Goal: Task Accomplishment & Management: Use online tool/utility

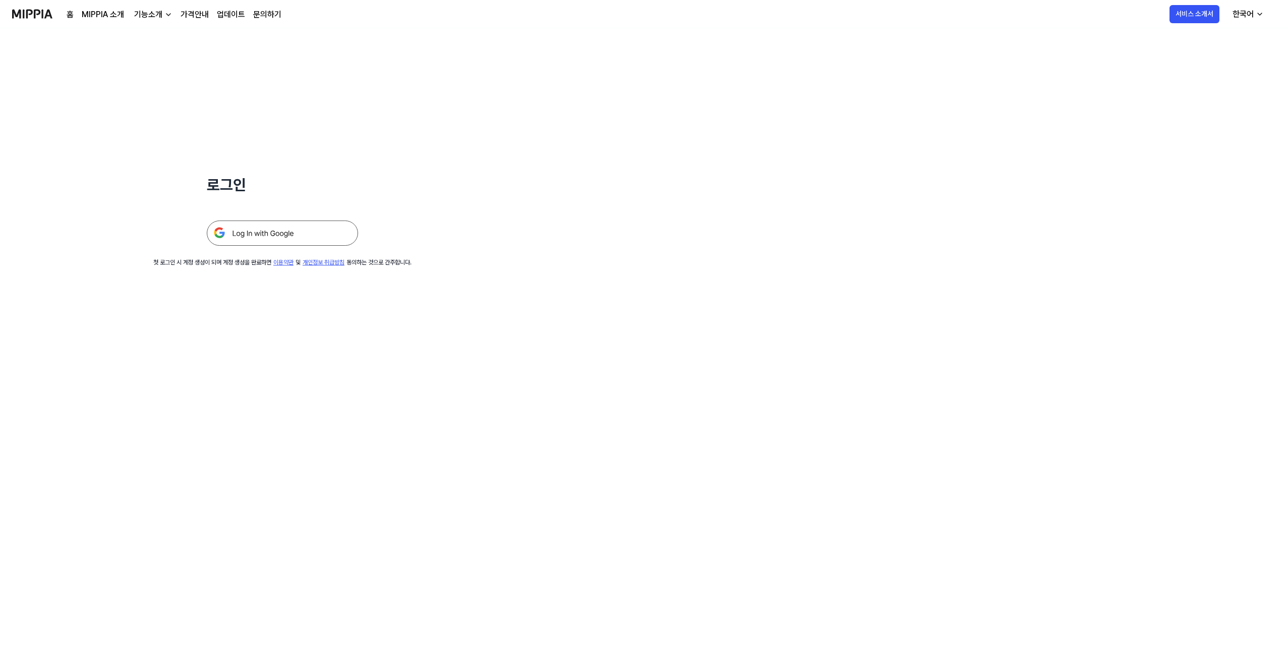
click at [301, 237] on img at bounding box center [282, 232] width 151 height 25
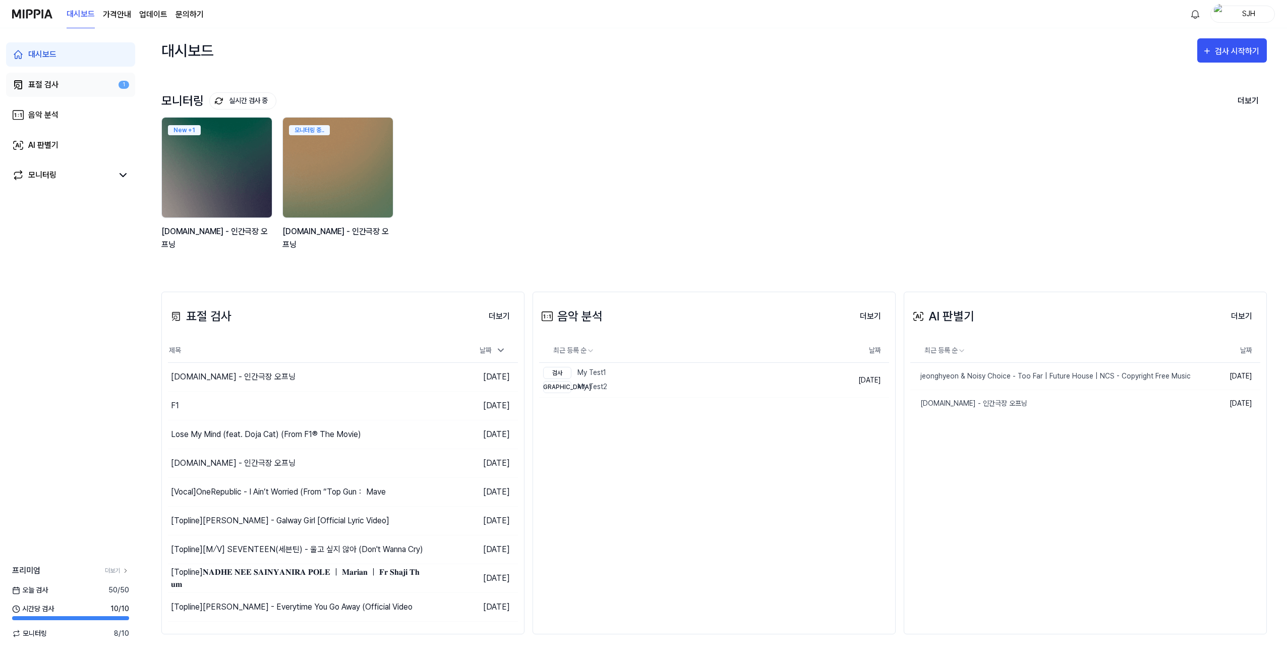
click at [95, 86] on link "표절 검사 1" at bounding box center [70, 85] width 129 height 24
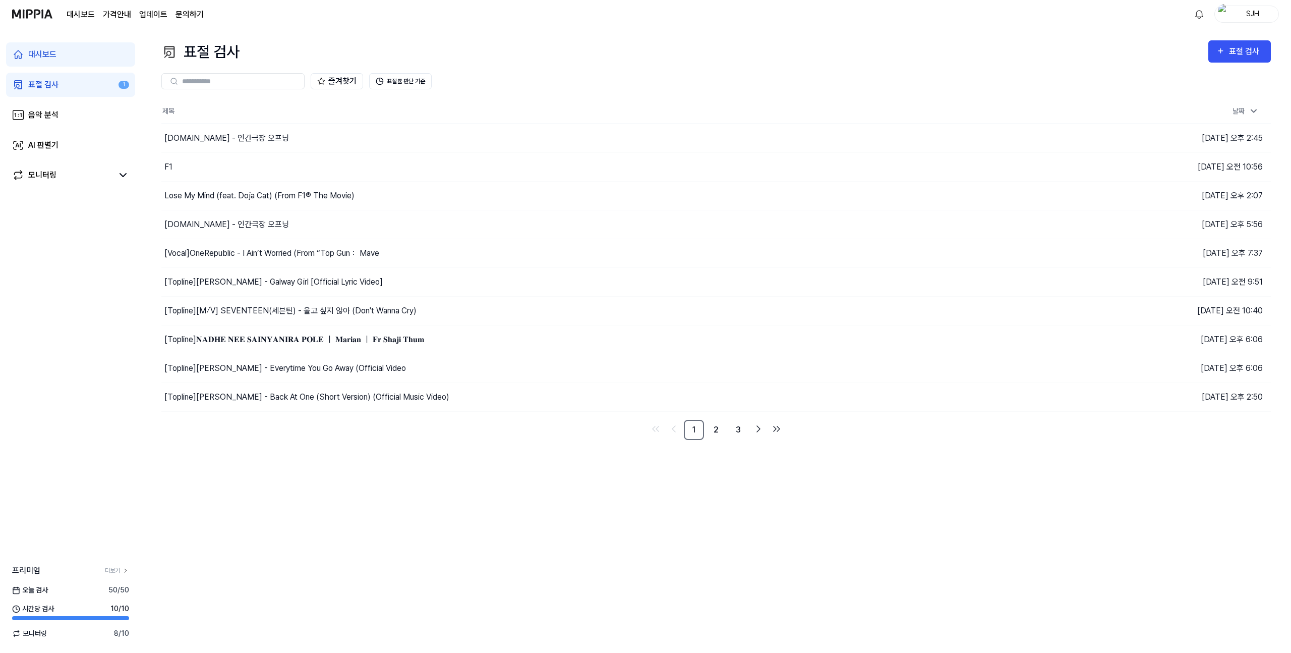
click at [90, 62] on link "대시보드" at bounding box center [70, 54] width 129 height 24
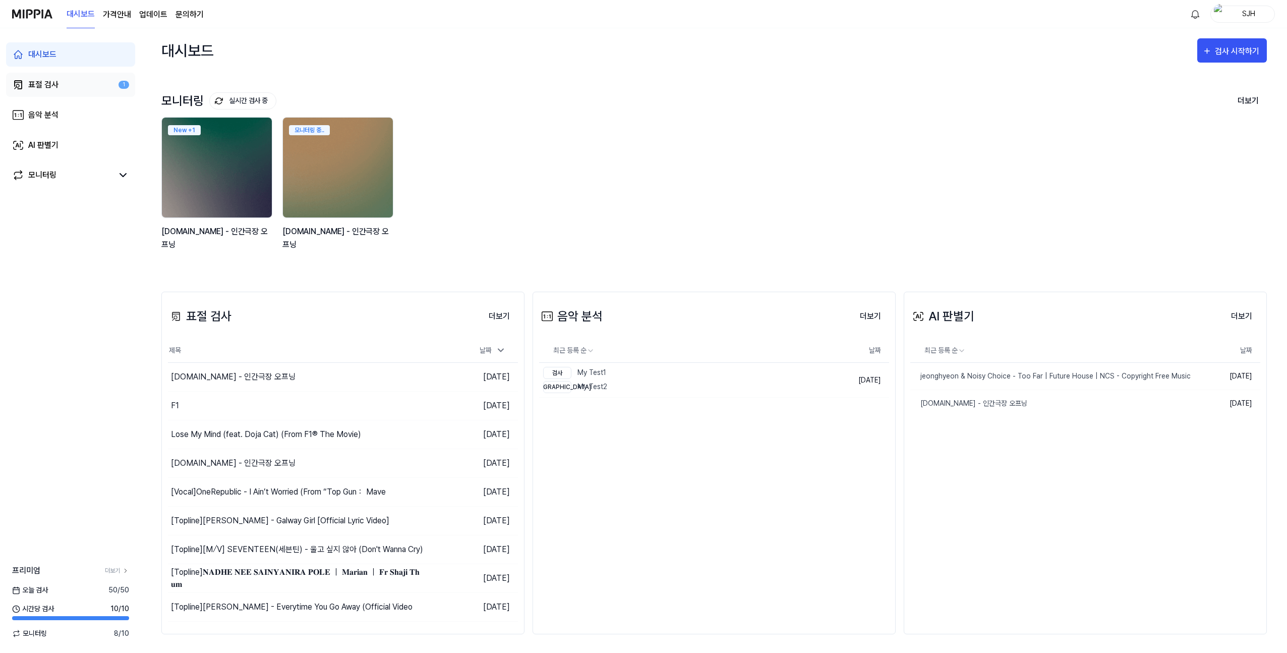
click at [75, 85] on link "표절 검사 1" at bounding box center [70, 85] width 129 height 24
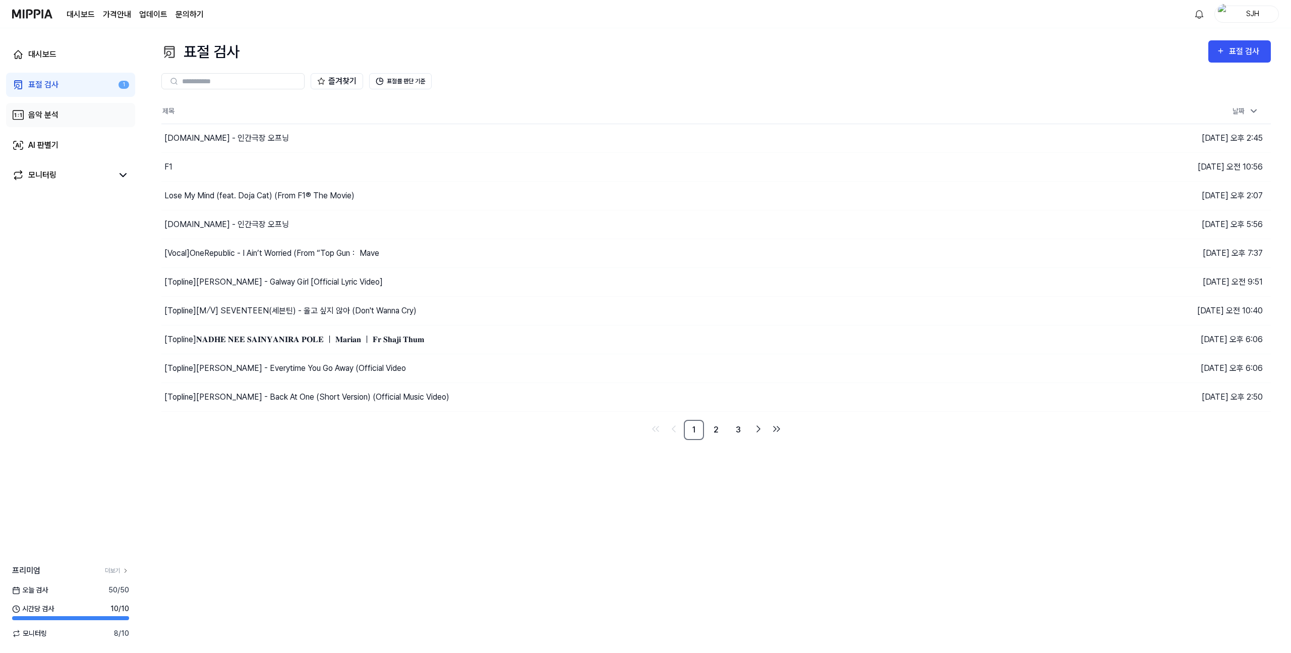
click at [70, 121] on link "음악 분석" at bounding box center [70, 115] width 129 height 24
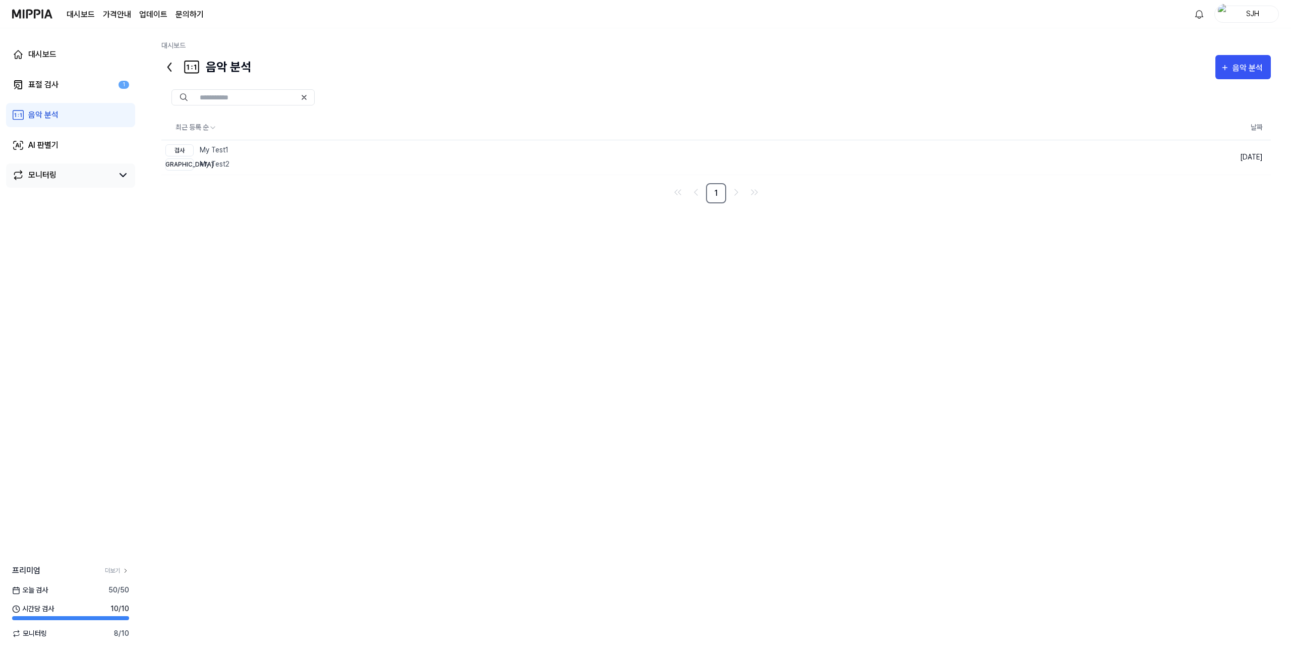
click at [60, 164] on div "모니터링" at bounding box center [70, 175] width 129 height 24
click at [63, 154] on link "AI 판별기" at bounding box center [70, 145] width 129 height 24
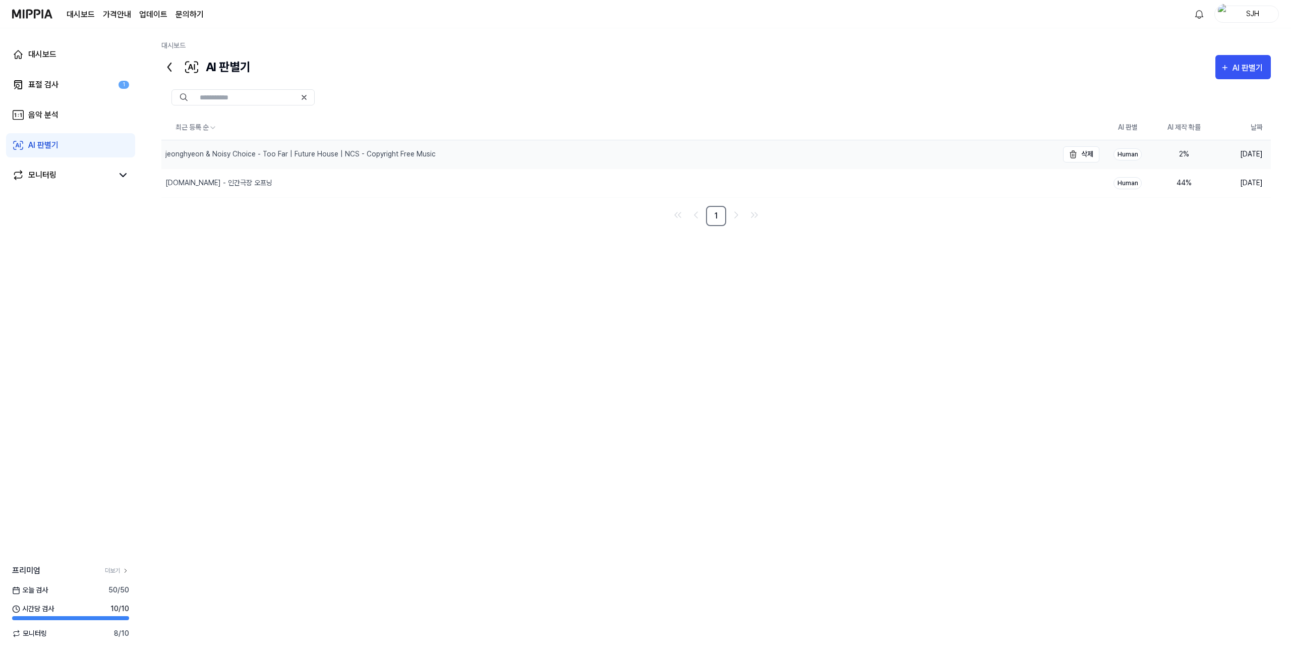
click at [238, 159] on div "jeonghyeon & Noisy Choice - Too Far | Future House | NCS - Copyright Free Music" at bounding box center [300, 154] width 270 height 11
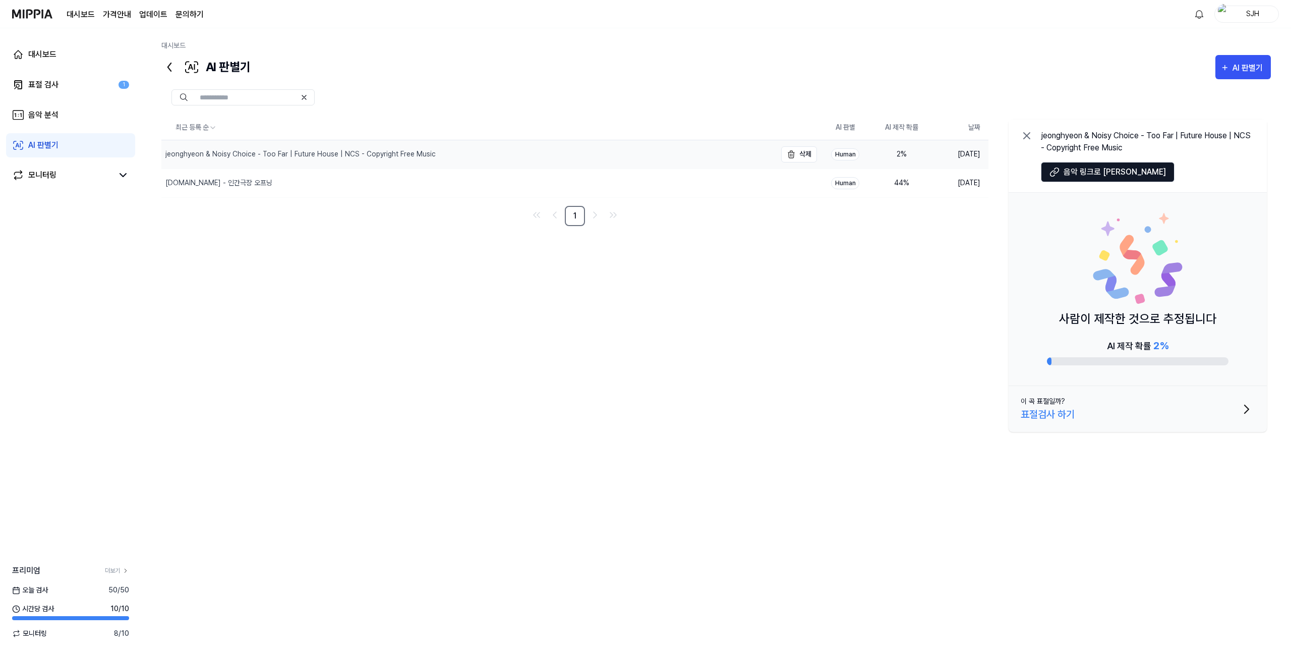
click at [252, 164] on div "jeonghyeon & Noisy Choice - Too Far | Future House | NCS - Copyright Free Music" at bounding box center [468, 154] width 615 height 28
click at [256, 155] on div "jeonghyeon & Noisy Choice - Too Far | Future House | NCS - Copyright Free Music" at bounding box center [300, 154] width 270 height 11
click at [732, 151] on div "jeonghyeon & Noisy Choice - Too Far | Future House | NCS - Copyright Free Music" at bounding box center [468, 154] width 615 height 28
click at [1051, 171] on icon at bounding box center [1052, 173] width 5 height 6
click at [52, 58] on div "대시보드" at bounding box center [42, 54] width 28 height 12
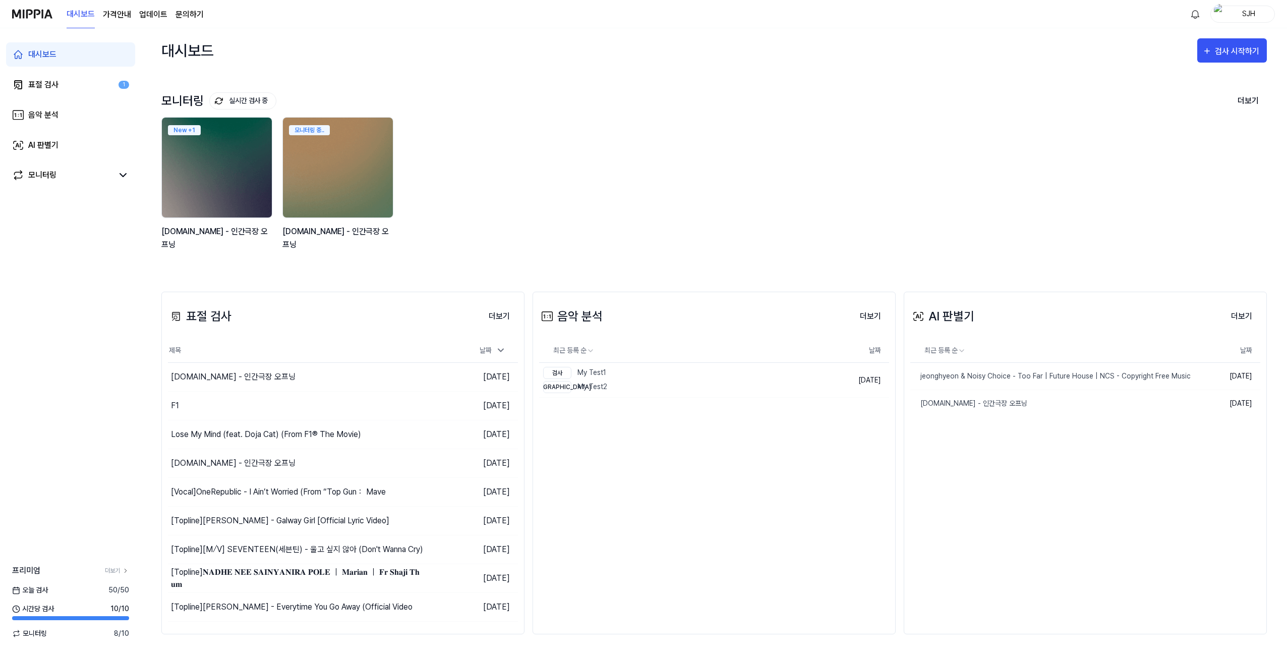
scroll to position [2, 0]
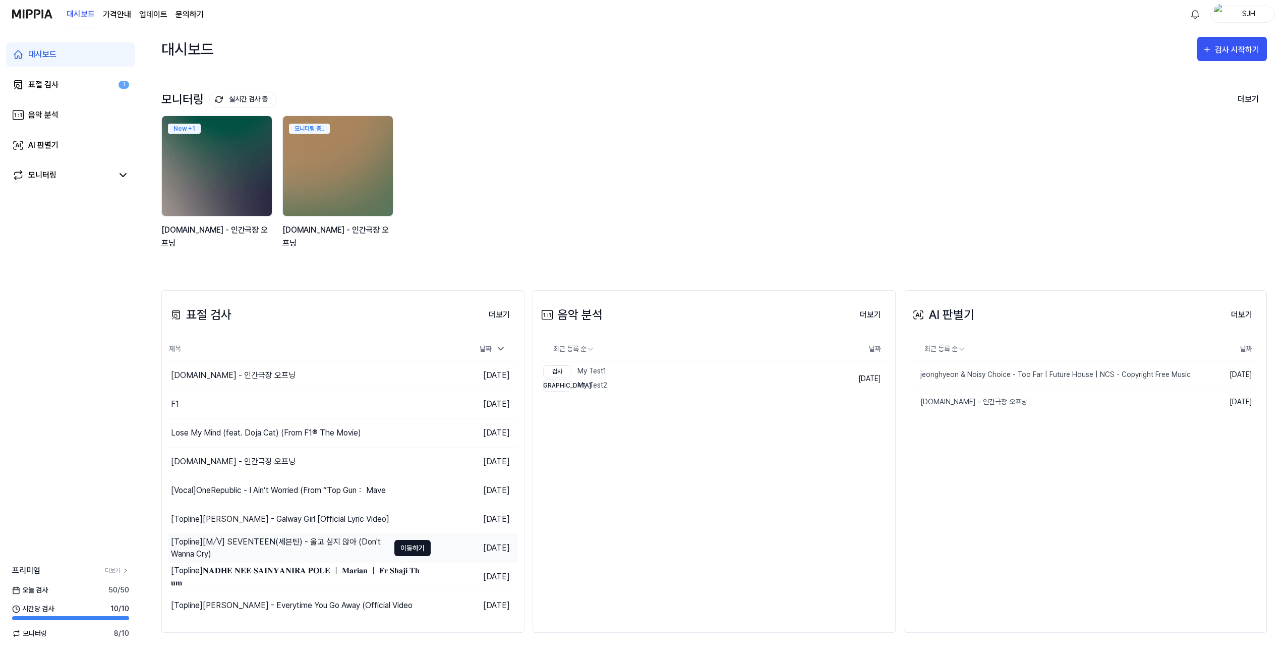
click at [412, 544] on button "이동하기" at bounding box center [412, 548] width 36 height 16
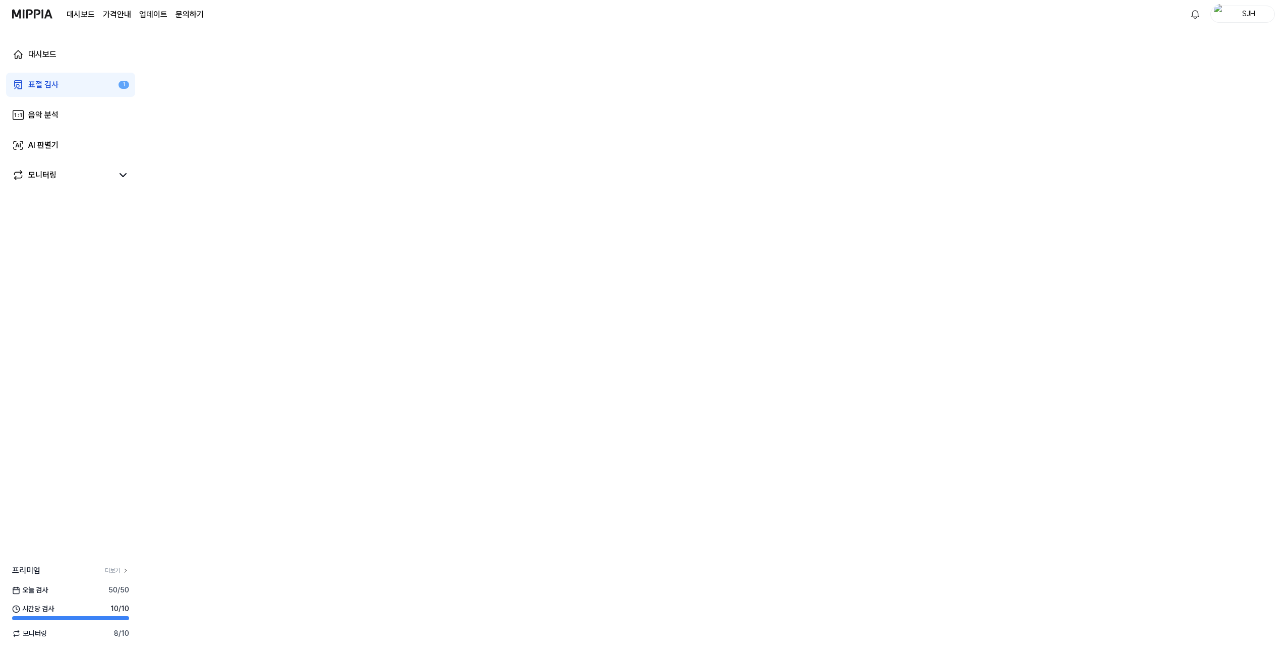
scroll to position [0, 0]
click at [45, 86] on div "표절 검사" at bounding box center [43, 85] width 30 height 12
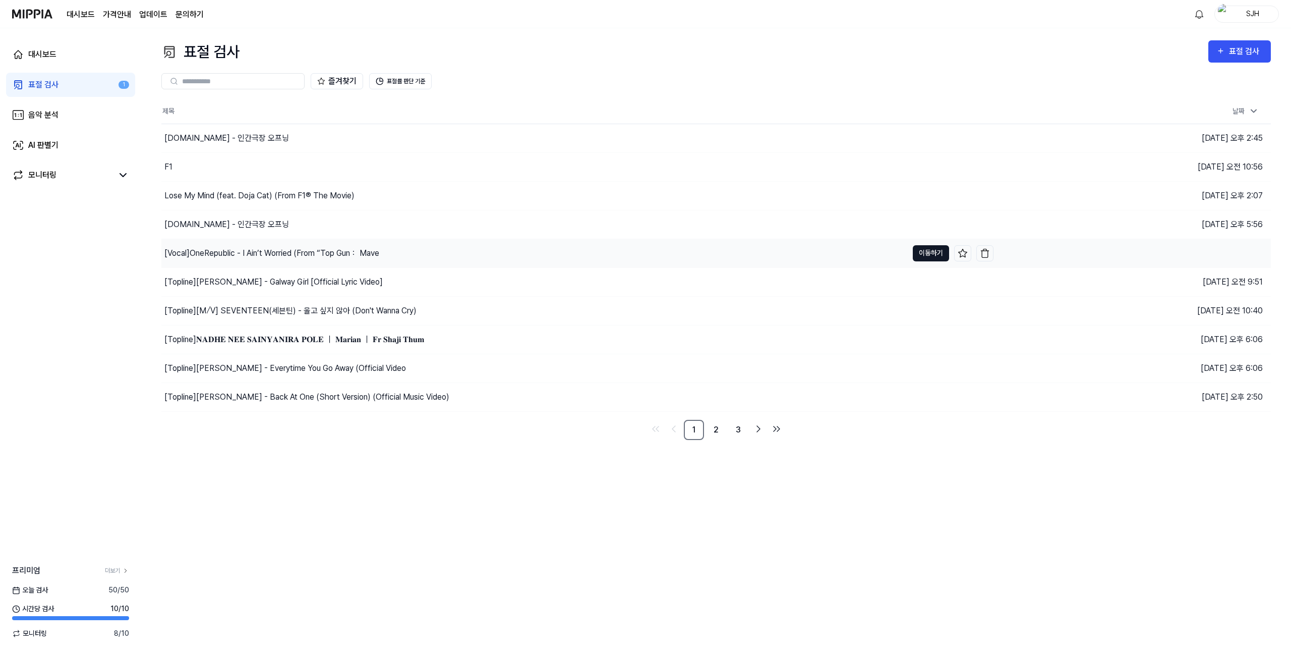
click at [938, 253] on button "이동하기" at bounding box center [931, 253] width 36 height 16
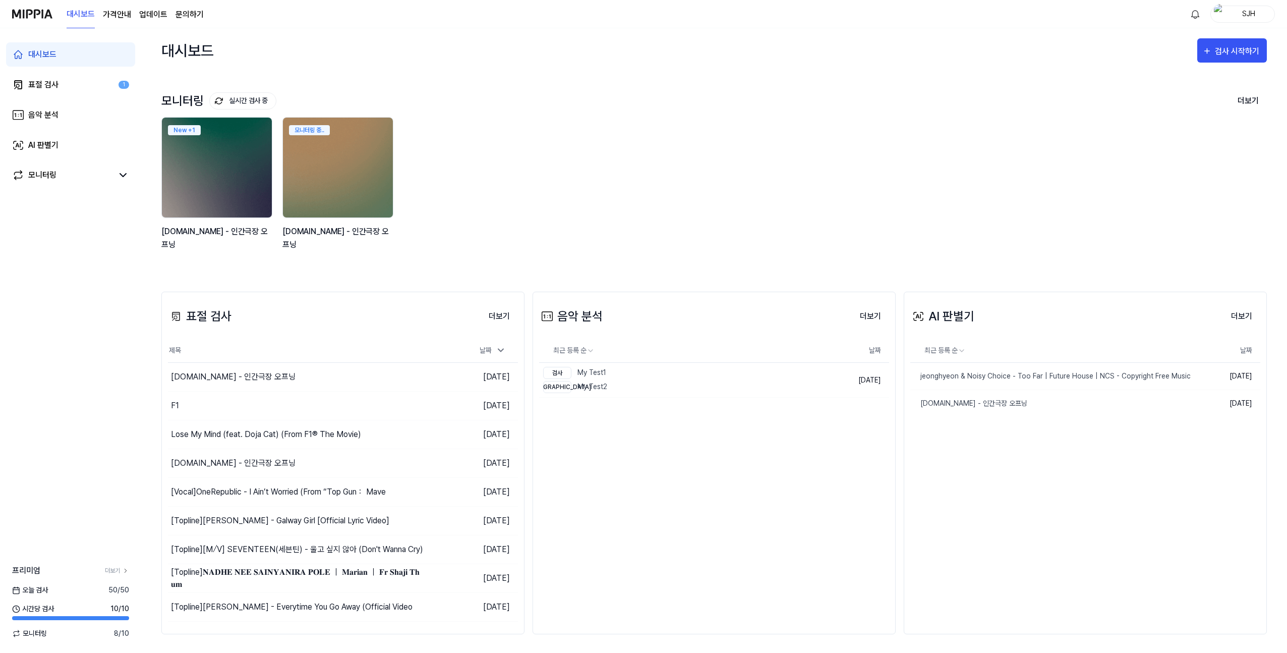
click at [1253, 21] on div "SJH" at bounding box center [1242, 14] width 65 height 17
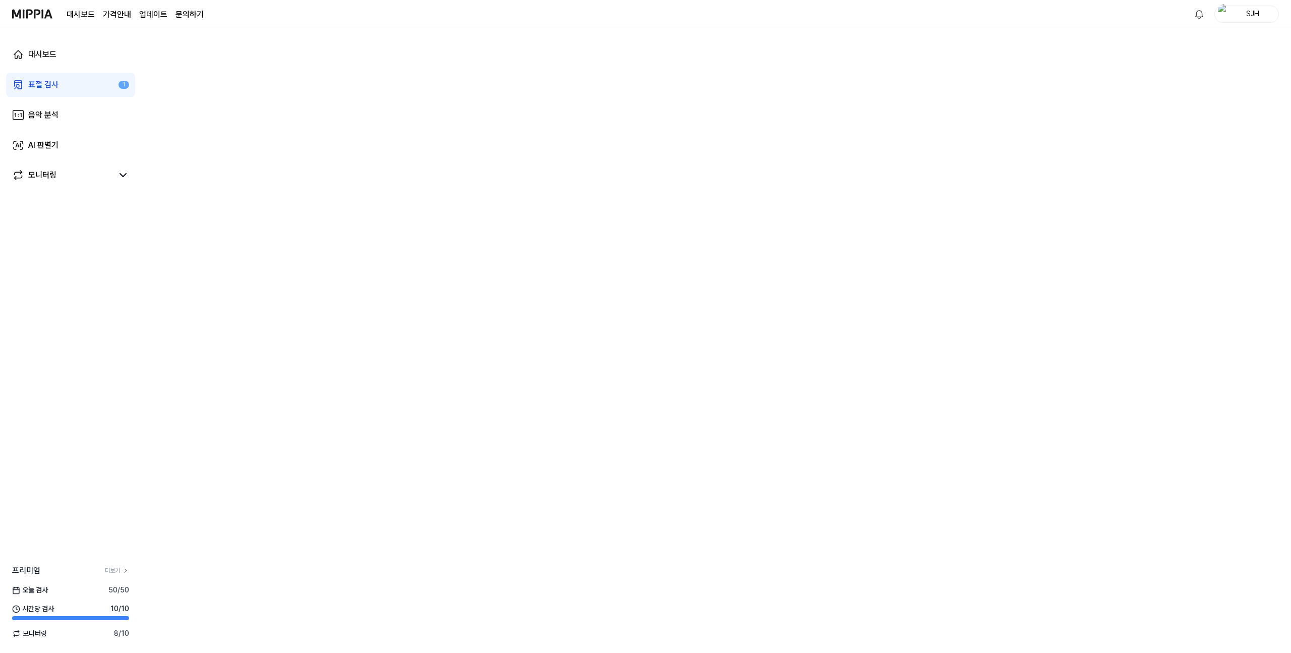
click at [670, 420] on div at bounding box center [716, 340] width 1150 height 624
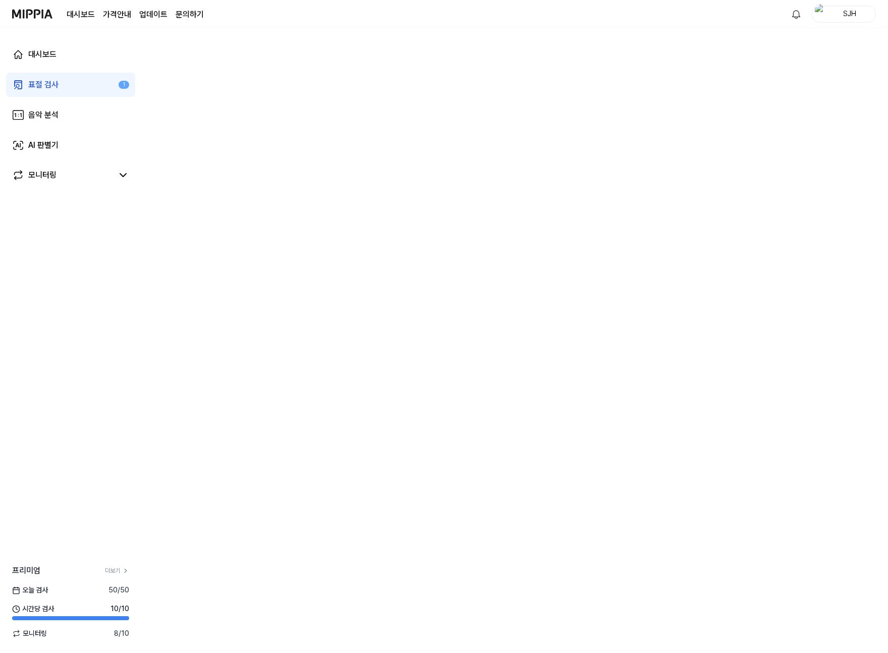
click at [69, 89] on link "표절 검사 1" at bounding box center [70, 85] width 129 height 24
click at [65, 90] on link "표절 검사 1" at bounding box center [70, 85] width 129 height 24
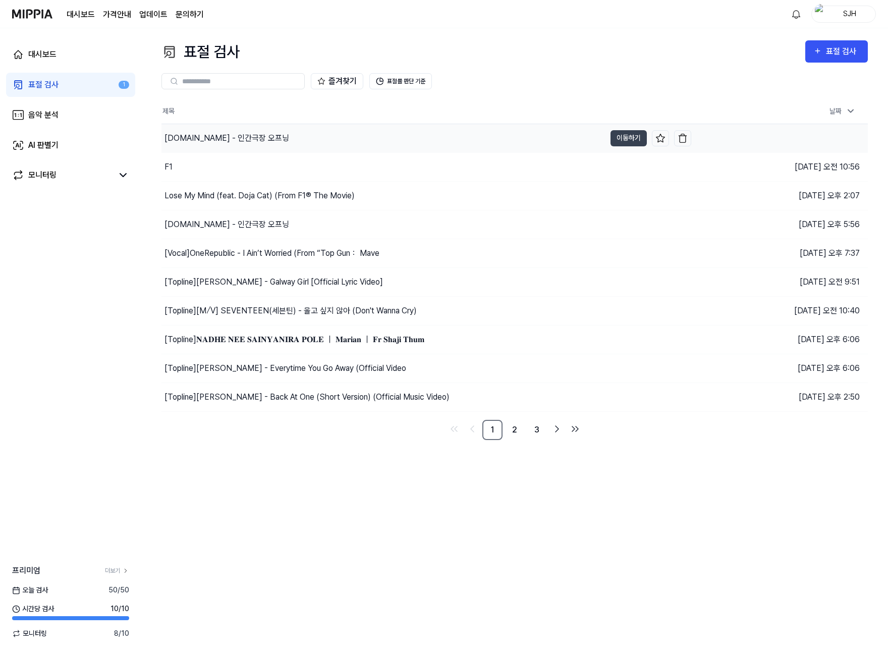
click at [288, 140] on div "[DOMAIN_NAME] - 인간극장 오프닝" at bounding box center [383, 138] width 444 height 28
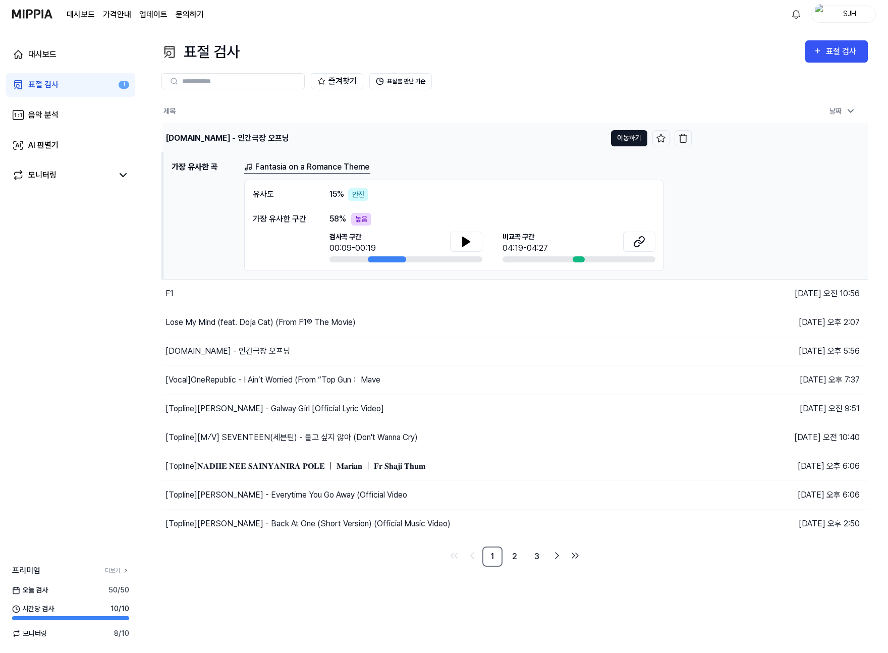
click at [632, 143] on button "이동하기" at bounding box center [629, 138] width 36 height 16
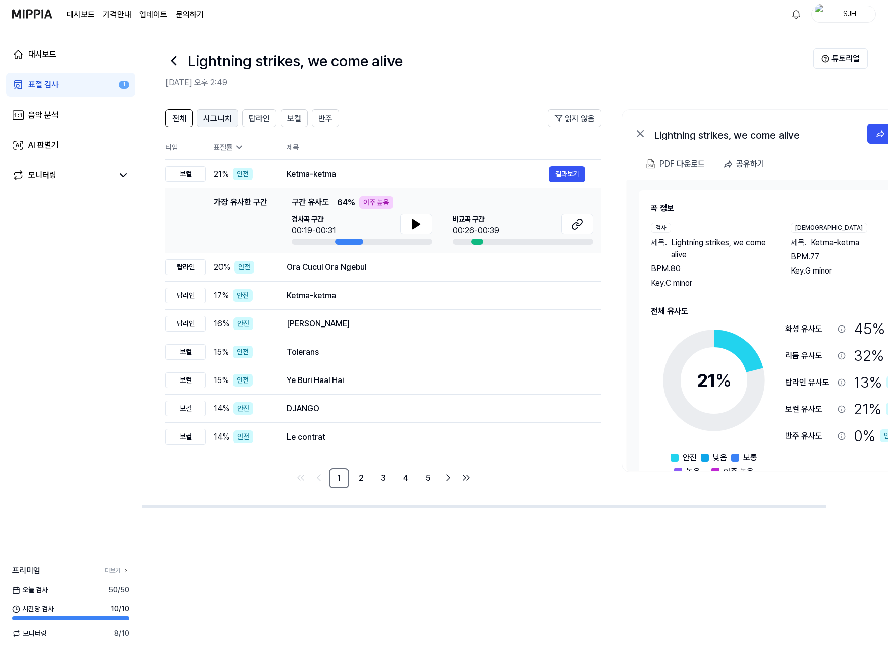
click at [231, 118] on button "시그니처" at bounding box center [217, 118] width 41 height 18
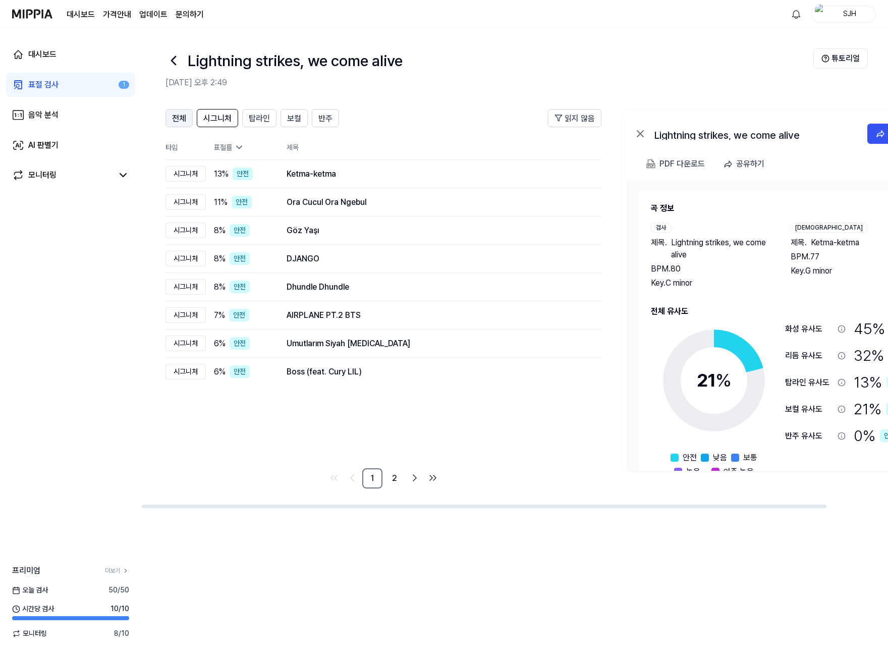
click at [172, 115] on span "전체" at bounding box center [179, 118] width 14 height 12
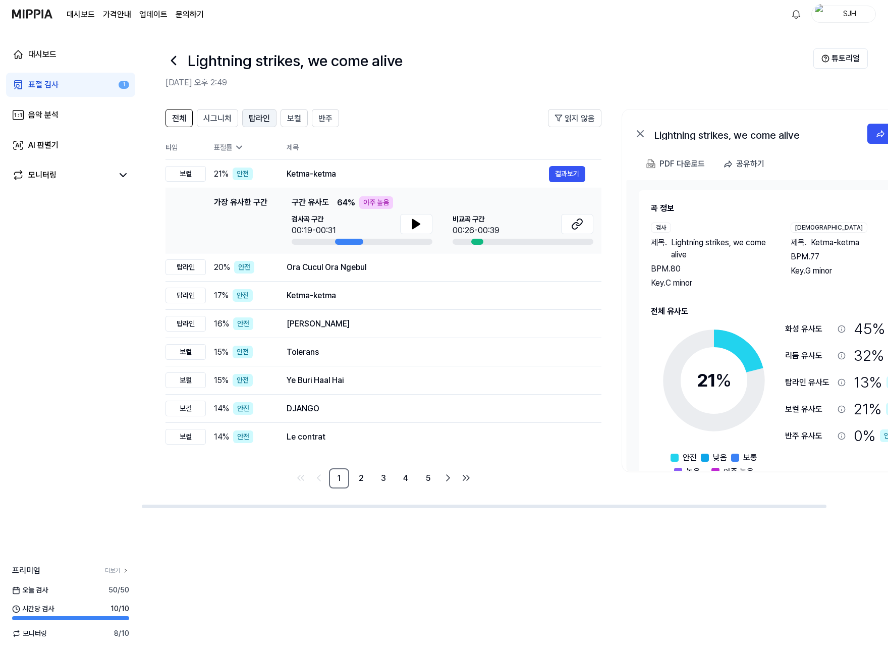
click at [264, 118] on span "탑라인" at bounding box center [259, 118] width 21 height 12
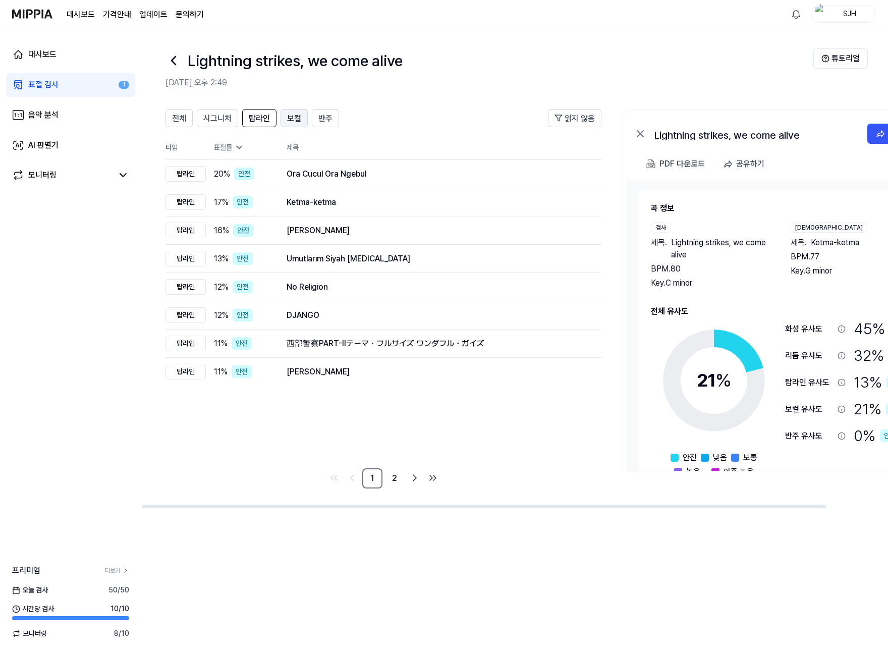
click at [303, 119] on button "보컬" at bounding box center [293, 118] width 27 height 18
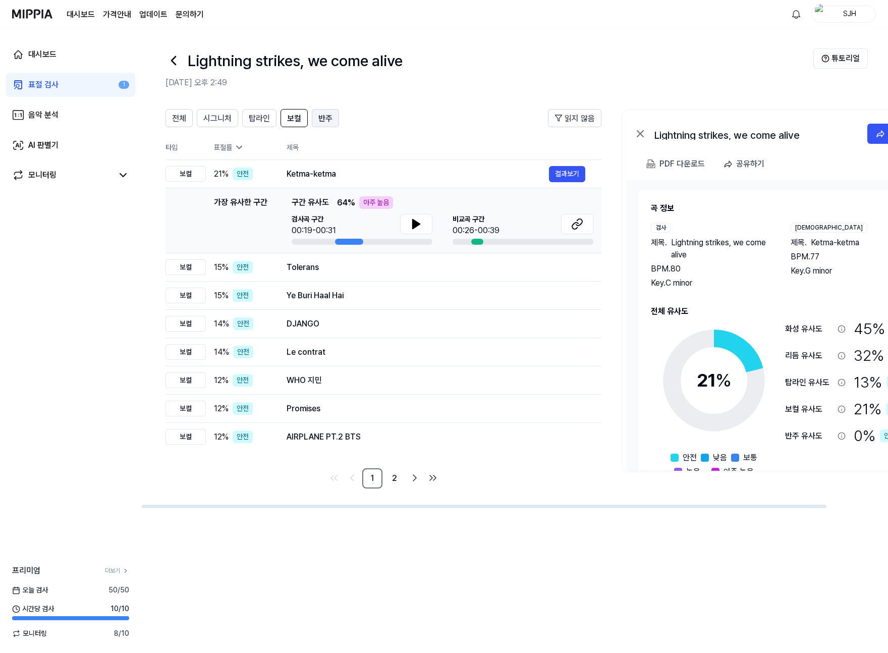
click at [325, 120] on span "반주" at bounding box center [325, 118] width 14 height 12
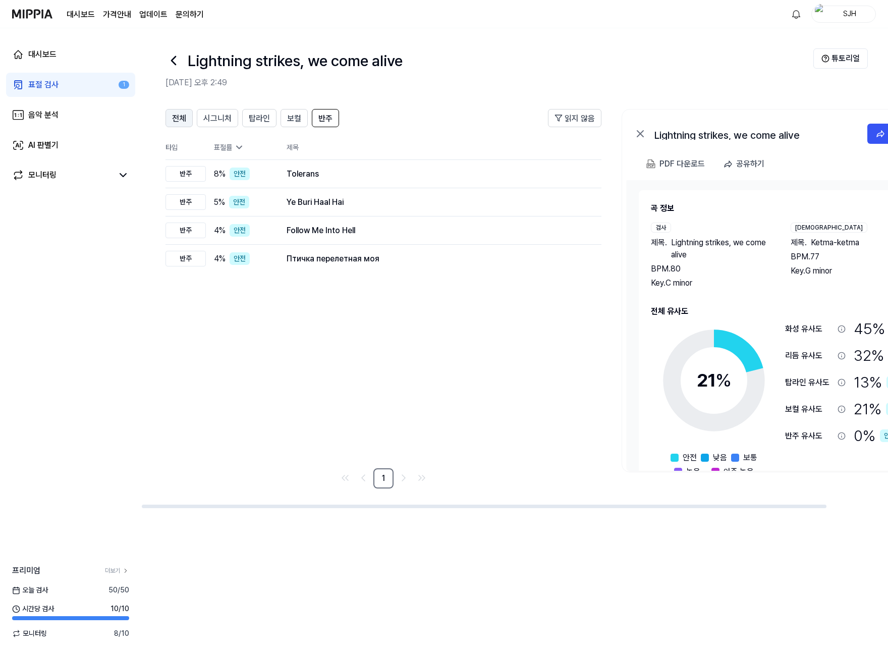
click at [181, 121] on span "전체" at bounding box center [179, 118] width 14 height 12
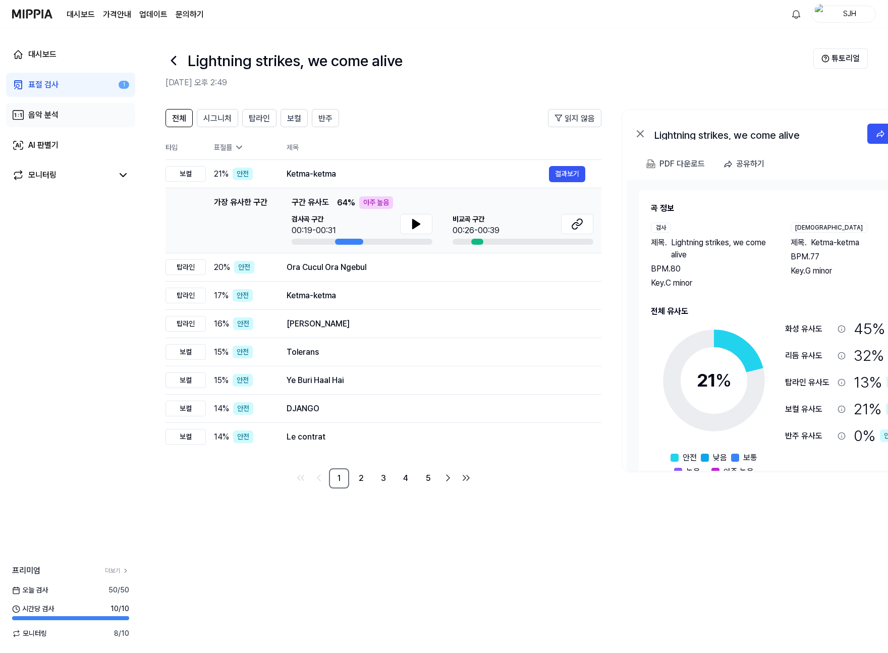
click at [41, 109] on div "음악 분석" at bounding box center [43, 115] width 30 height 12
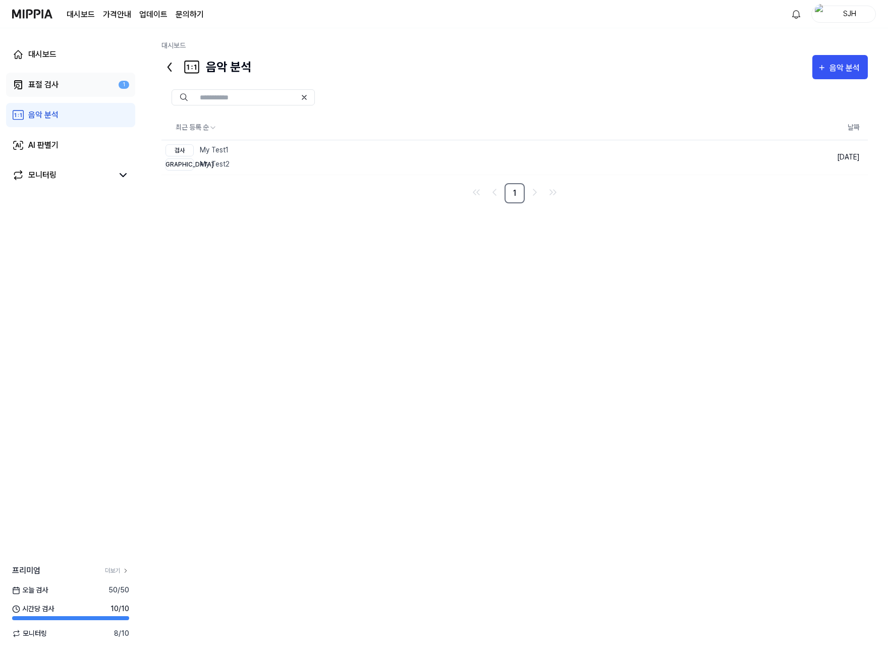
click at [51, 93] on link "표절 검사 1" at bounding box center [70, 85] width 129 height 24
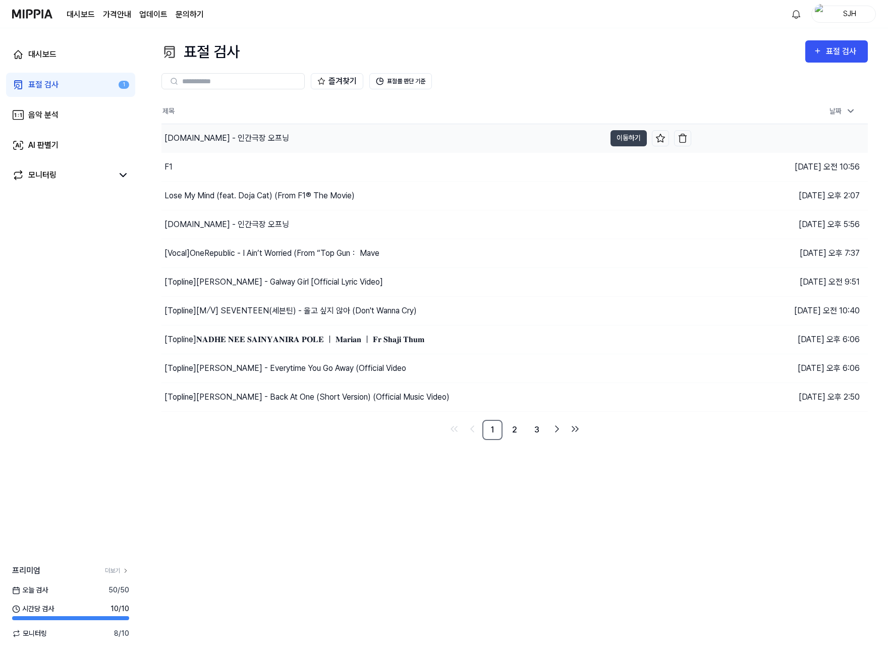
click at [330, 139] on div "[DOMAIN_NAME] - 인간극장 오프닝" at bounding box center [383, 138] width 444 height 28
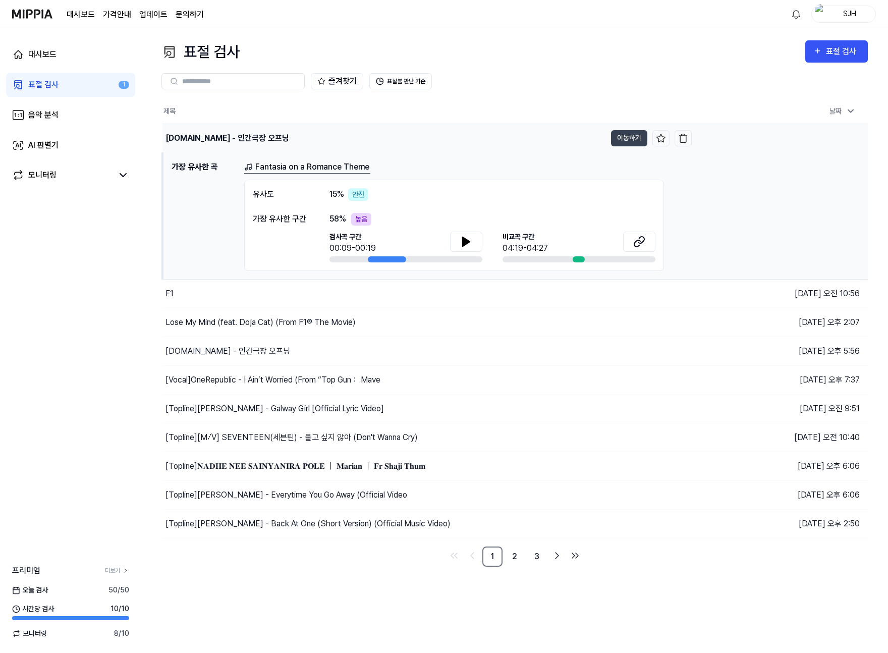
click at [320, 137] on div "[DOMAIN_NAME] - 인간극장 오프닝" at bounding box center [383, 138] width 443 height 28
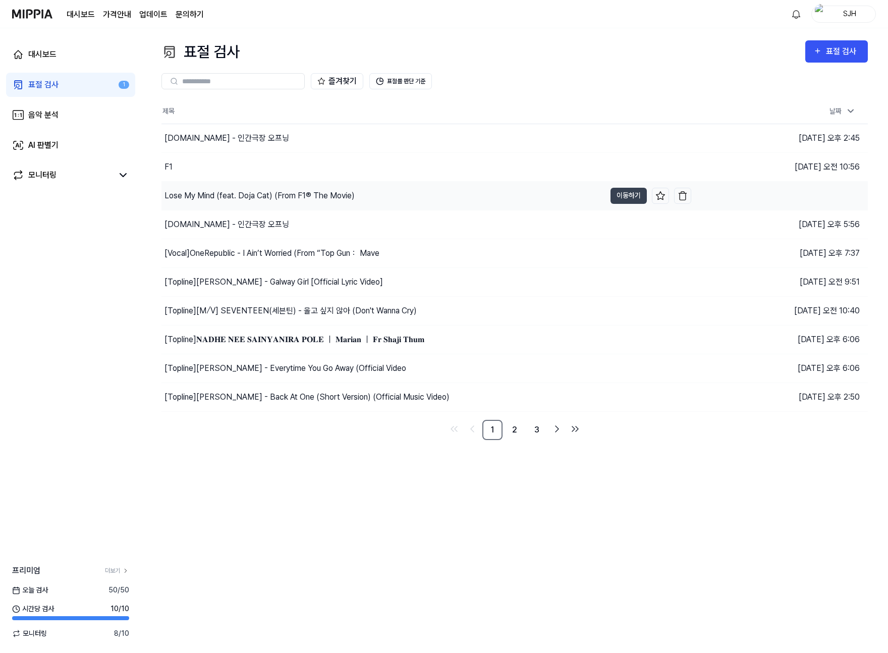
click at [274, 186] on div "Lose My Mind (feat. Doja Cat) (From F1® The Movie)" at bounding box center [383, 196] width 444 height 28
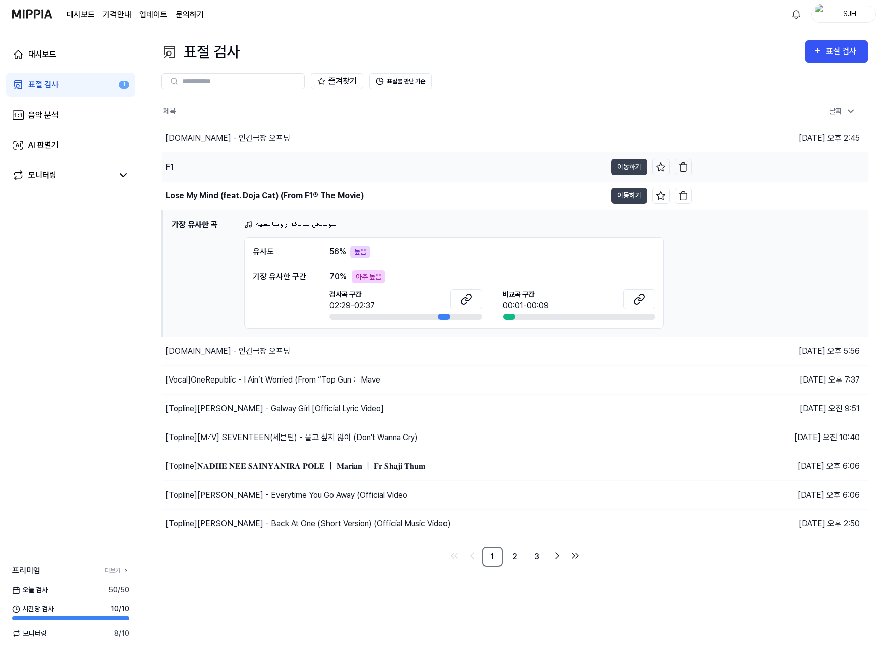
click at [231, 171] on div "F1" at bounding box center [383, 167] width 443 height 28
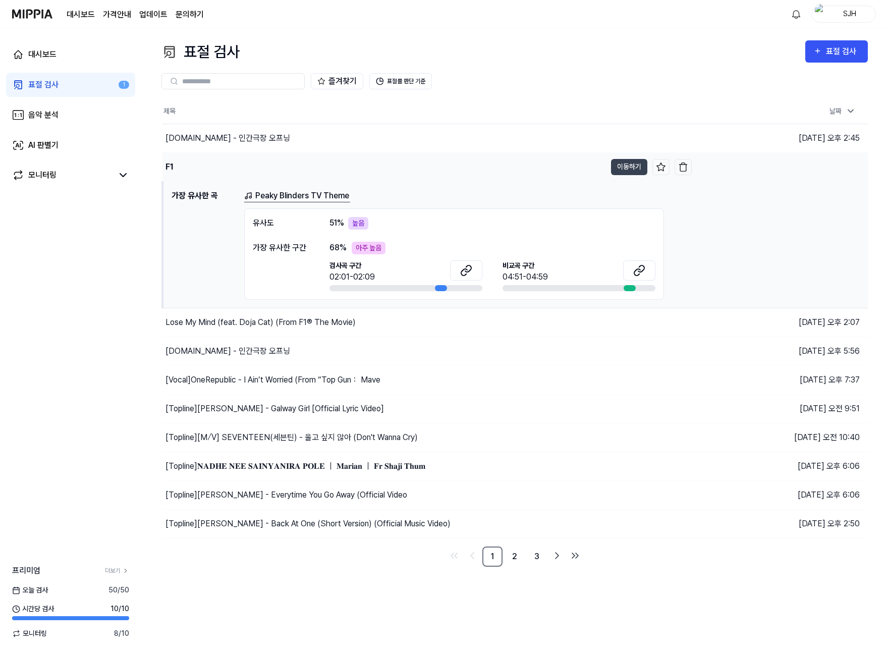
click at [240, 155] on div "F1" at bounding box center [383, 167] width 443 height 28
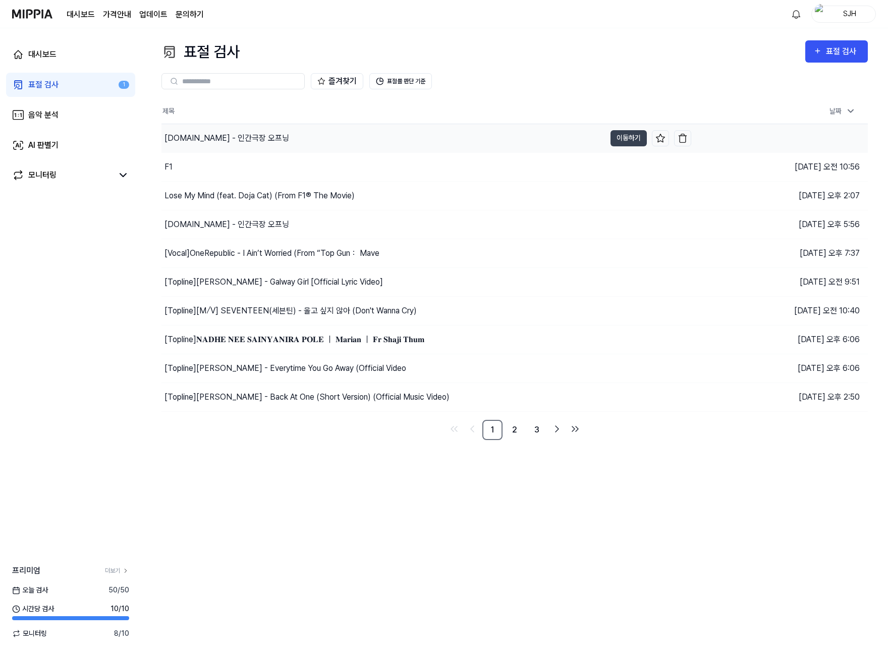
click at [246, 149] on div "[DOMAIN_NAME] - 인간극장 오프닝" at bounding box center [383, 138] width 444 height 28
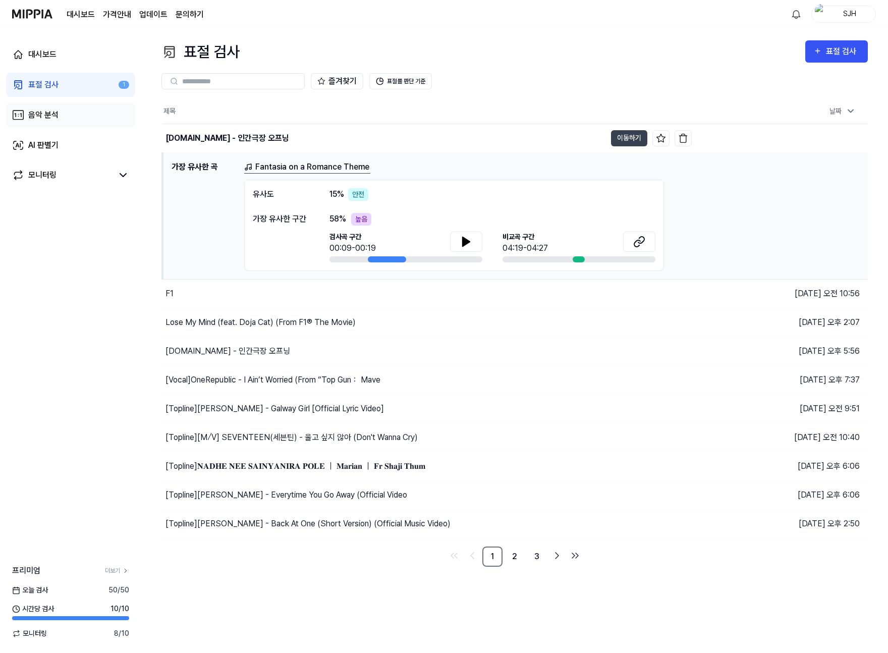
click at [40, 109] on div "음악 분석" at bounding box center [43, 115] width 30 height 12
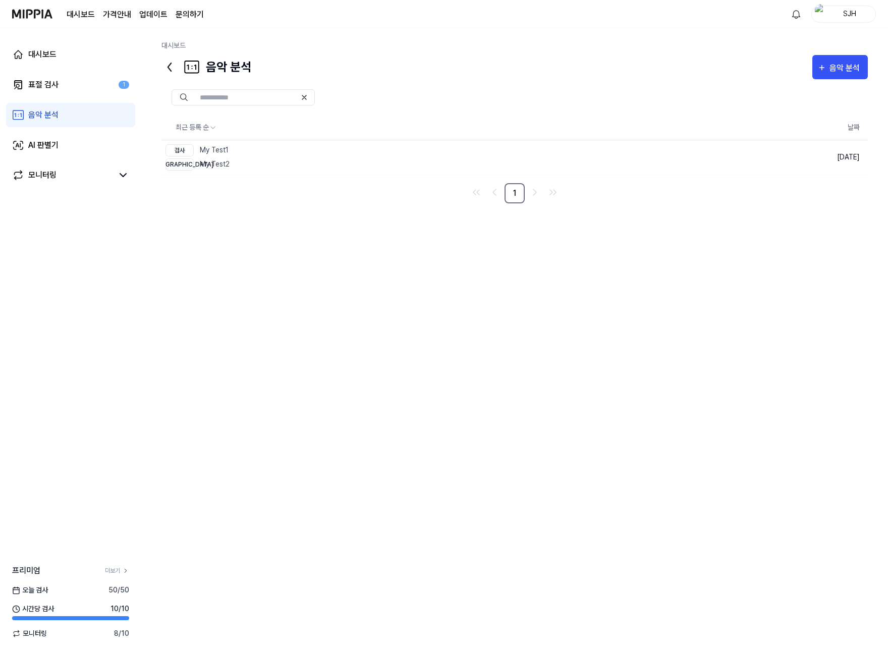
click at [48, 129] on div "대시보드 표절 검사 1 음악 분석 AI 판별기 모니터링" at bounding box center [70, 114] width 141 height 173
click at [55, 137] on link "AI 판별기" at bounding box center [70, 145] width 129 height 24
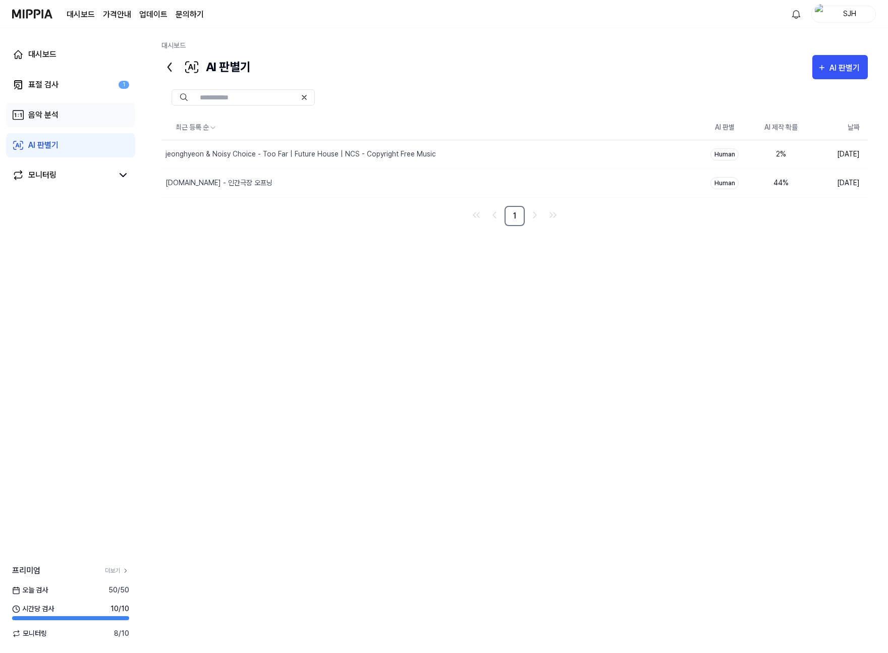
click at [58, 124] on link "음악 분석" at bounding box center [70, 115] width 129 height 24
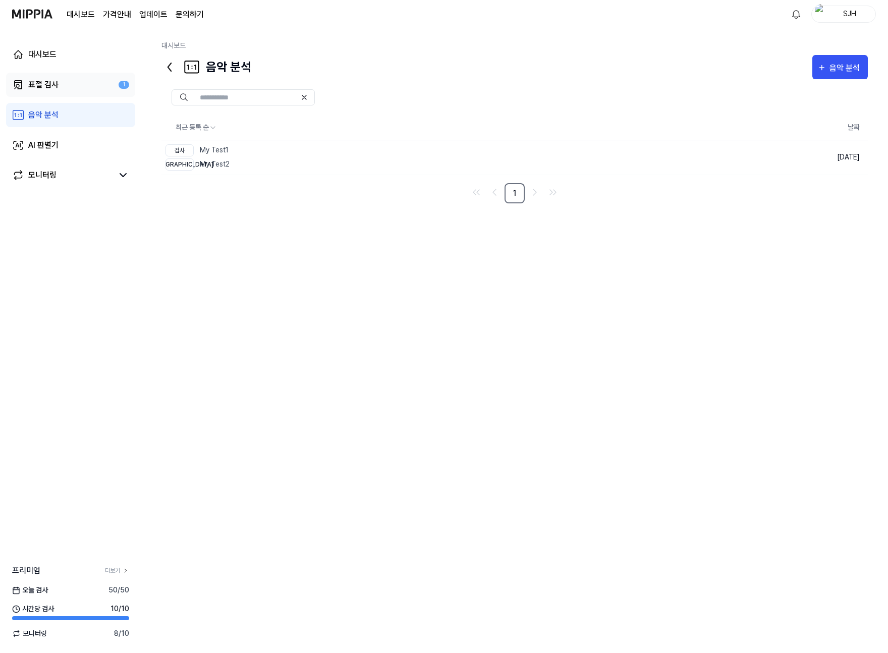
click at [55, 85] on div "표절 검사" at bounding box center [43, 85] width 30 height 12
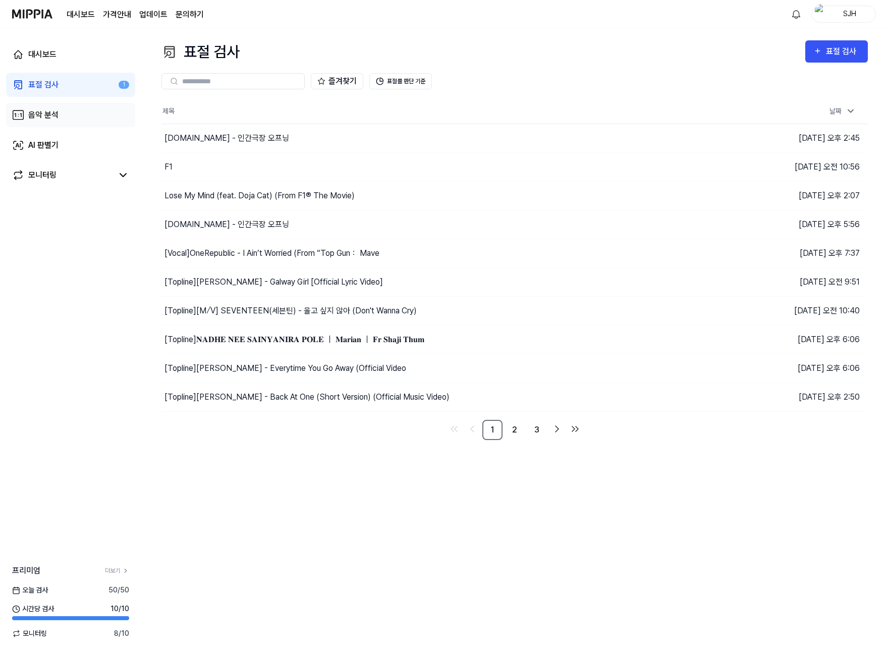
click at [50, 113] on div "음악 분석" at bounding box center [43, 115] width 30 height 12
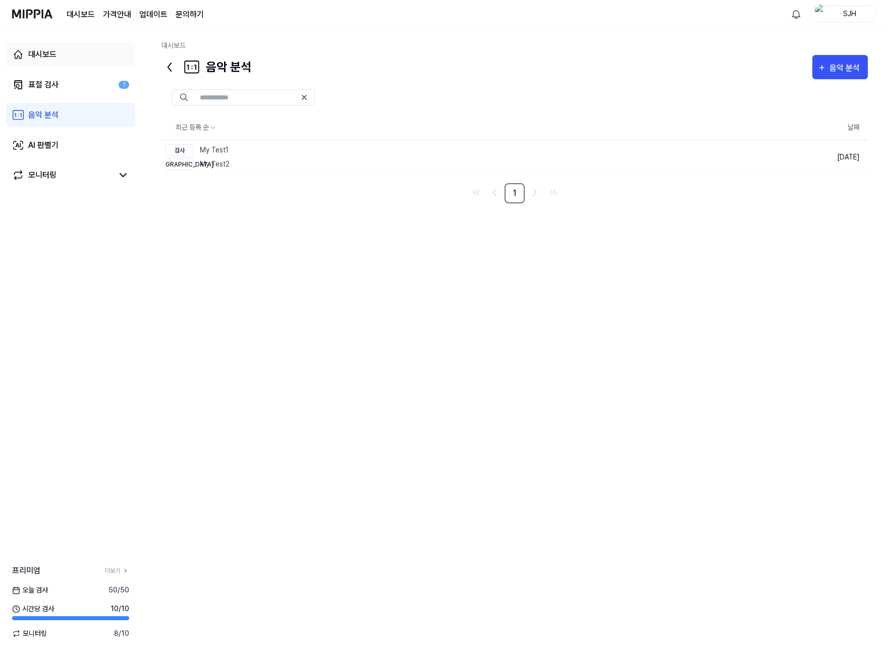
click at [55, 66] on link "대시보드" at bounding box center [70, 54] width 129 height 24
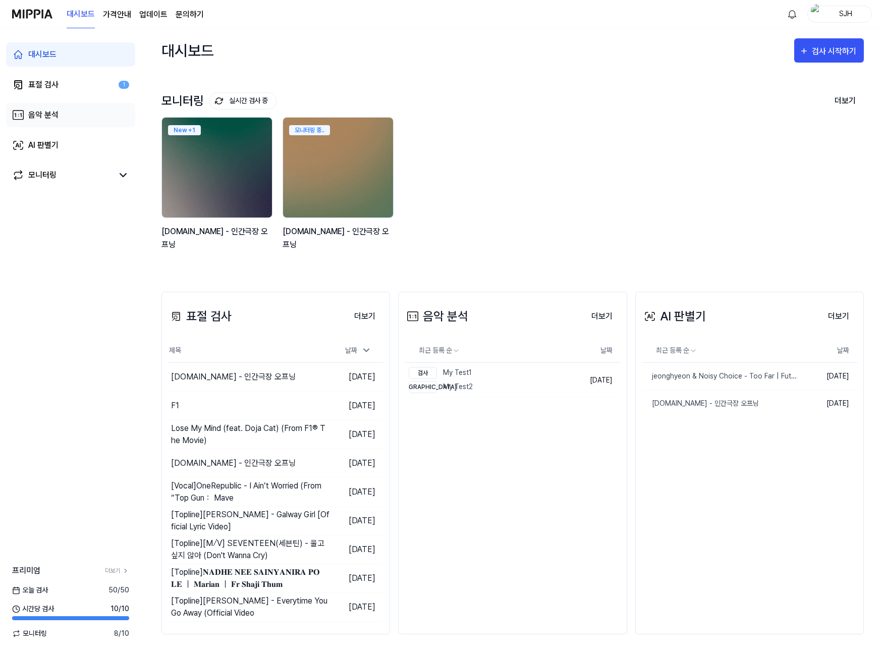
click at [52, 116] on div "음악 분석" at bounding box center [43, 115] width 30 height 12
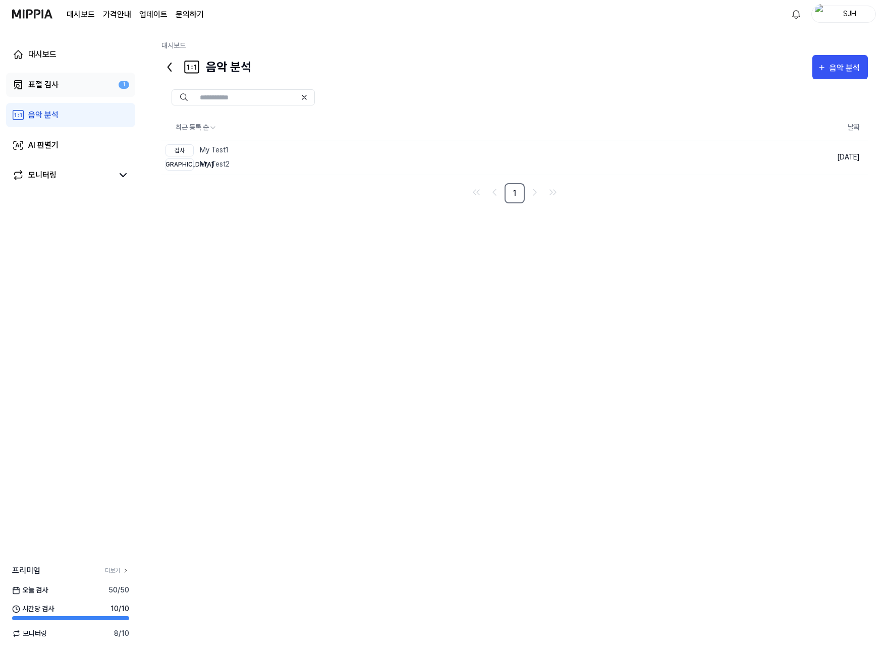
click at [52, 77] on link "표절 검사 1" at bounding box center [70, 85] width 129 height 24
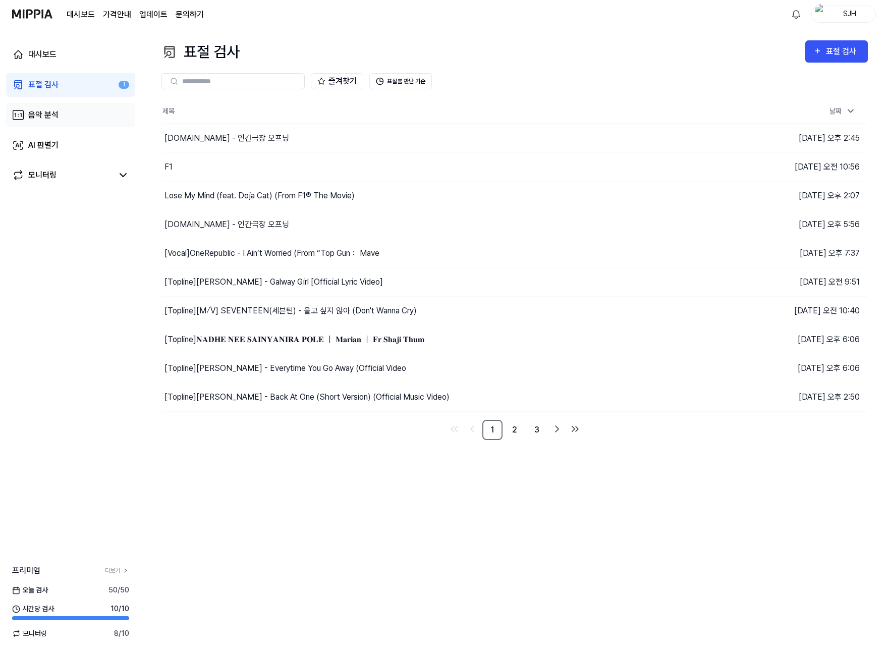
click at [52, 103] on link "음악 분석" at bounding box center [70, 115] width 129 height 24
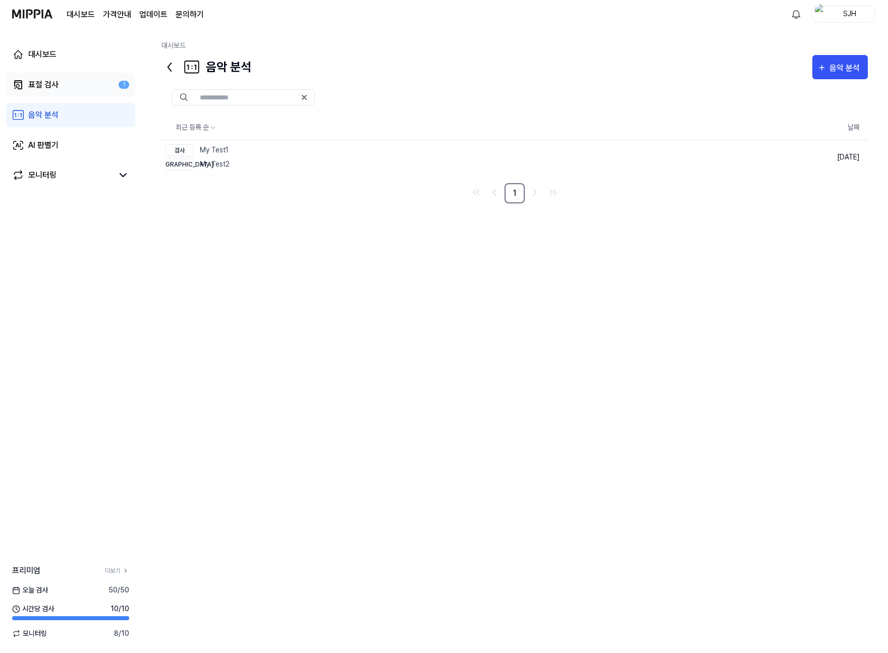
click at [56, 94] on link "표절 검사 1" at bounding box center [70, 85] width 129 height 24
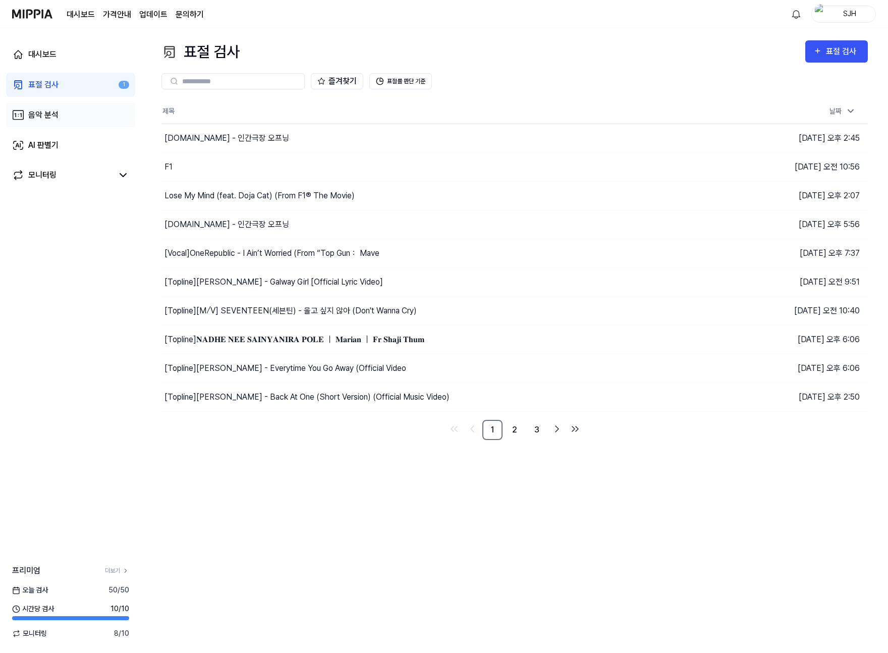
click at [52, 109] on div "음악 분석" at bounding box center [43, 115] width 30 height 12
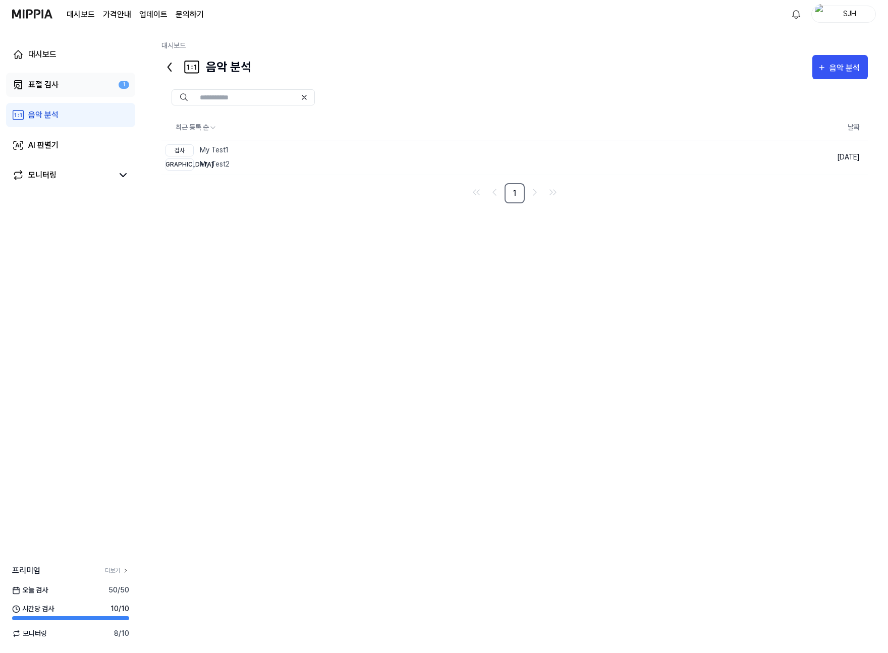
click at [53, 76] on link "표절 검사 1" at bounding box center [70, 85] width 129 height 24
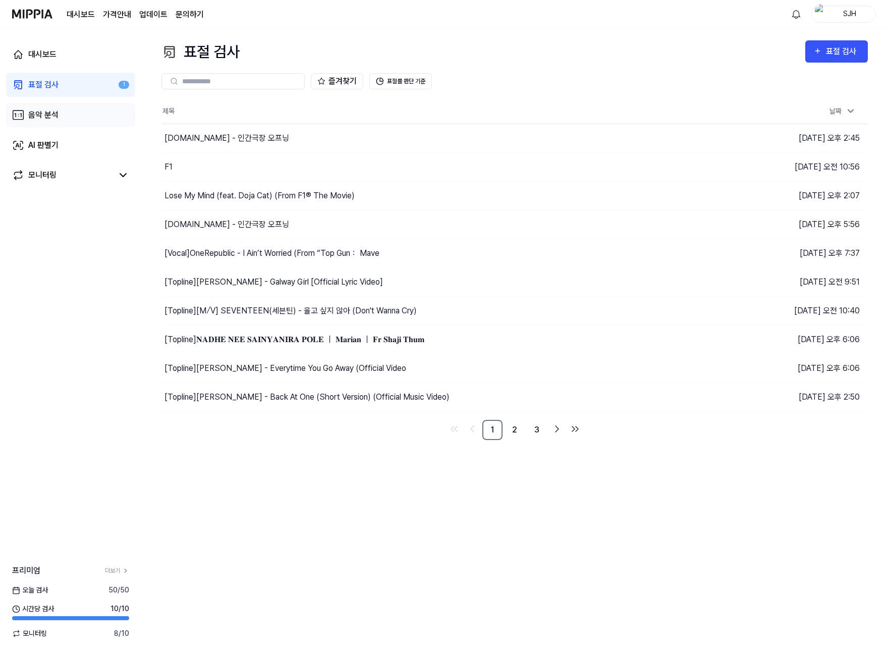
click at [51, 111] on div "음악 분석" at bounding box center [43, 115] width 30 height 12
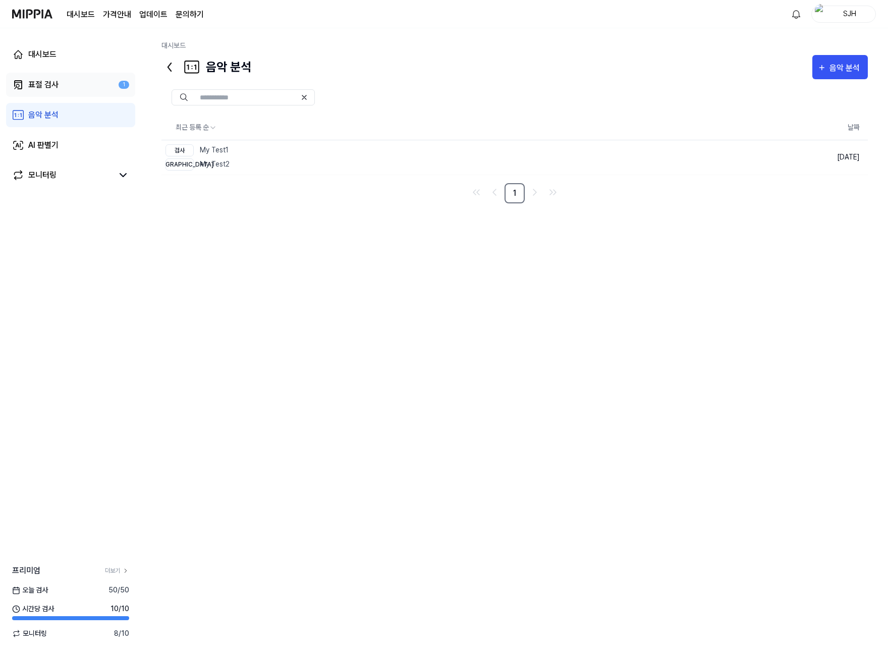
click at [55, 90] on div "표절 검사" at bounding box center [43, 85] width 30 height 12
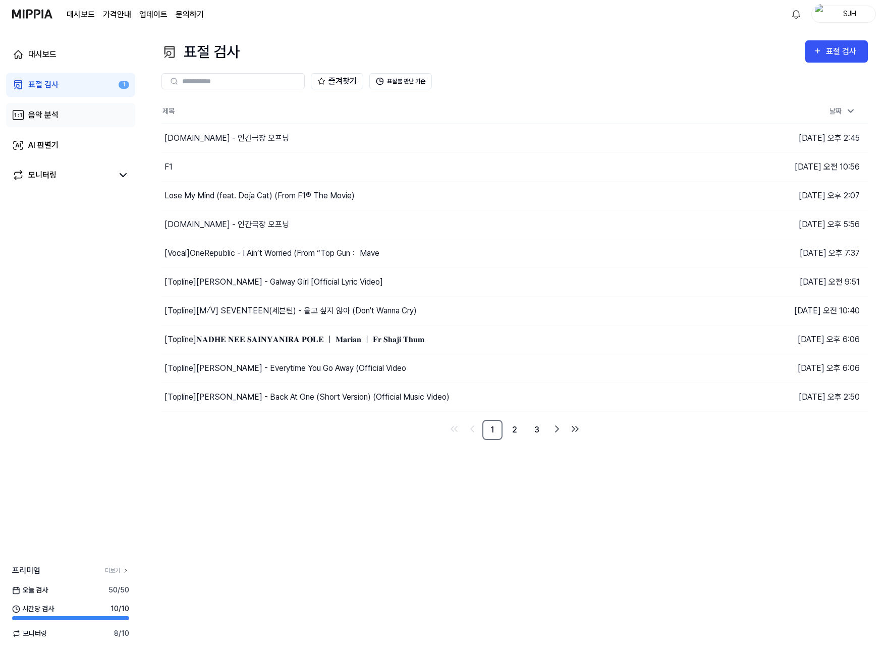
click at [49, 104] on link "음악 분석" at bounding box center [70, 115] width 129 height 24
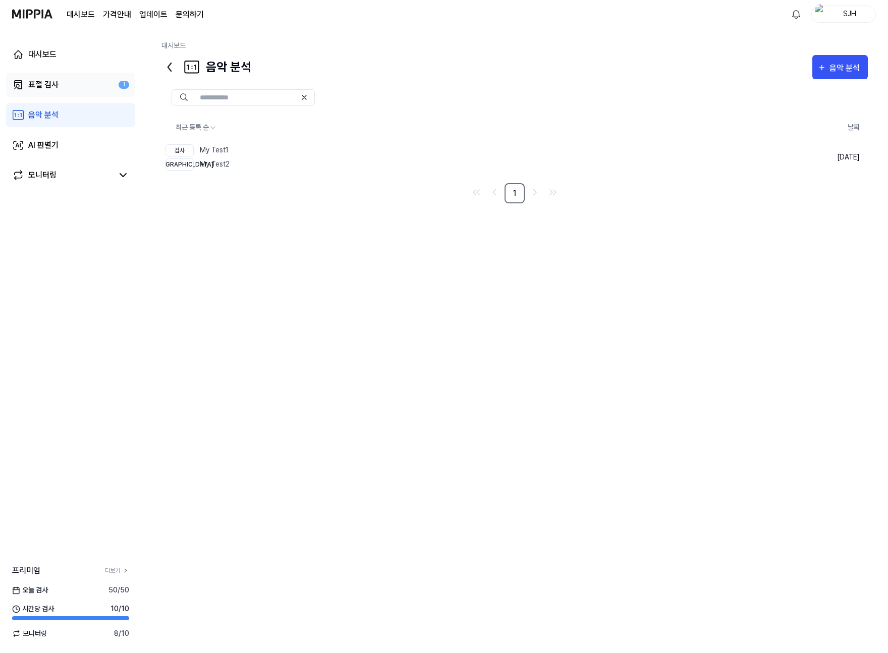
click at [54, 90] on div "표절 검사" at bounding box center [43, 85] width 30 height 12
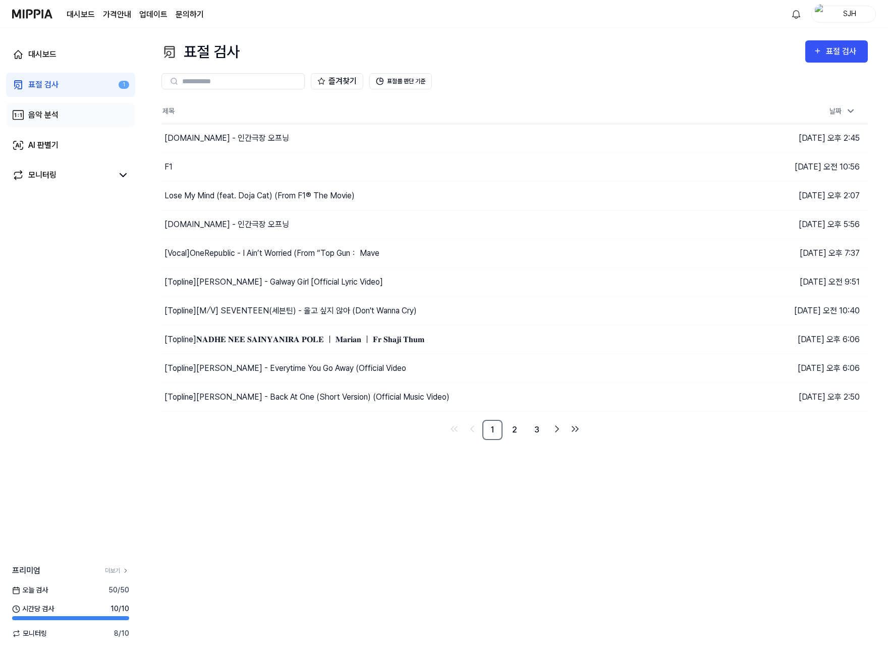
click at [52, 114] on div "음악 분석" at bounding box center [43, 115] width 30 height 12
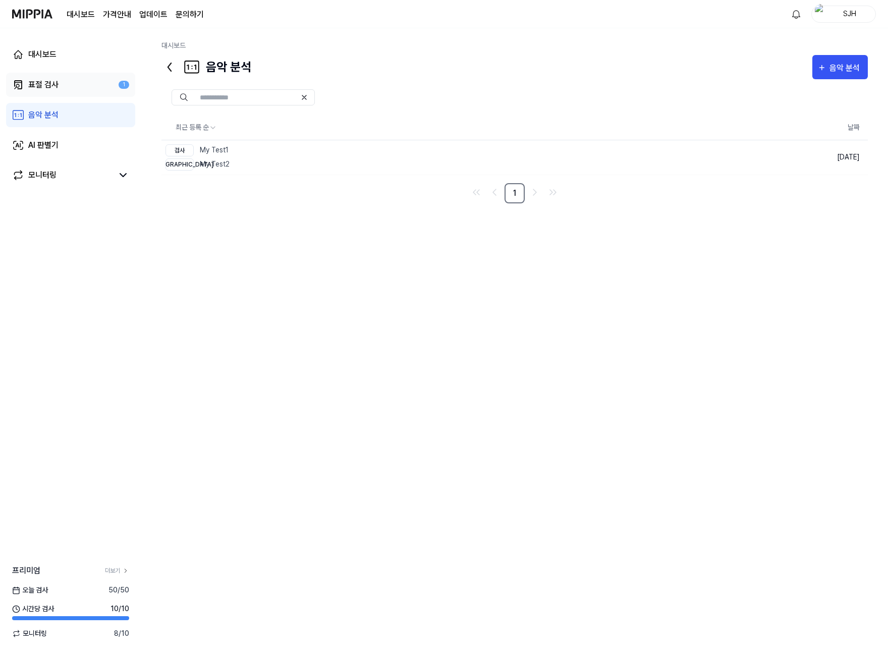
click at [61, 88] on link "표절 검사 1" at bounding box center [70, 85] width 129 height 24
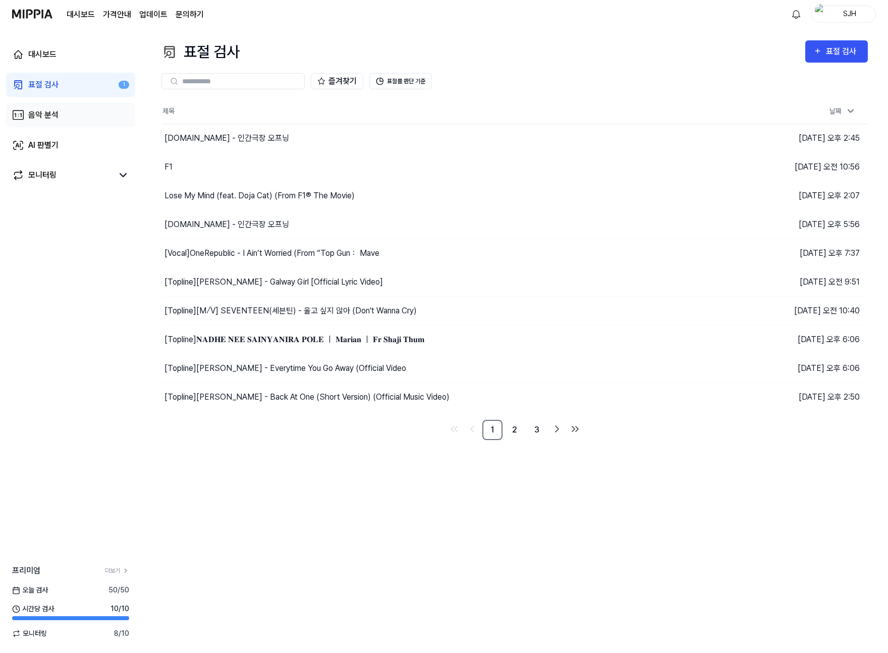
click at [60, 111] on link "음악 분석" at bounding box center [70, 115] width 129 height 24
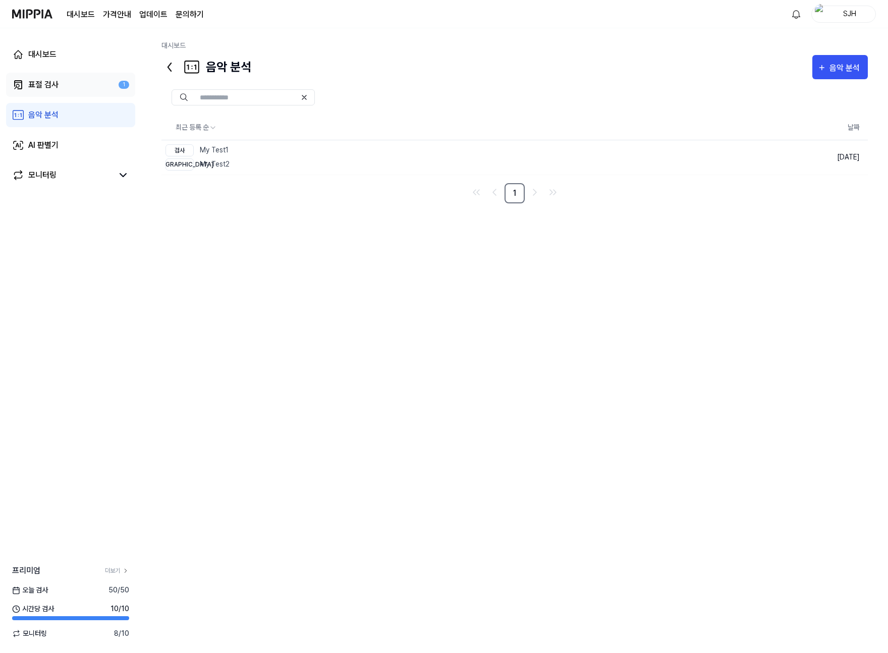
click at [62, 86] on link "표절 검사 1" at bounding box center [70, 85] width 129 height 24
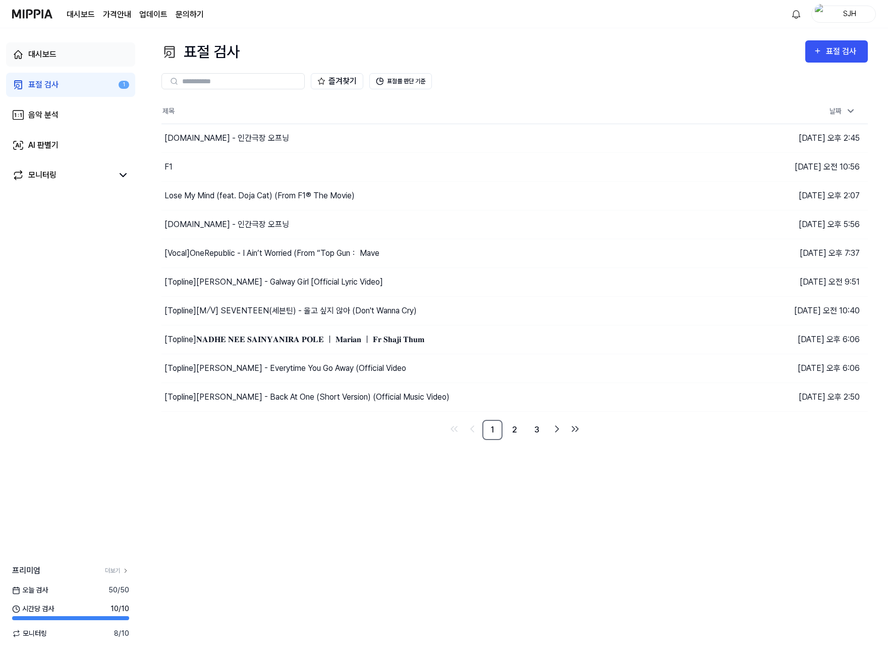
click at [68, 62] on link "대시보드" at bounding box center [70, 54] width 129 height 24
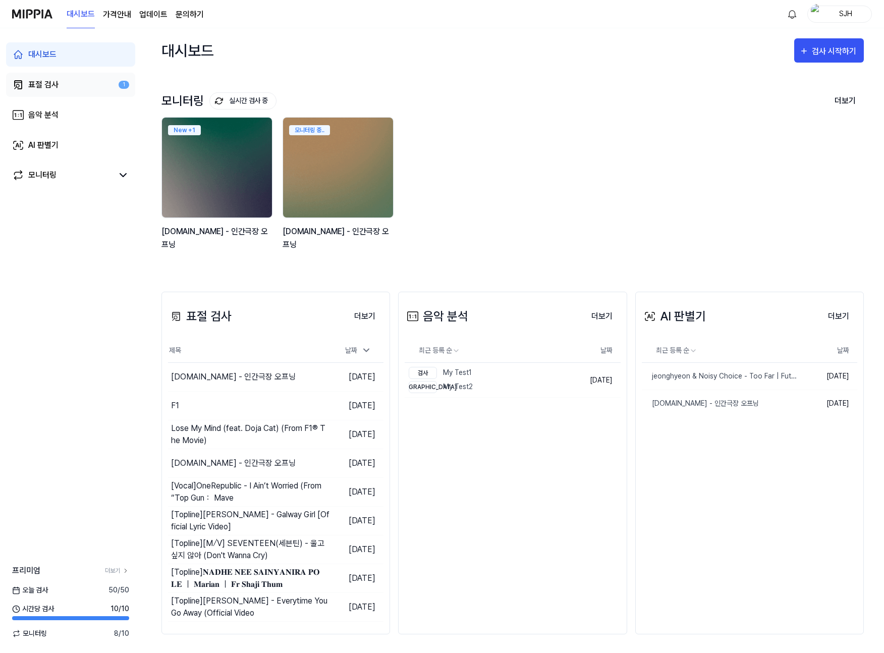
click at [62, 78] on link "표절 검사 1" at bounding box center [70, 85] width 129 height 24
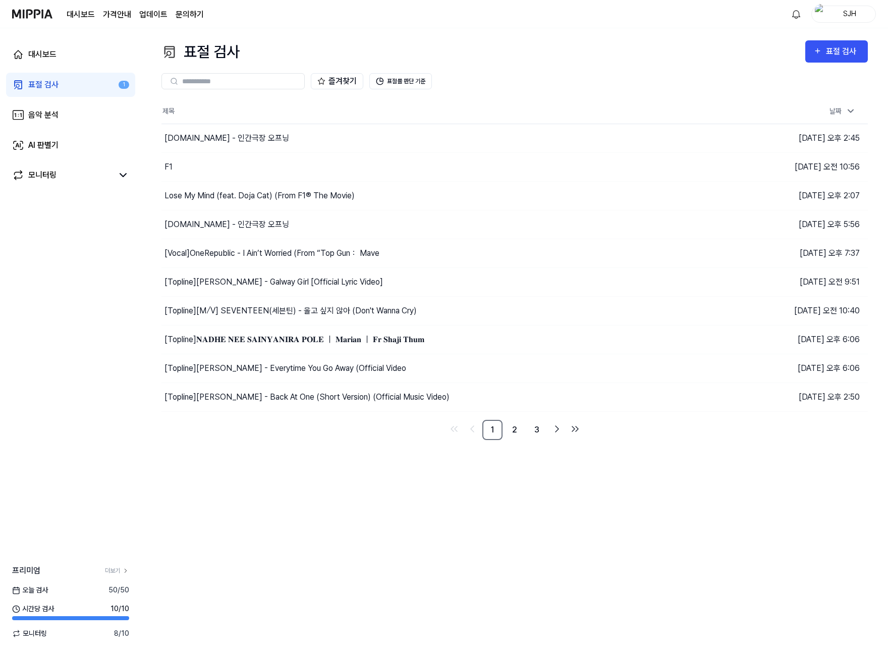
click at [71, 79] on link "표절 검사 1" at bounding box center [70, 85] width 129 height 24
click at [837, 51] on div "표절 검사" at bounding box center [843, 51] width 34 height 13
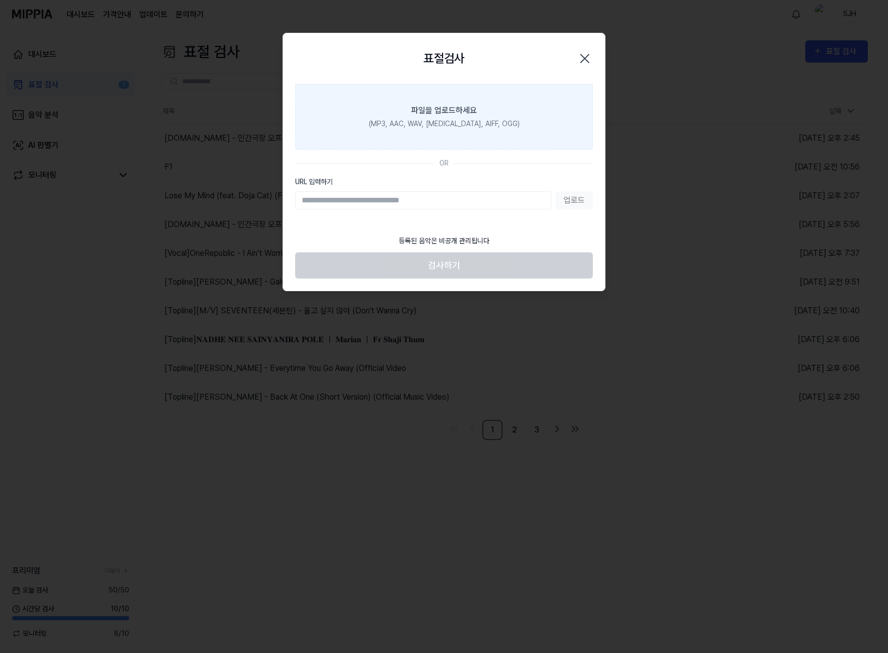
click at [488, 117] on label "파일을 업로드하세요 (MP3, AAC, WAV, FLAC, AIFF, OGG)" at bounding box center [444, 117] width 298 height 66
click at [0, 0] on input "파일을 업로드하세요 (MP3, AAC, WAV, FLAC, AIFF, OGG)" at bounding box center [0, 0] width 0 height 0
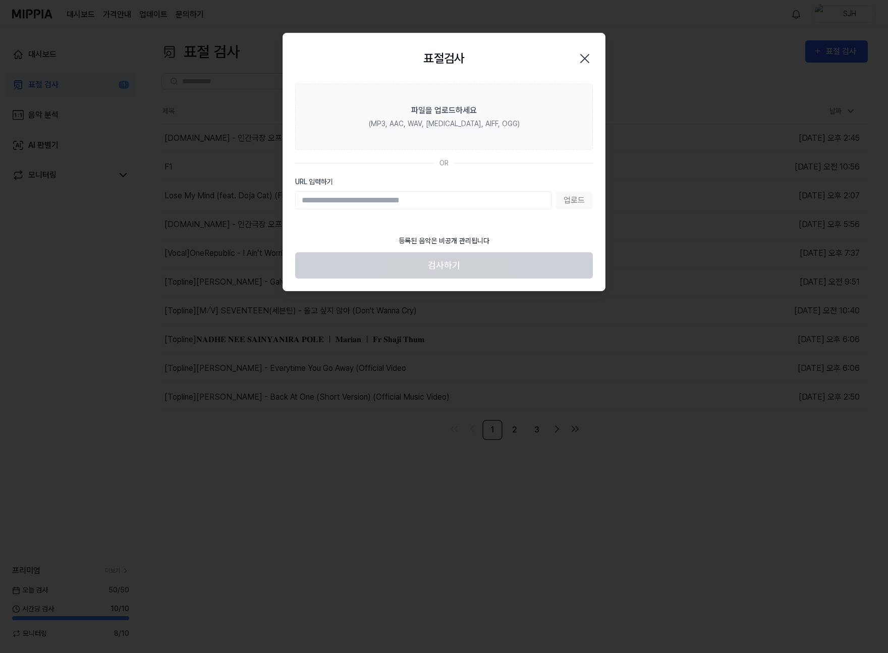
click at [589, 59] on icon "button" at bounding box center [584, 58] width 16 height 16
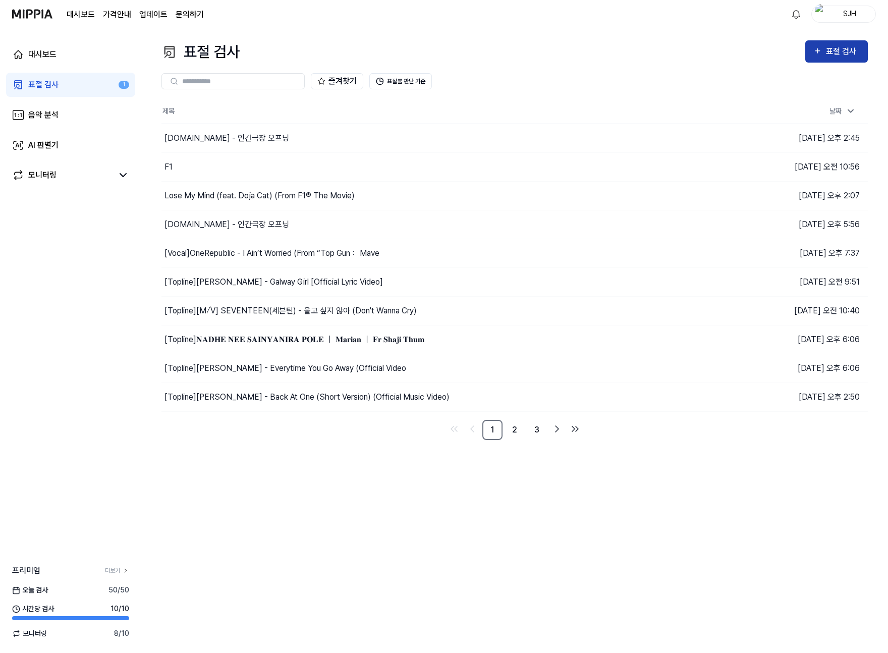
click at [836, 53] on div "표절 검사" at bounding box center [843, 51] width 34 height 13
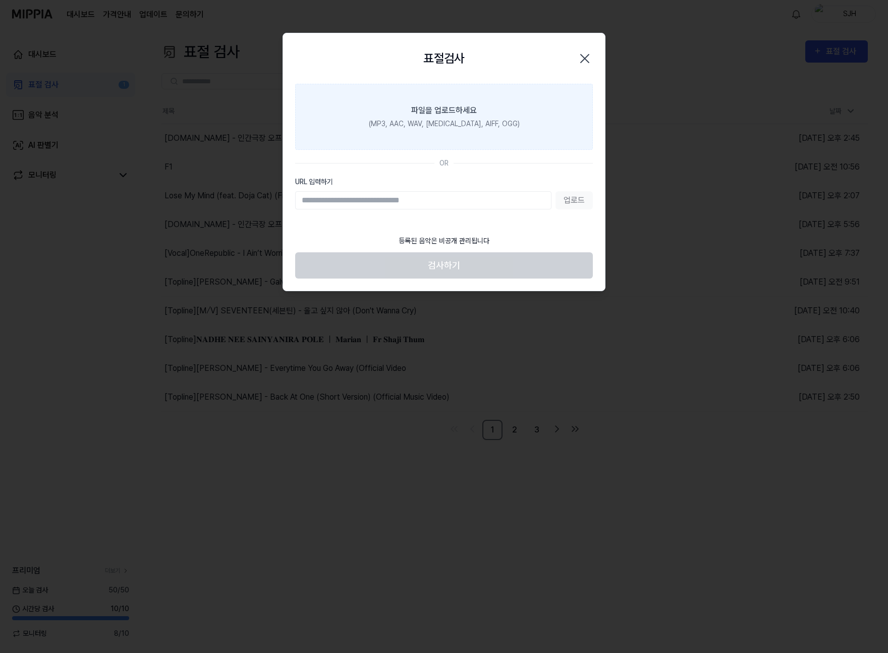
click at [443, 131] on label "파일을 업로드하세요 (MP3, AAC, WAV, FLAC, AIFF, OGG)" at bounding box center [444, 117] width 298 height 66
click at [0, 0] on input "파일을 업로드하세요 (MP3, AAC, WAV, FLAC, AIFF, OGG)" at bounding box center [0, 0] width 0 height 0
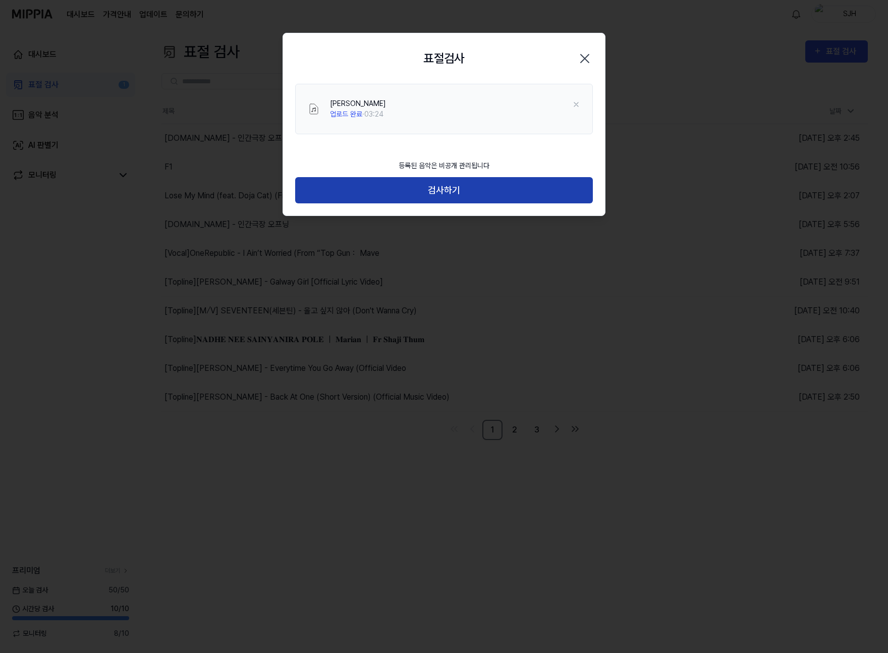
click at [449, 198] on button "검사하기" at bounding box center [444, 190] width 298 height 27
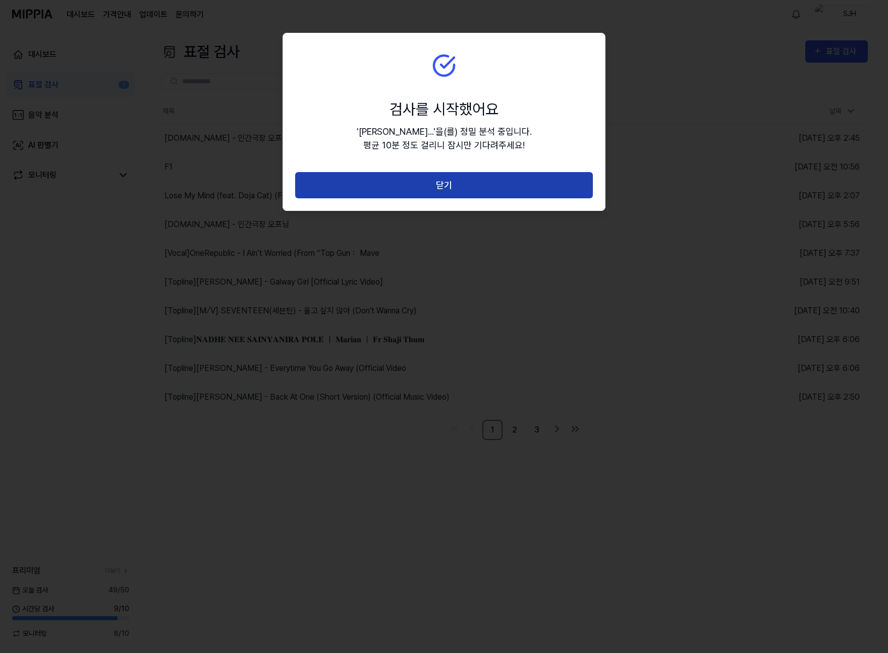
click at [452, 185] on button "닫기" at bounding box center [444, 185] width 298 height 27
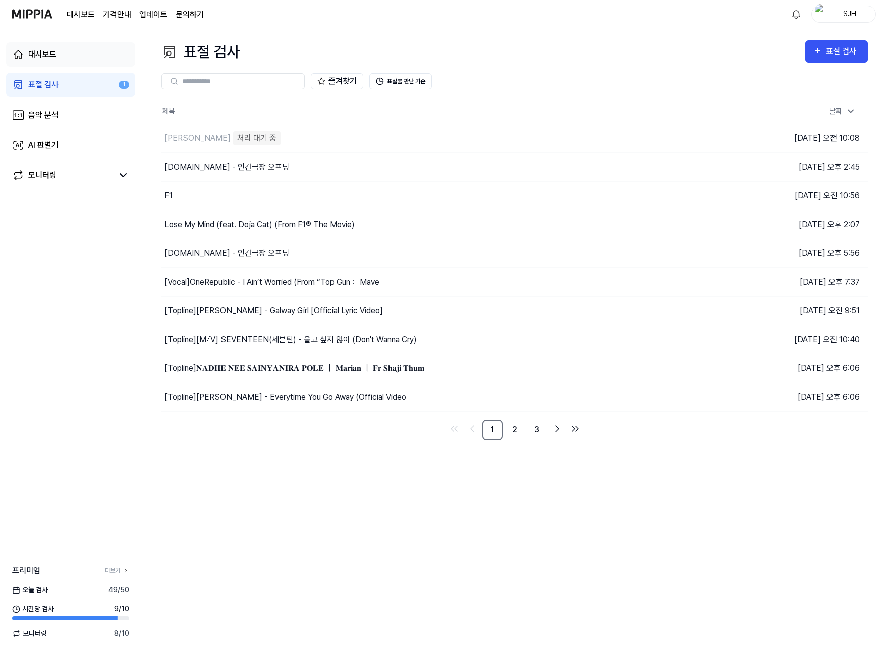
click at [59, 53] on link "대시보드" at bounding box center [70, 54] width 129 height 24
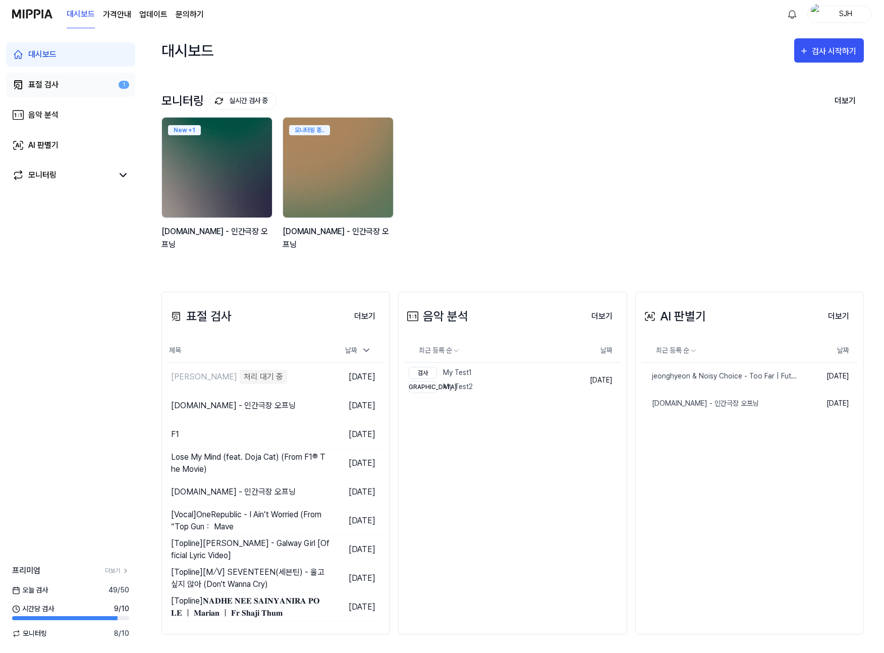
click at [49, 86] on div "표절 검사" at bounding box center [43, 85] width 30 height 12
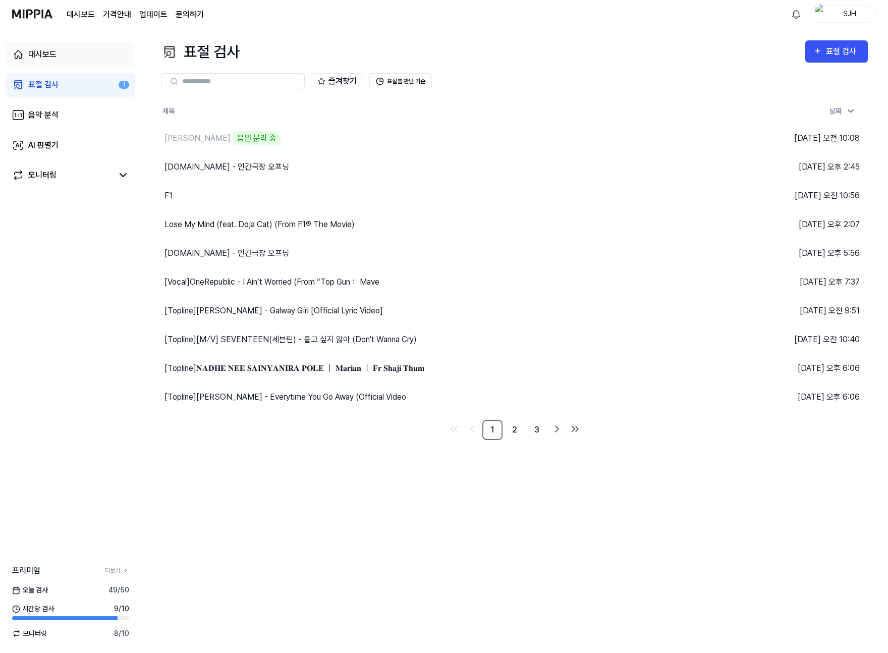
click at [28, 48] on div "대시보드" at bounding box center [42, 54] width 28 height 12
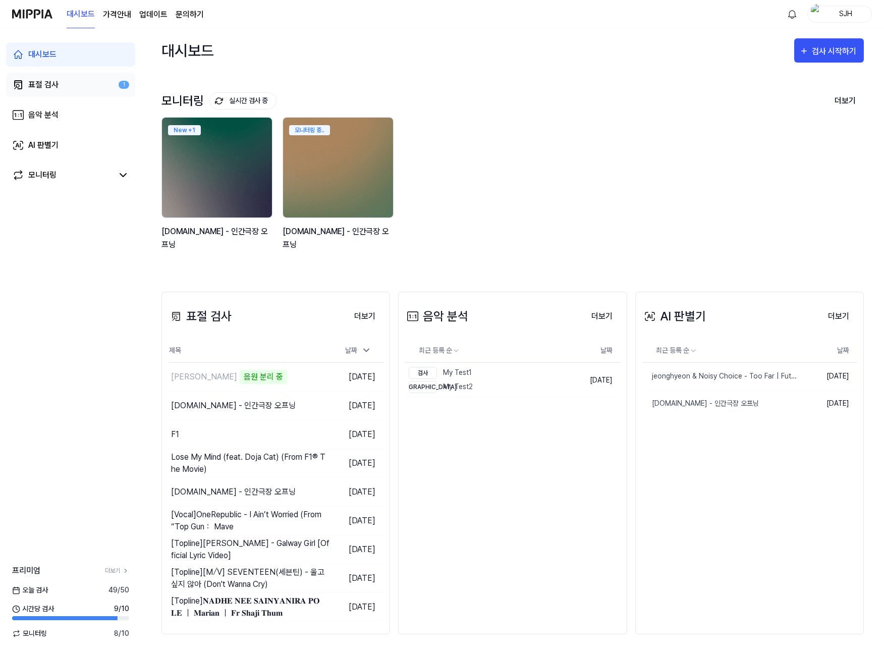
click at [38, 87] on div "표절 검사" at bounding box center [43, 85] width 30 height 12
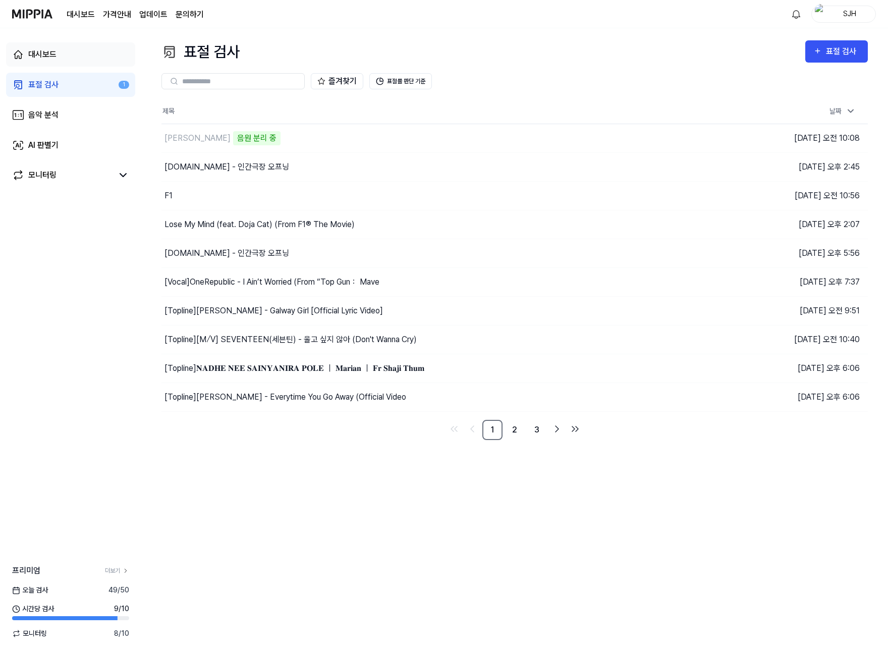
click at [50, 61] on link "대시보드" at bounding box center [70, 54] width 129 height 24
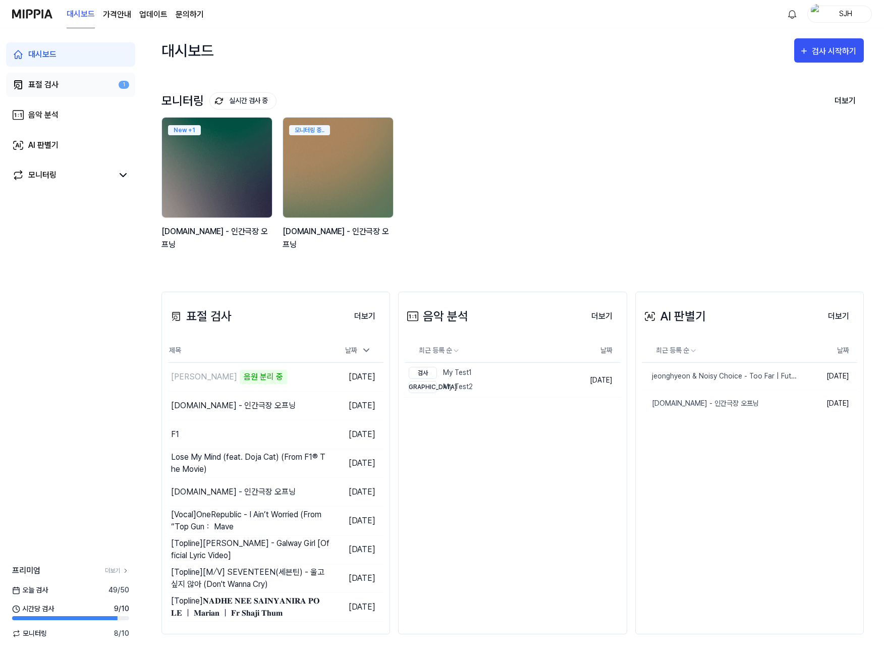
click at [51, 79] on div "표절 검사" at bounding box center [43, 85] width 30 height 12
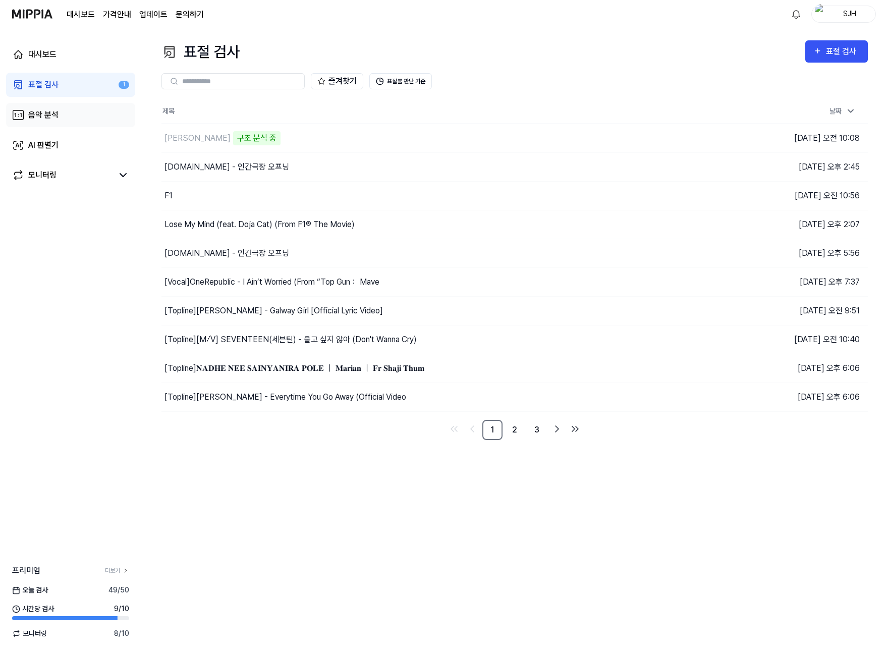
click at [53, 105] on link "음악 분석" at bounding box center [70, 115] width 129 height 24
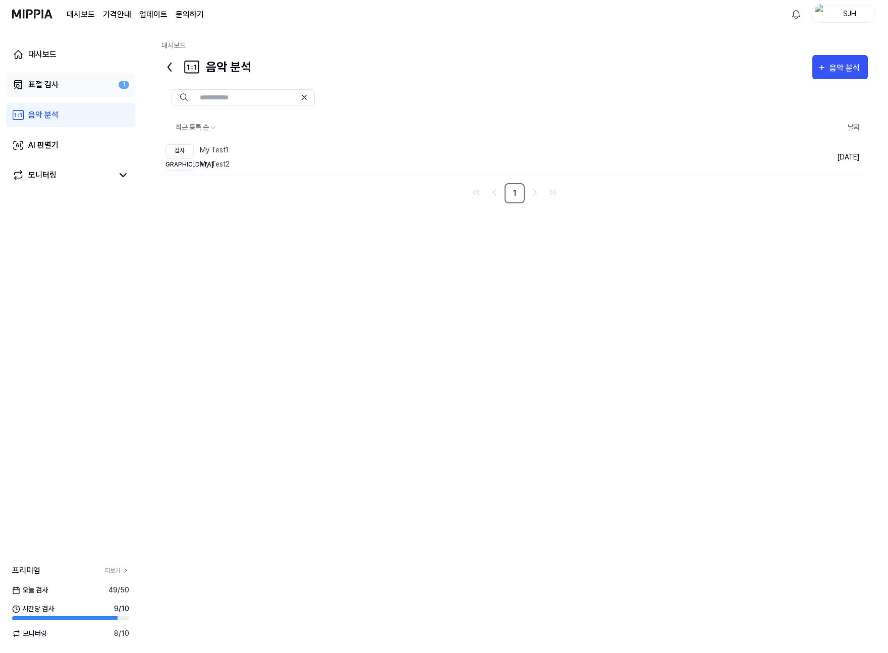
click at [51, 86] on div "표절 검사" at bounding box center [43, 85] width 30 height 12
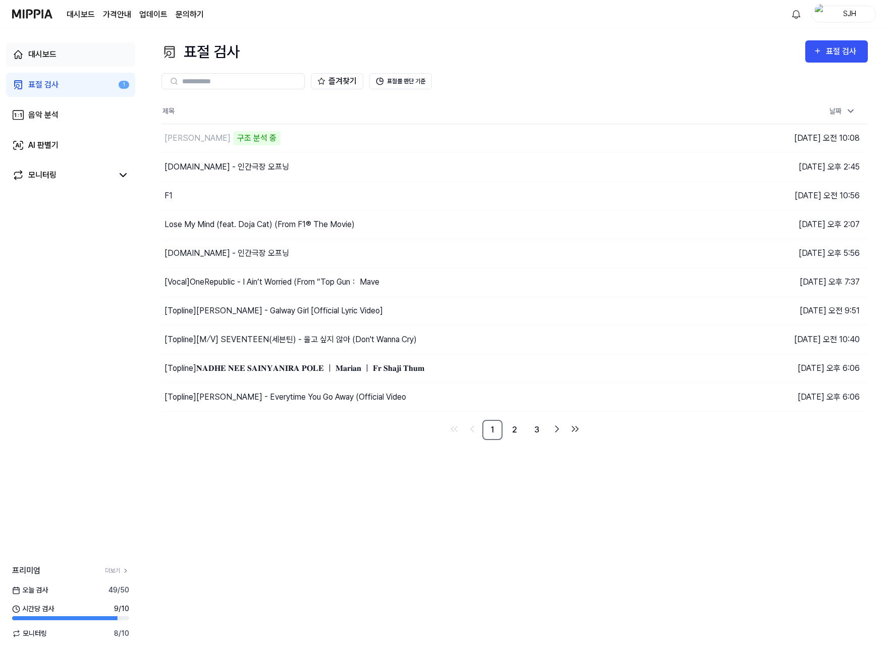
click at [70, 51] on link "대시보드" at bounding box center [70, 54] width 129 height 24
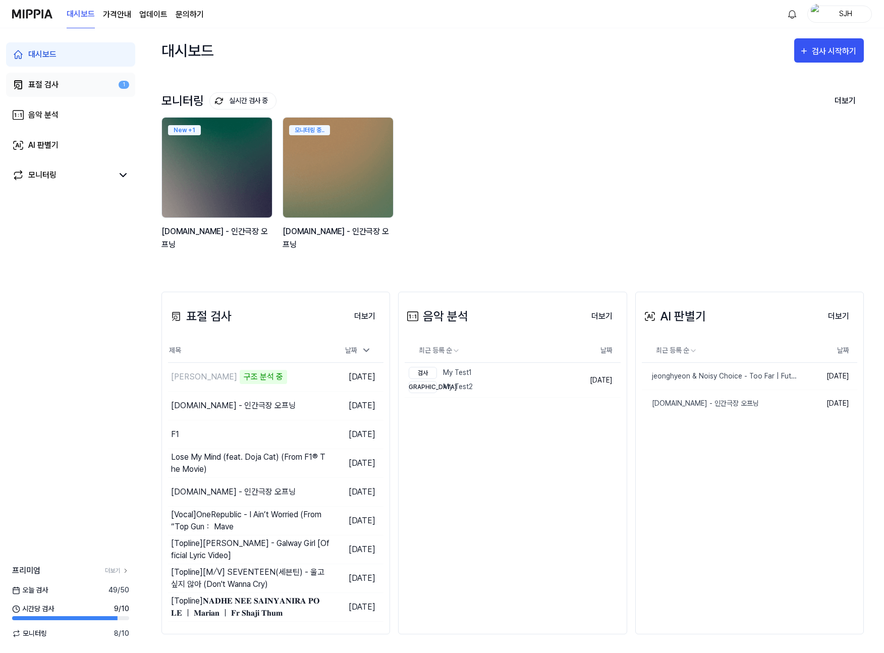
click at [61, 73] on link "표절 검사 1" at bounding box center [70, 85] width 129 height 24
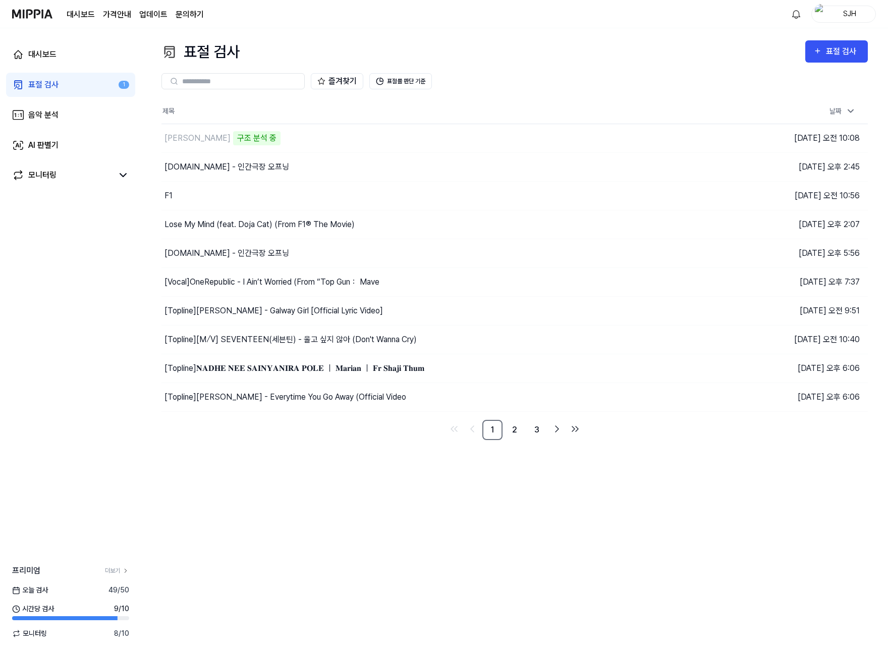
click at [51, 87] on div "표절 검사" at bounding box center [43, 85] width 30 height 12
click at [61, 54] on link "대시보드" at bounding box center [70, 54] width 129 height 24
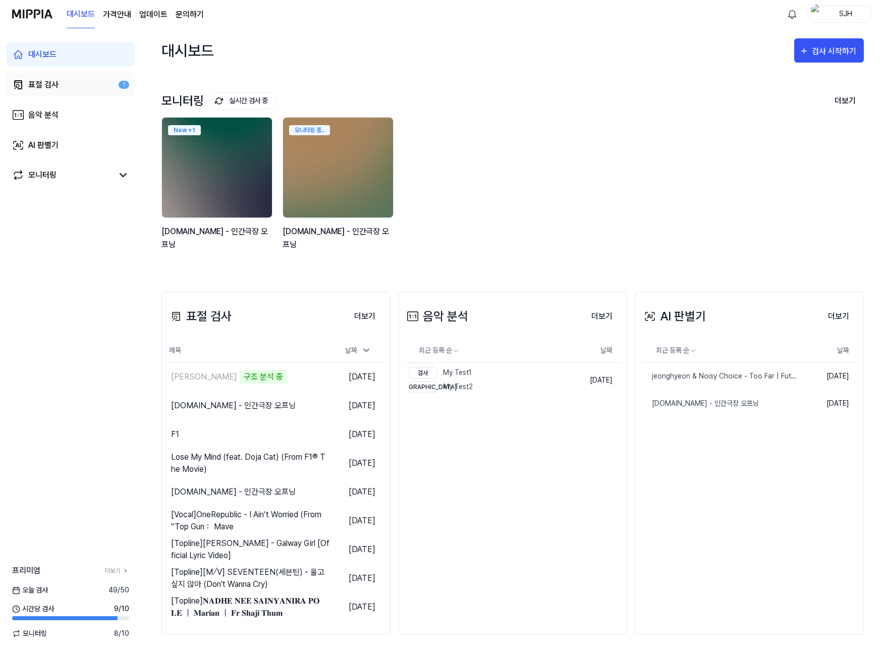
click at [51, 81] on div "표절 검사" at bounding box center [43, 85] width 30 height 12
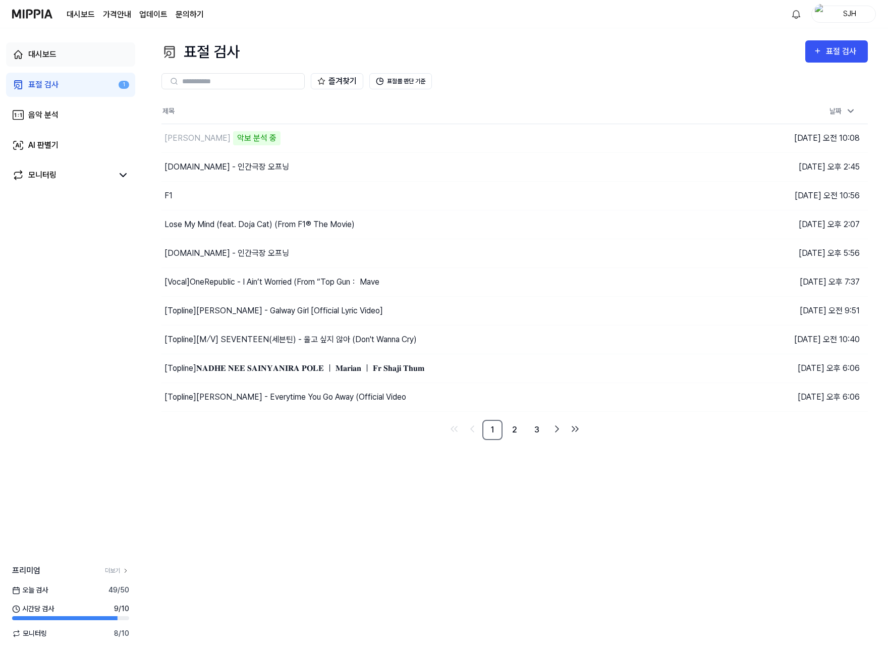
click at [80, 66] on link "대시보드" at bounding box center [70, 54] width 129 height 24
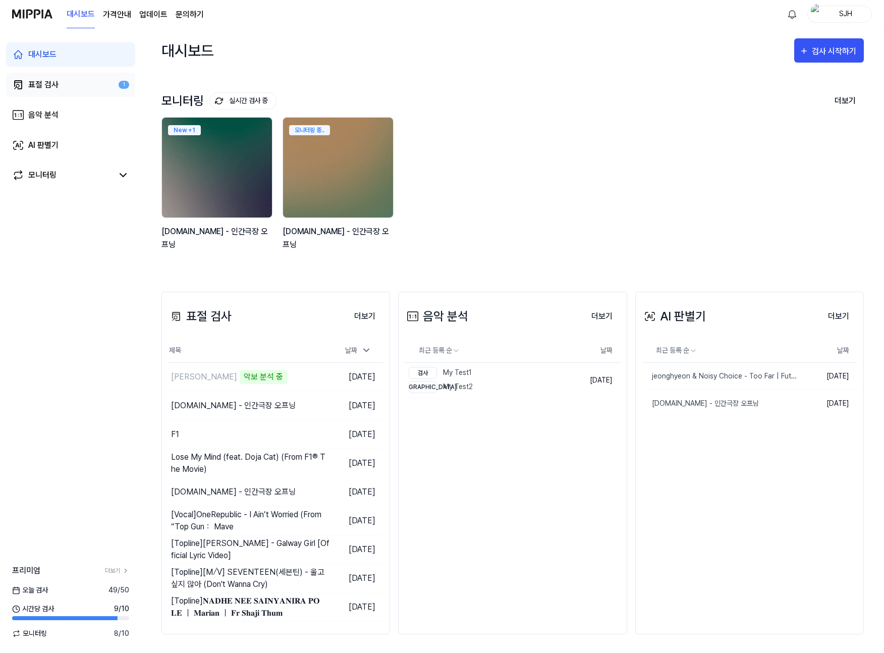
click at [51, 80] on div "표절 검사" at bounding box center [43, 85] width 30 height 12
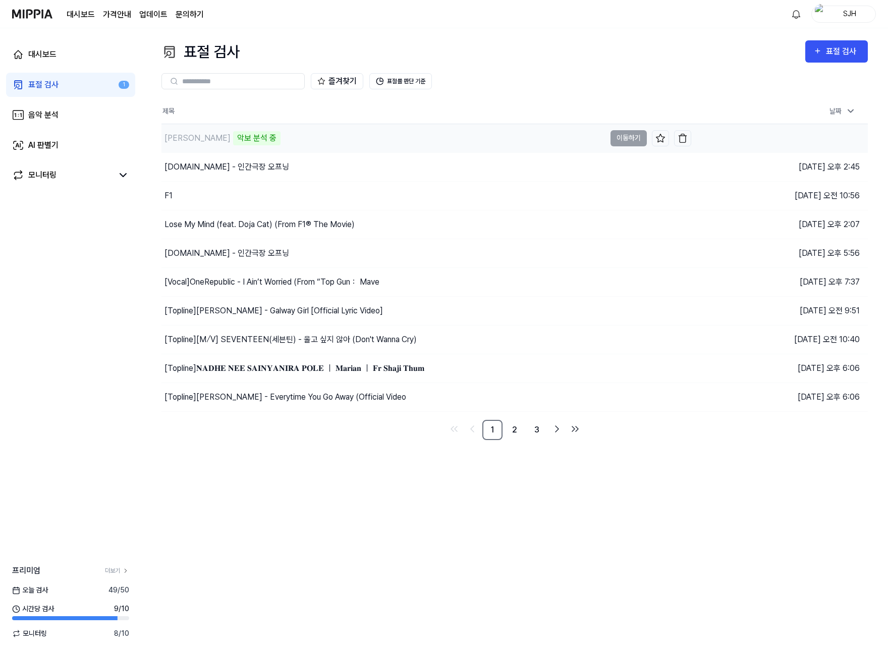
click at [318, 136] on div "Christopher - BAD 악보 분석 중" at bounding box center [383, 138] width 444 height 28
click at [627, 140] on td "Christopher - BAD 악보 분석 중 이동하기" at bounding box center [426, 138] width 530 height 28
click at [76, 58] on link "대시보드" at bounding box center [70, 54] width 129 height 24
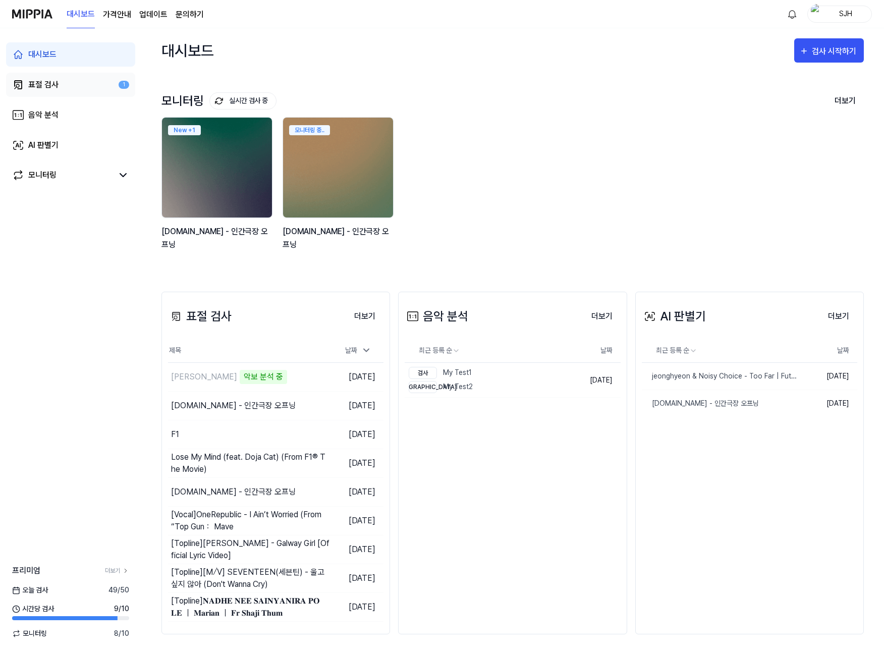
click at [57, 82] on div "표절 검사" at bounding box center [43, 85] width 30 height 12
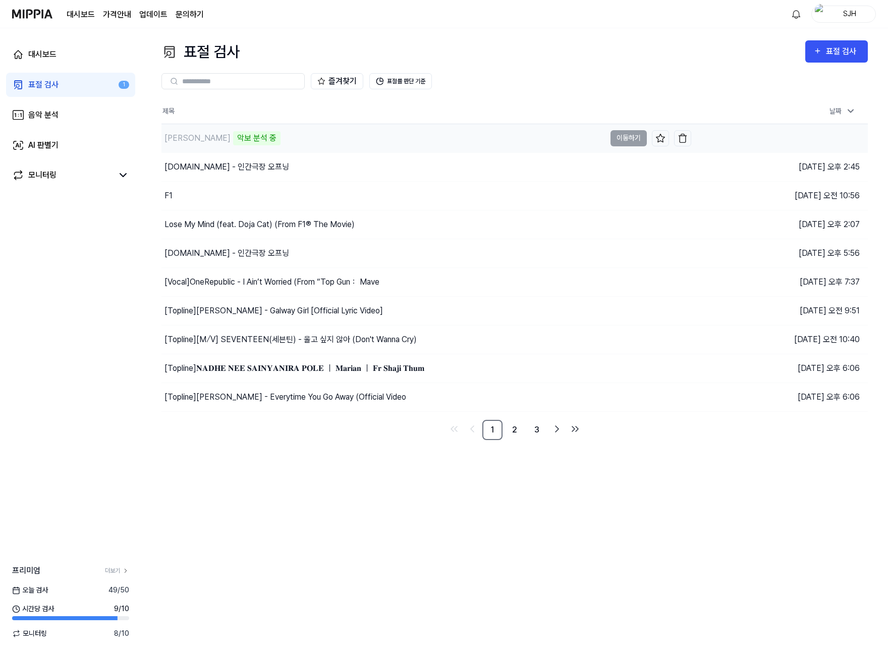
drag, startPoint x: 265, startPoint y: 146, endPoint x: 284, endPoint y: 144, distance: 18.8
click at [280, 145] on div "Christopher - BAD 악보 분석 중" at bounding box center [383, 138] width 444 height 28
click at [239, 141] on div "Christopher - BAD 악보 분석 중" at bounding box center [383, 138] width 444 height 28
click at [238, 140] on div "악보 분석 중" at bounding box center [256, 138] width 47 height 14
click at [55, 115] on div "음악 분석" at bounding box center [43, 115] width 30 height 12
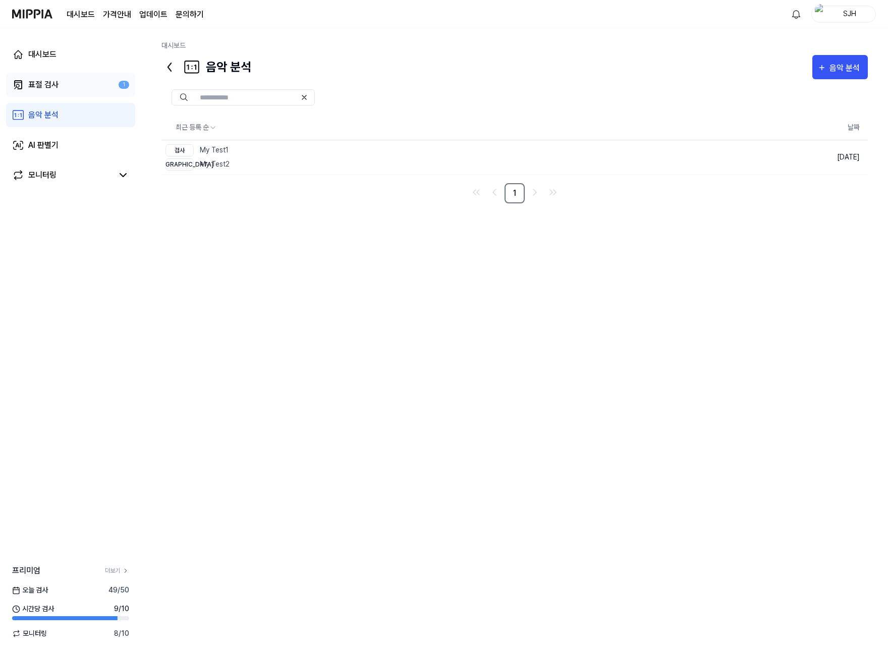
click at [76, 80] on link "표절 검사 1" at bounding box center [70, 85] width 129 height 24
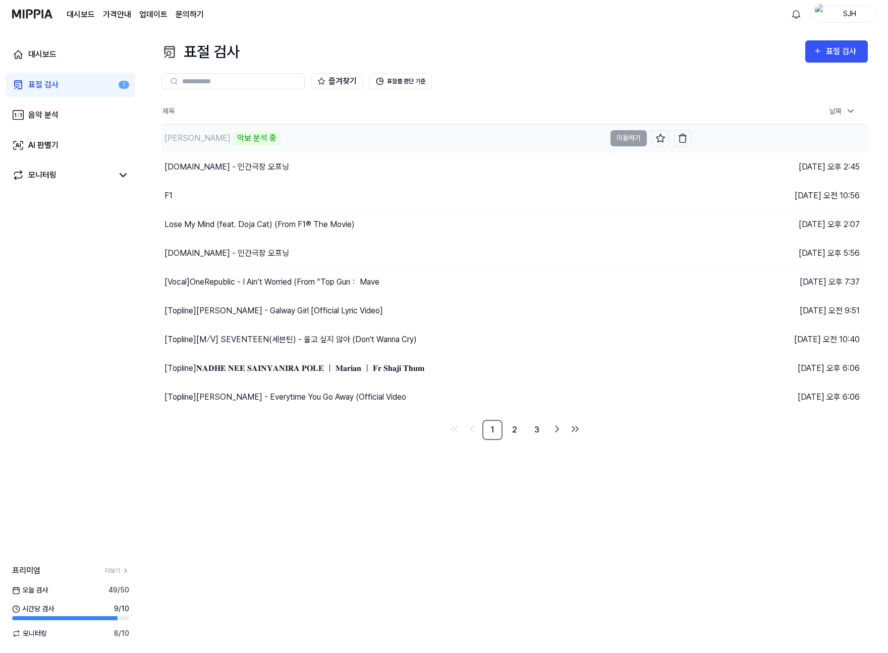
click at [631, 136] on td "Christopher - BAD 악보 분석 중 이동하기" at bounding box center [426, 138] width 530 height 28
click at [114, 118] on link "음악 분석" at bounding box center [70, 115] width 129 height 24
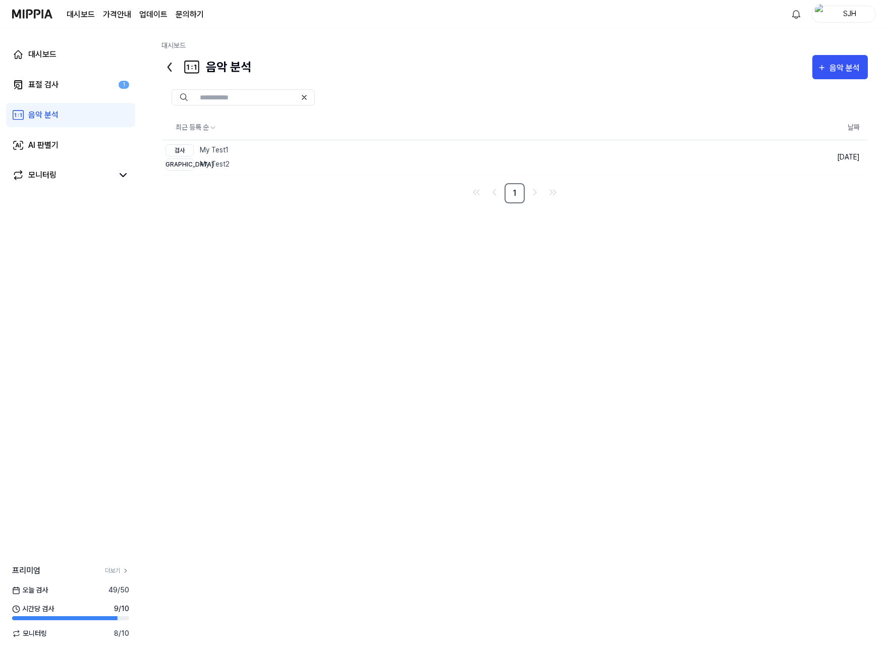
click at [108, 103] on link "음악 분석" at bounding box center [70, 115] width 129 height 24
click at [108, 94] on link "표절 검사 1" at bounding box center [70, 85] width 129 height 24
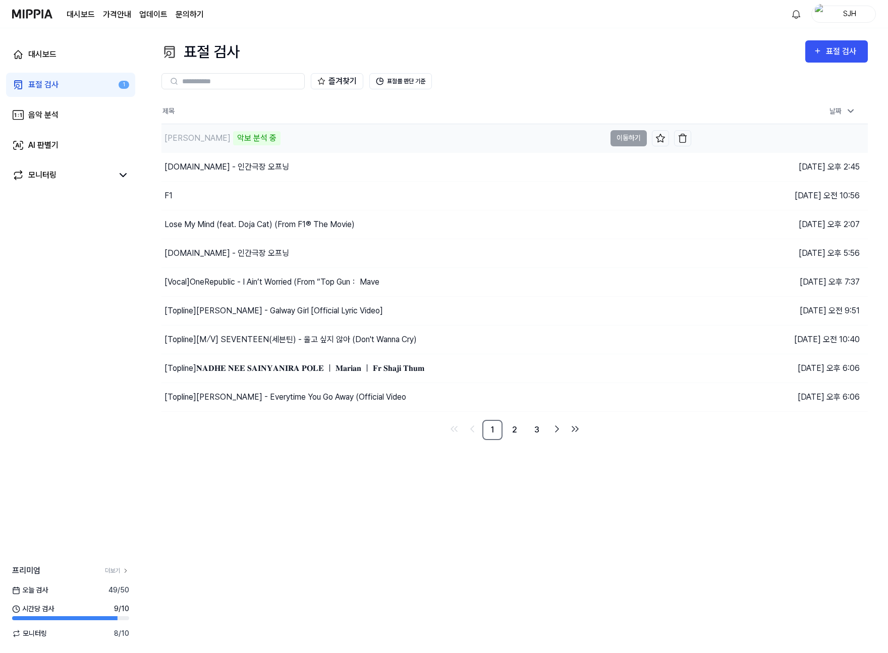
click at [248, 137] on div "악보 분석 중" at bounding box center [256, 138] width 47 height 14
click at [69, 52] on link "대시보드" at bounding box center [70, 54] width 129 height 24
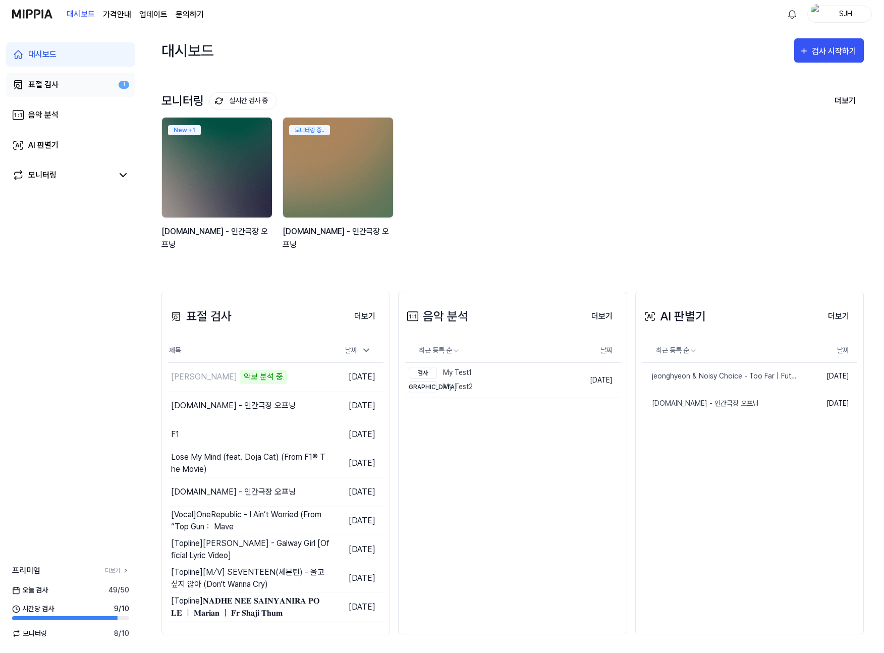
click at [65, 84] on link "표절 검사 1" at bounding box center [70, 85] width 129 height 24
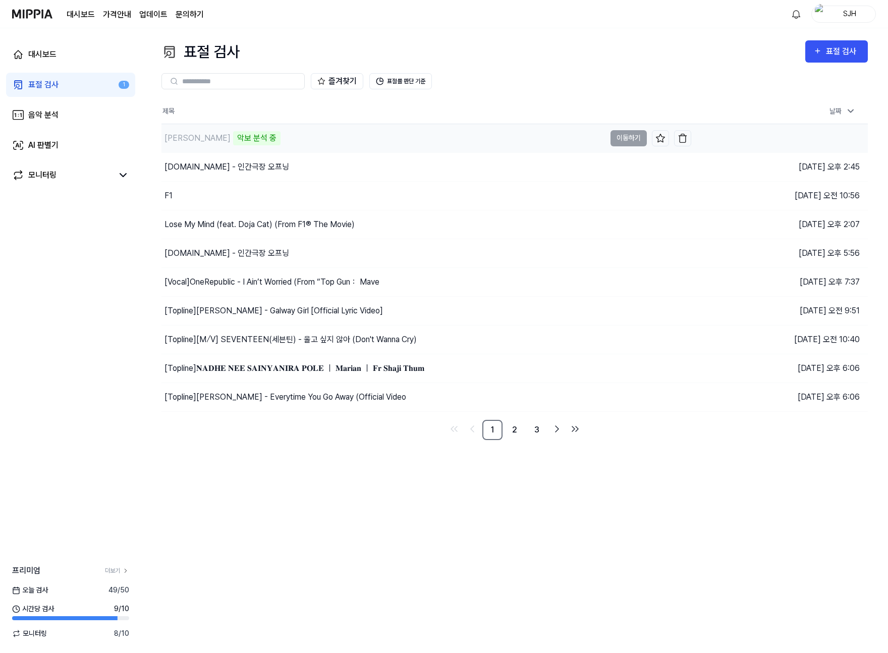
click at [265, 138] on div "악보 분석 중" at bounding box center [256, 138] width 47 height 14
drag, startPoint x: 277, startPoint y: 140, endPoint x: 236, endPoint y: 138, distance: 41.9
click at [236, 138] on div "악보 분석 중" at bounding box center [256, 138] width 47 height 14
click at [238, 140] on div "악보 분석 중" at bounding box center [256, 138] width 47 height 14
click at [60, 60] on link "대시보드" at bounding box center [70, 54] width 129 height 24
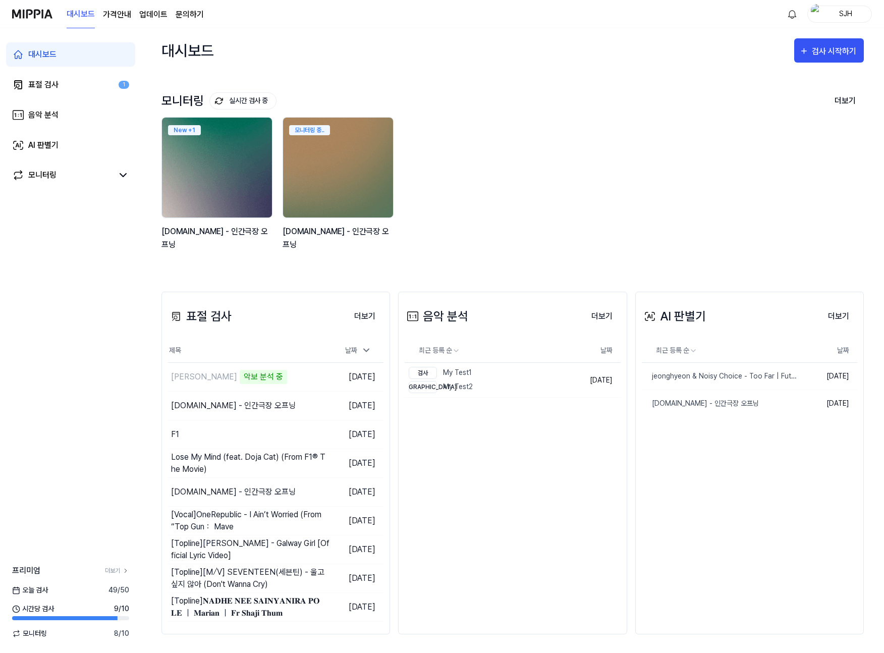
click at [208, 169] on img at bounding box center [216, 167] width 121 height 110
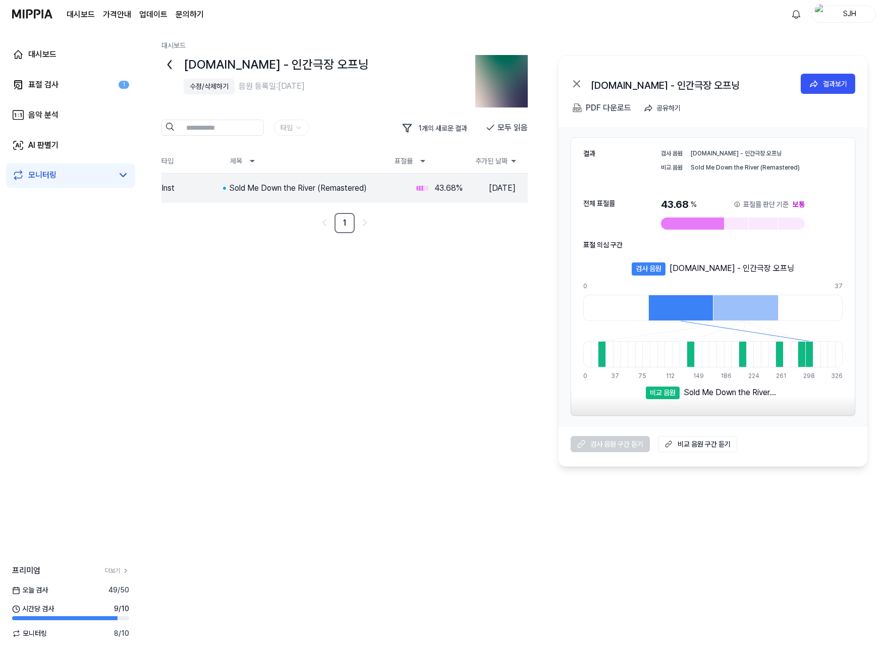
click at [175, 69] on icon at bounding box center [169, 64] width 16 height 16
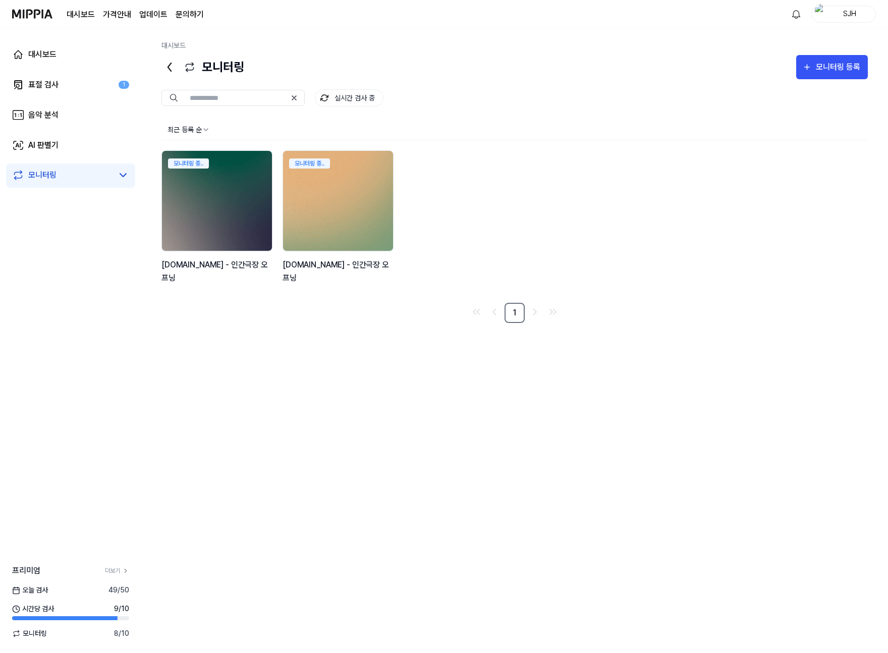
click at [313, 206] on img at bounding box center [337, 201] width 121 height 110
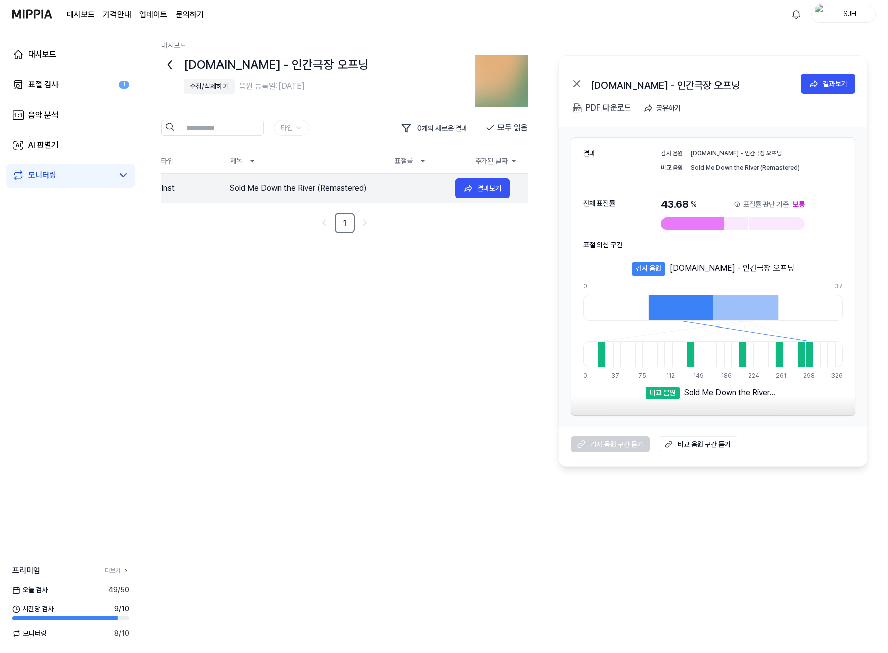
click at [291, 190] on div "Sold Me Down the River (Remastered)" at bounding box center [338, 188] width 218 height 12
click at [282, 188] on div "Sold Me Down the River (Remastered)" at bounding box center [338, 188] width 218 height 12
click at [482, 188] on div "결과보기" at bounding box center [489, 188] width 24 height 11
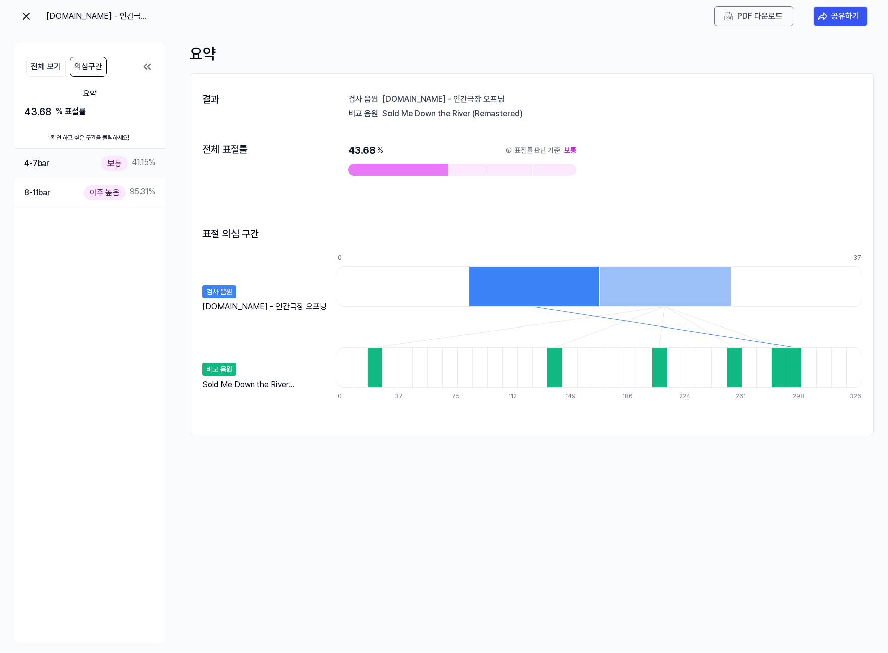
click at [45, 163] on div "4-7 bar" at bounding box center [36, 163] width 25 height 13
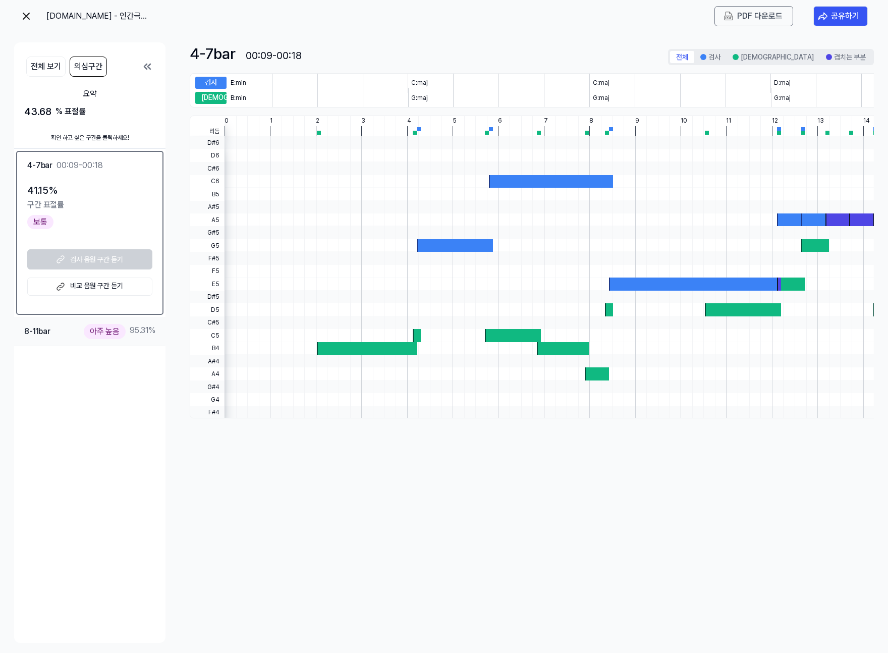
click at [48, 327] on div "8-11 bar" at bounding box center [37, 331] width 26 height 13
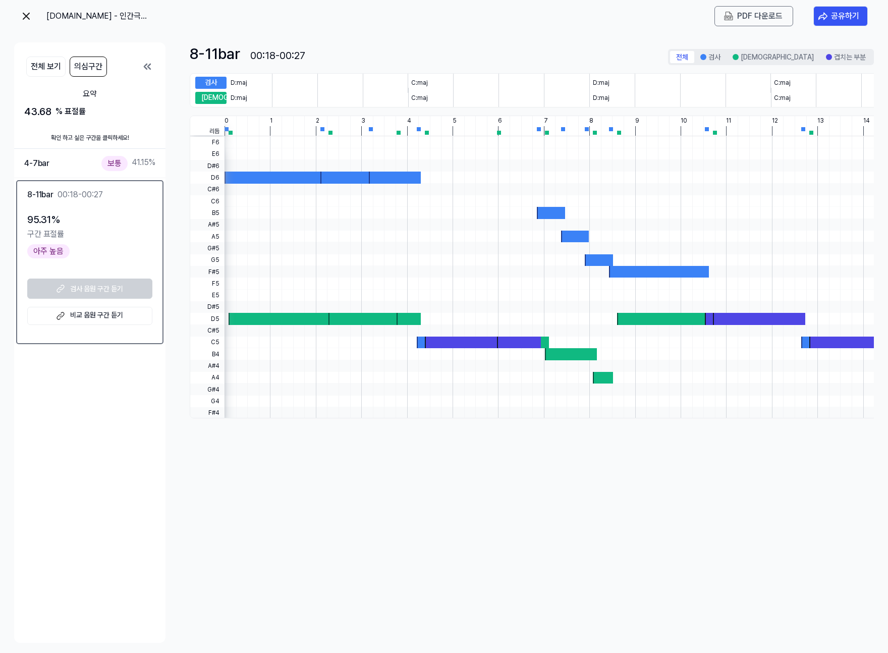
click at [25, 15] on img at bounding box center [26, 16] width 12 height 12
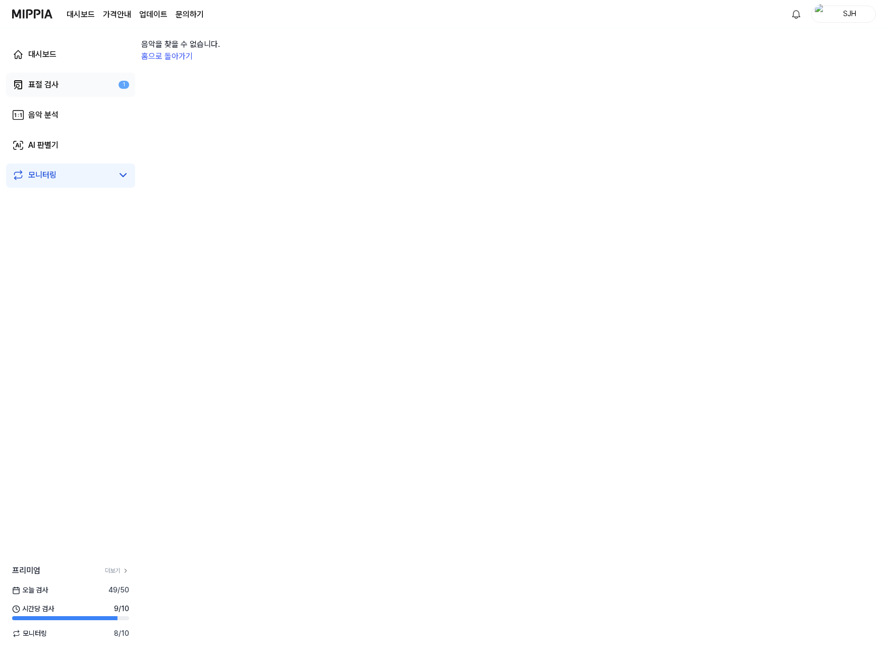
click at [61, 83] on link "표절 검사 1" at bounding box center [70, 85] width 129 height 24
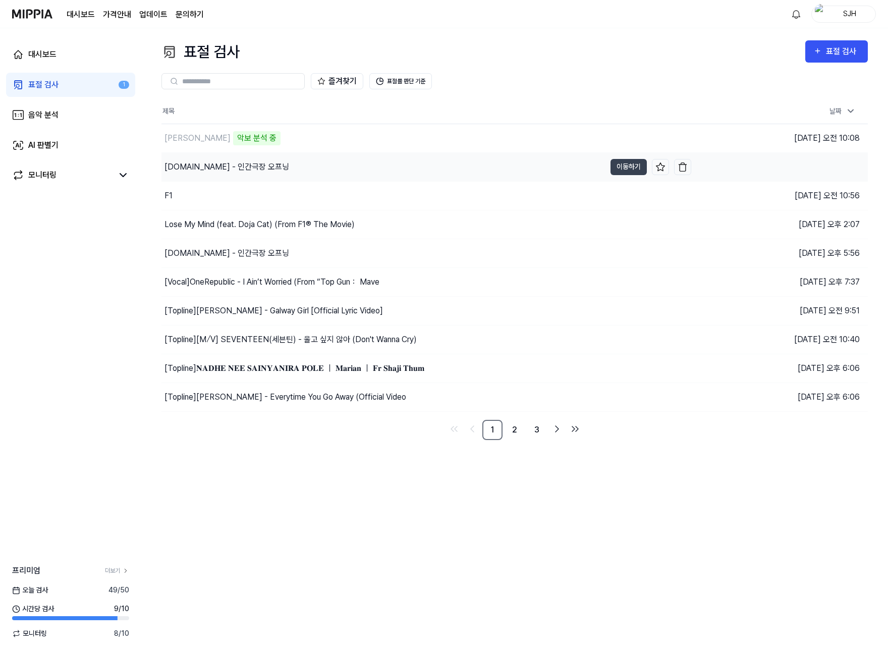
click at [333, 165] on div "[DOMAIN_NAME] - 인간극장 오프닝" at bounding box center [383, 167] width 444 height 28
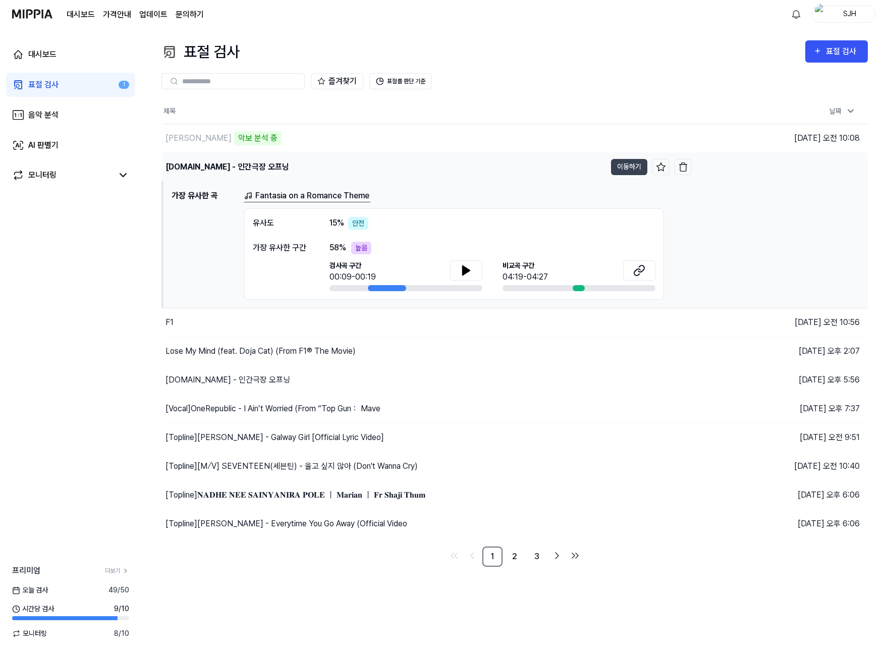
click at [280, 168] on div "[DOMAIN_NAME] - 인간극장 오프닝" at bounding box center [383, 167] width 443 height 28
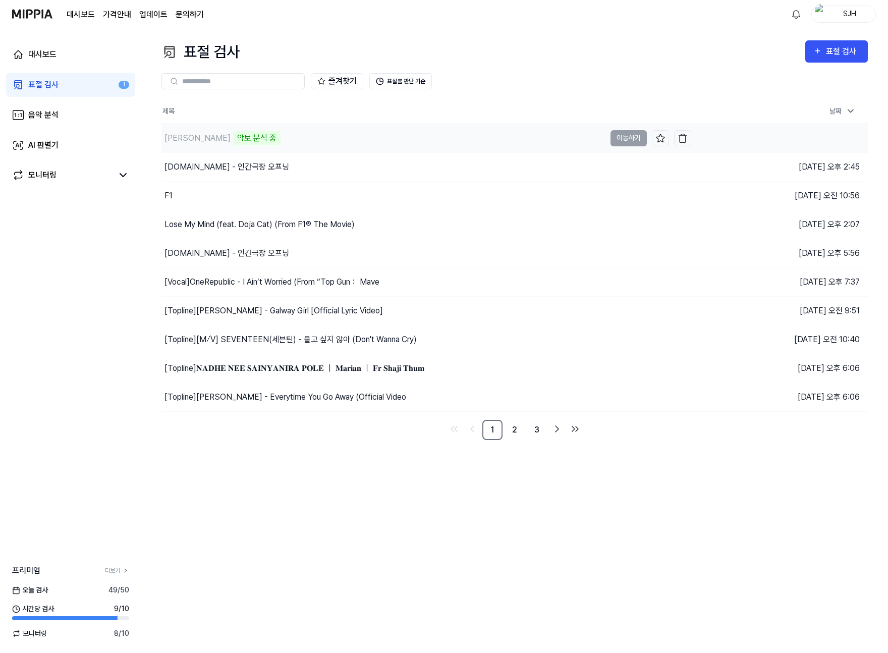
click at [199, 140] on div "[PERSON_NAME]" at bounding box center [197, 138] width 66 height 12
click at [54, 53] on div "대시보드" at bounding box center [42, 54] width 28 height 12
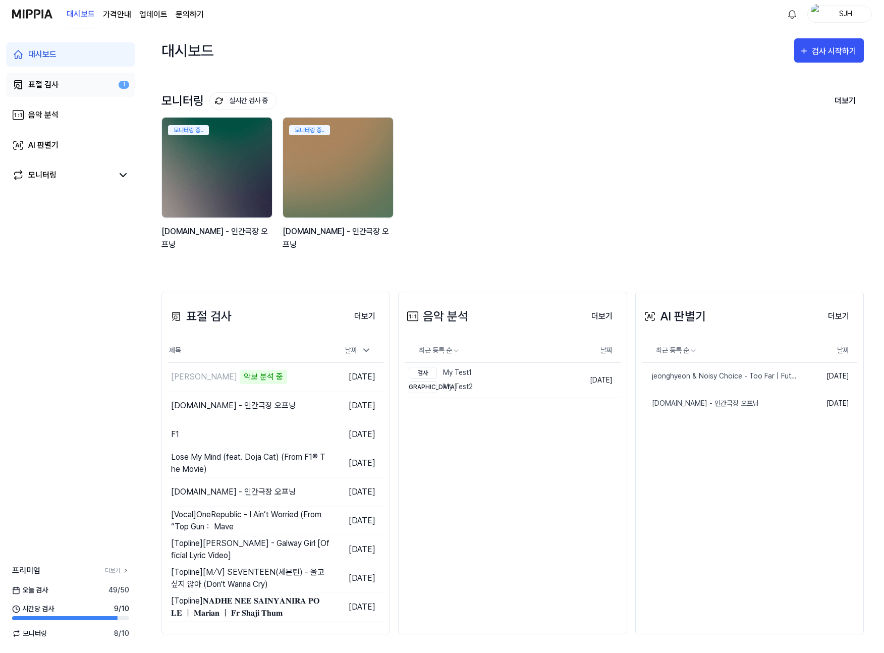
click at [48, 77] on link "표절 검사 1" at bounding box center [70, 85] width 129 height 24
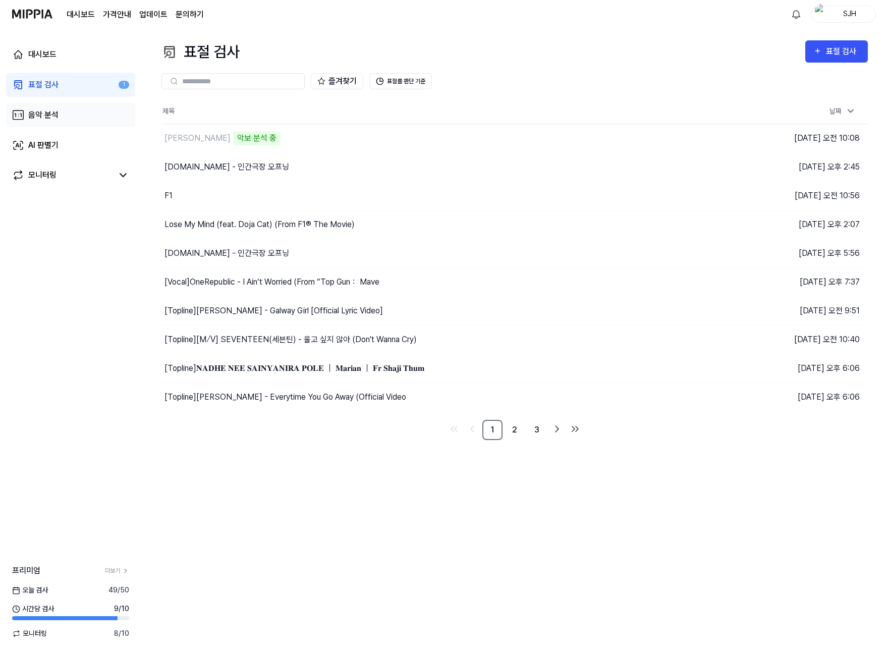
click at [62, 109] on link "음악 분석" at bounding box center [70, 115] width 129 height 24
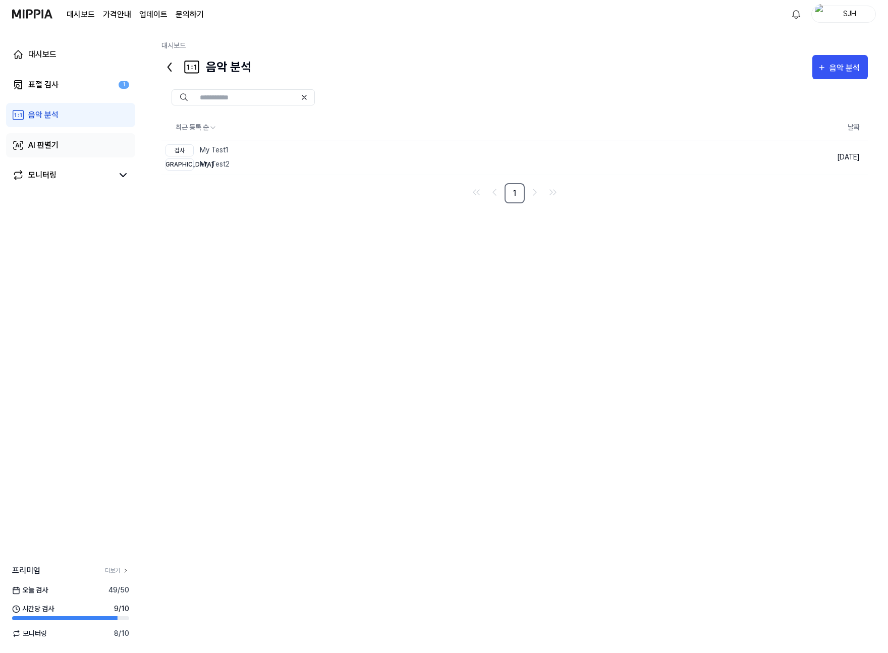
click at [66, 137] on link "AI 판별기" at bounding box center [70, 145] width 129 height 24
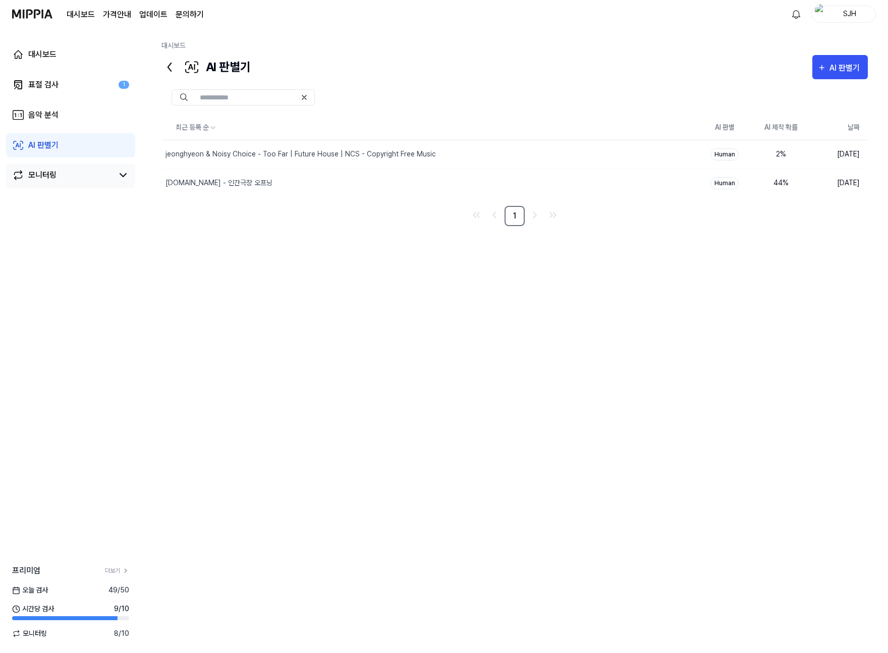
click at [69, 167] on div "모니터링" at bounding box center [70, 175] width 129 height 24
click at [67, 171] on link "모니터링" at bounding box center [62, 175] width 101 height 12
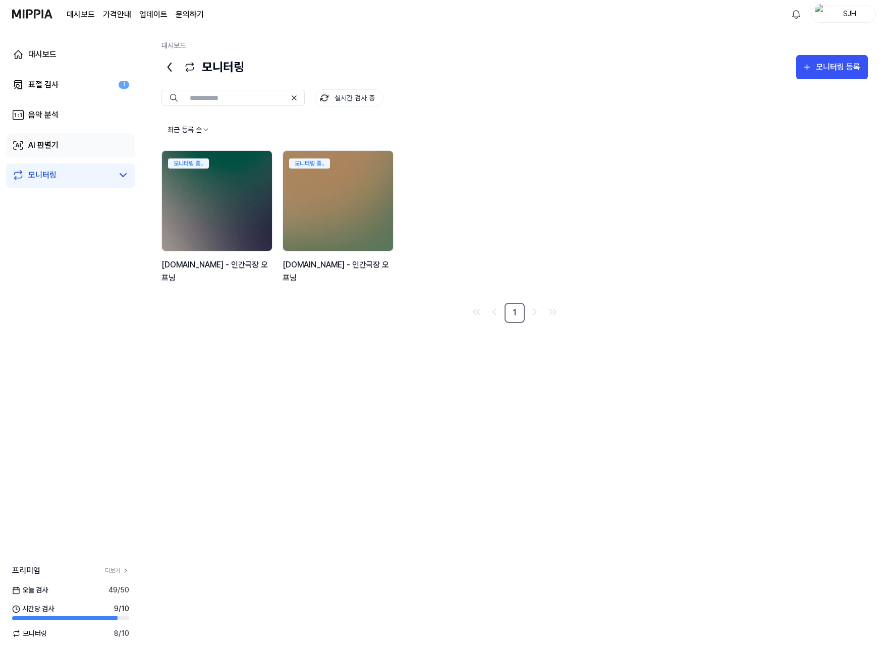
click at [72, 148] on link "AI 판별기" at bounding box center [70, 145] width 129 height 24
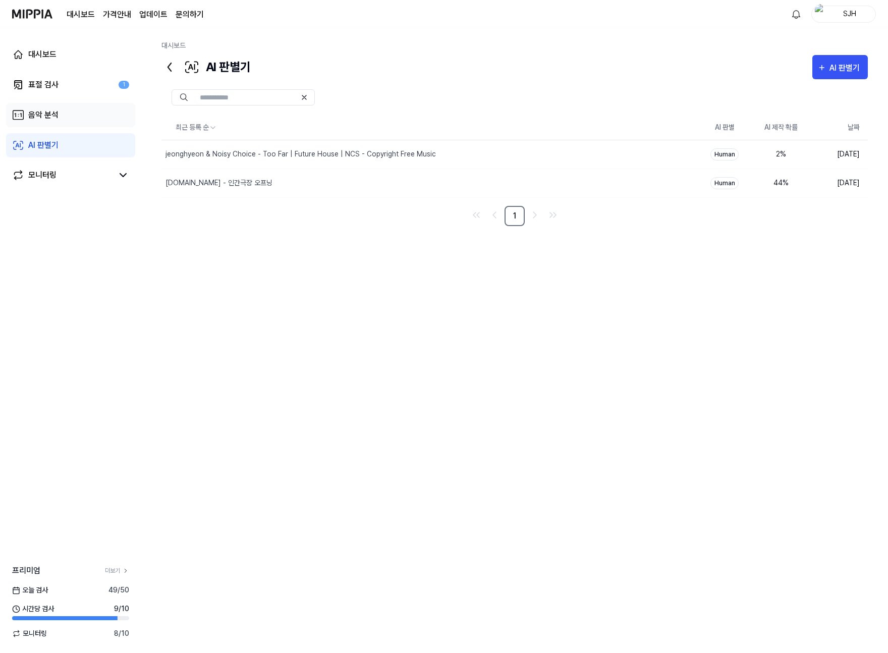
click at [67, 122] on link "음악 분석" at bounding box center [70, 115] width 129 height 24
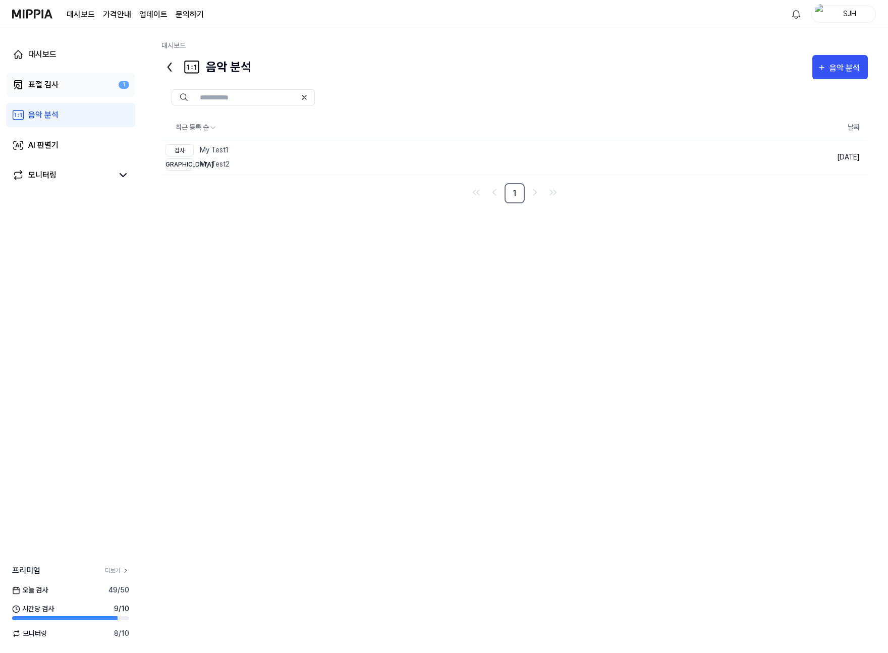
click at [58, 87] on link "표절 검사 1" at bounding box center [70, 85] width 129 height 24
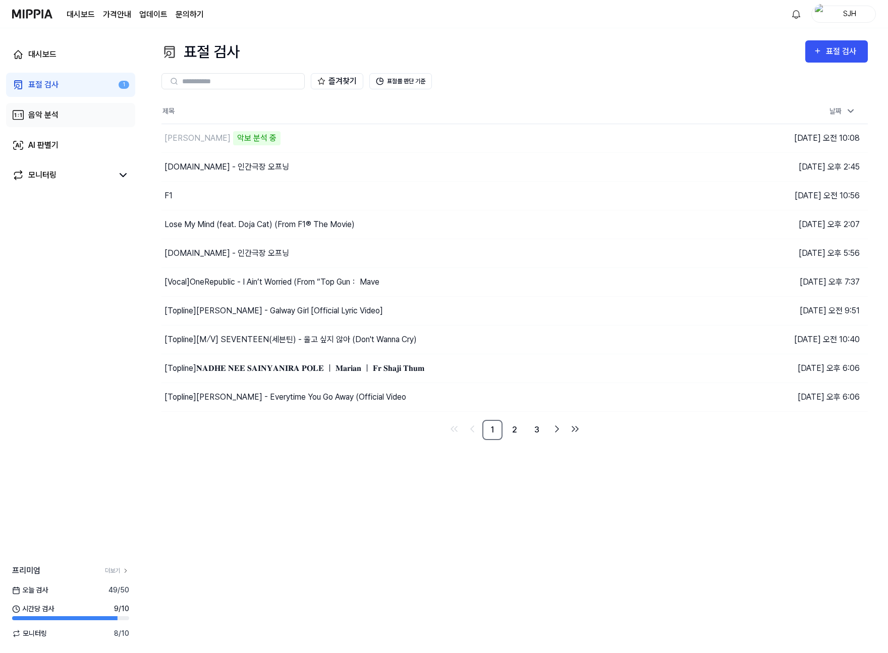
click at [57, 109] on div "음악 분석" at bounding box center [43, 115] width 30 height 12
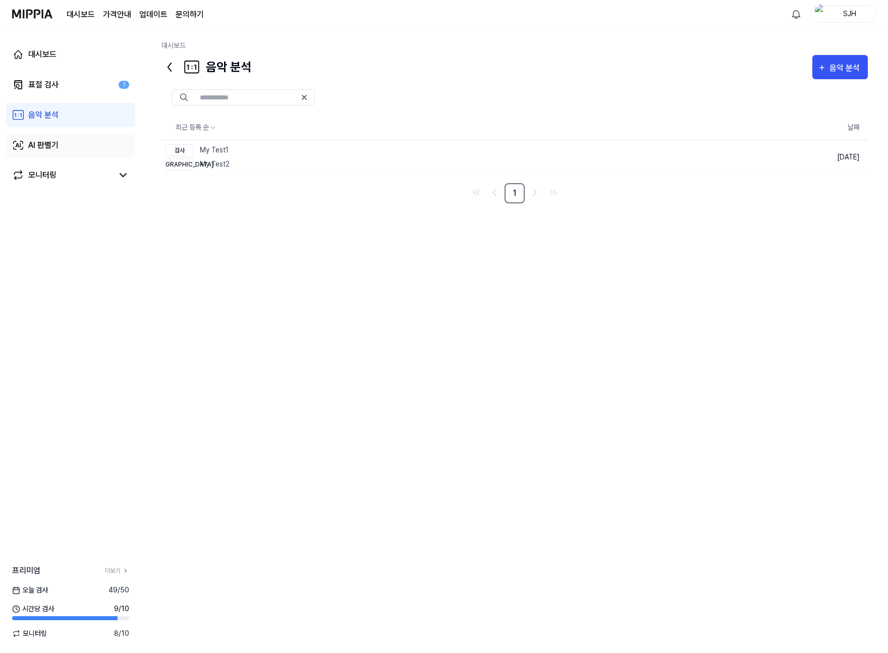
click at [63, 133] on link "AI 판별기" at bounding box center [70, 145] width 129 height 24
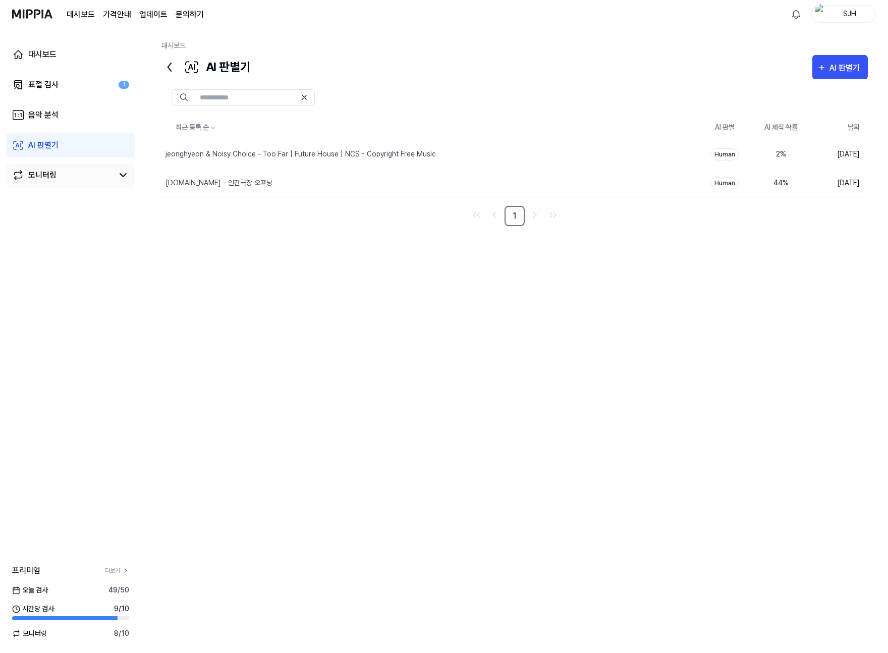
click at [57, 175] on link "모니터링" at bounding box center [62, 175] width 101 height 12
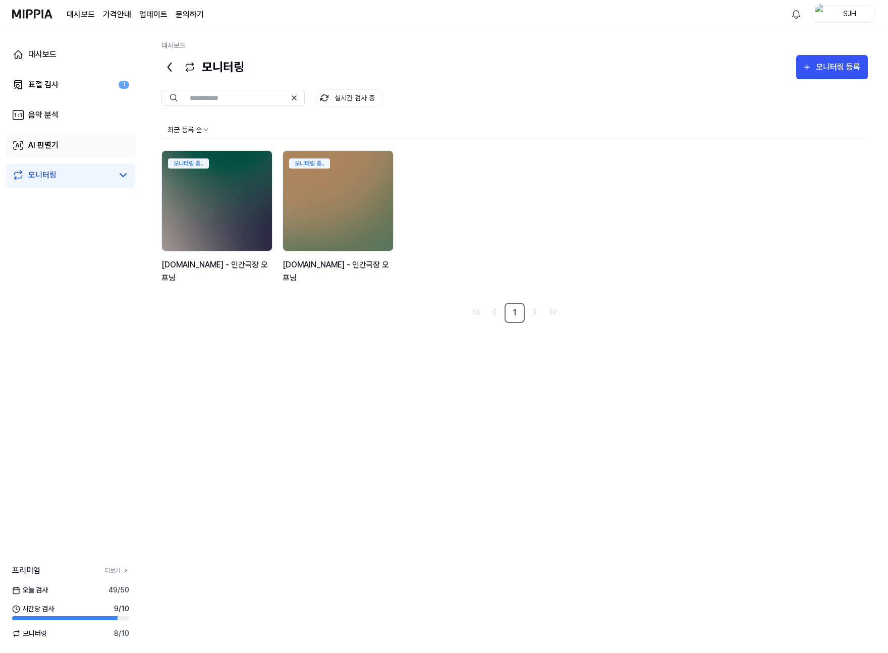
click at [59, 151] on link "AI 판별기" at bounding box center [70, 145] width 129 height 24
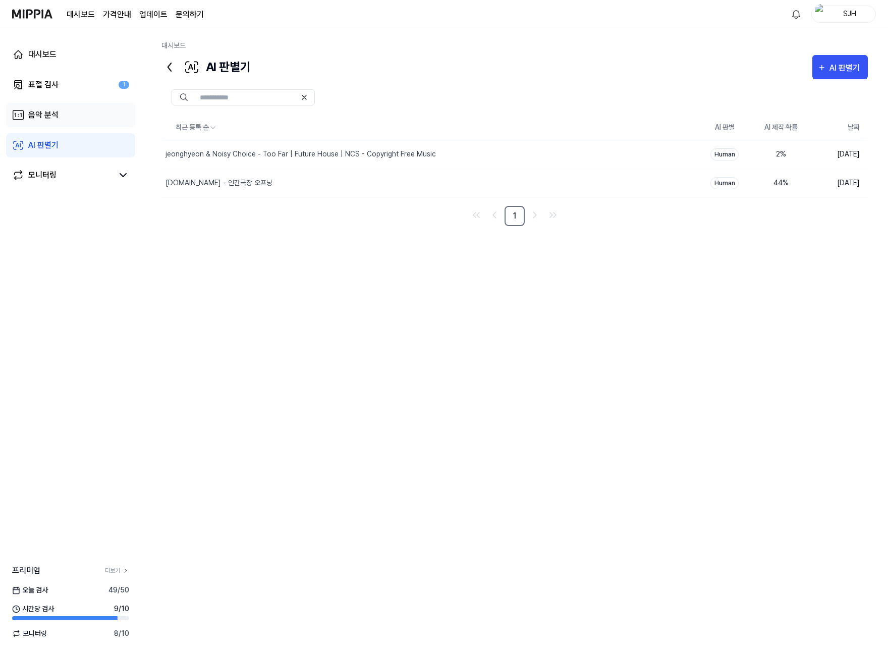
click at [63, 123] on link "음악 분석" at bounding box center [70, 115] width 129 height 24
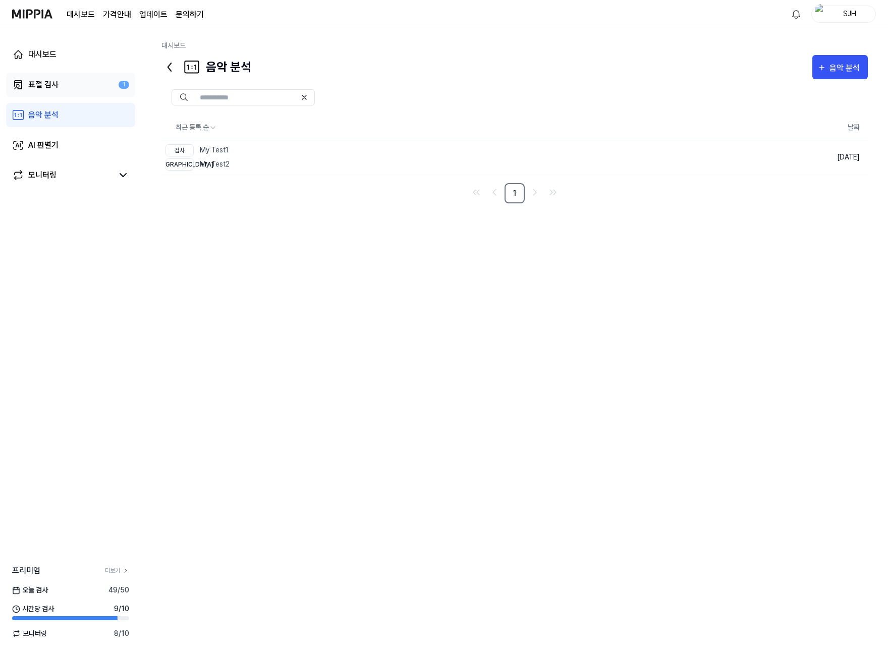
click at [67, 87] on link "표절 검사 1" at bounding box center [70, 85] width 129 height 24
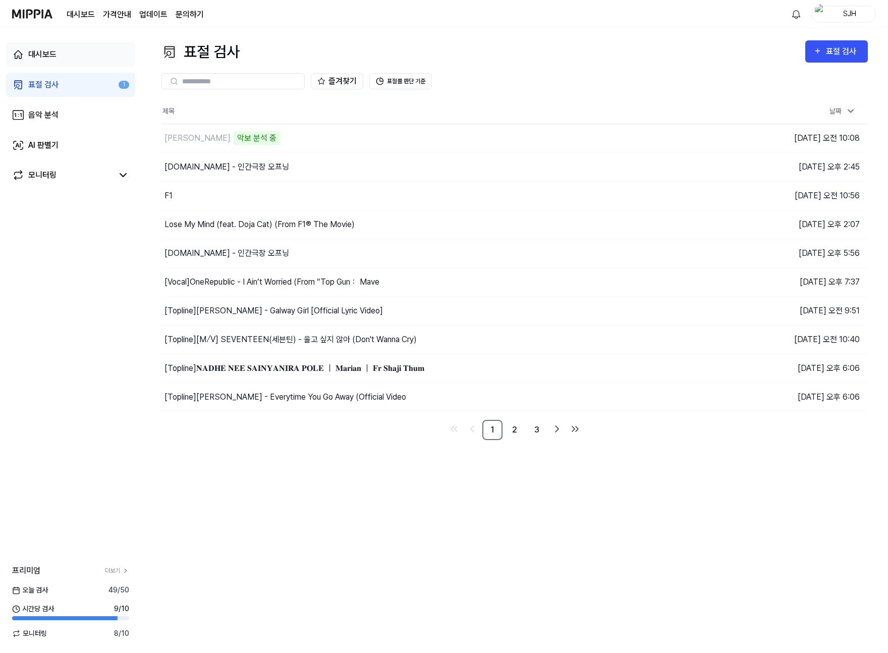
click at [62, 52] on link "대시보드" at bounding box center [70, 54] width 129 height 24
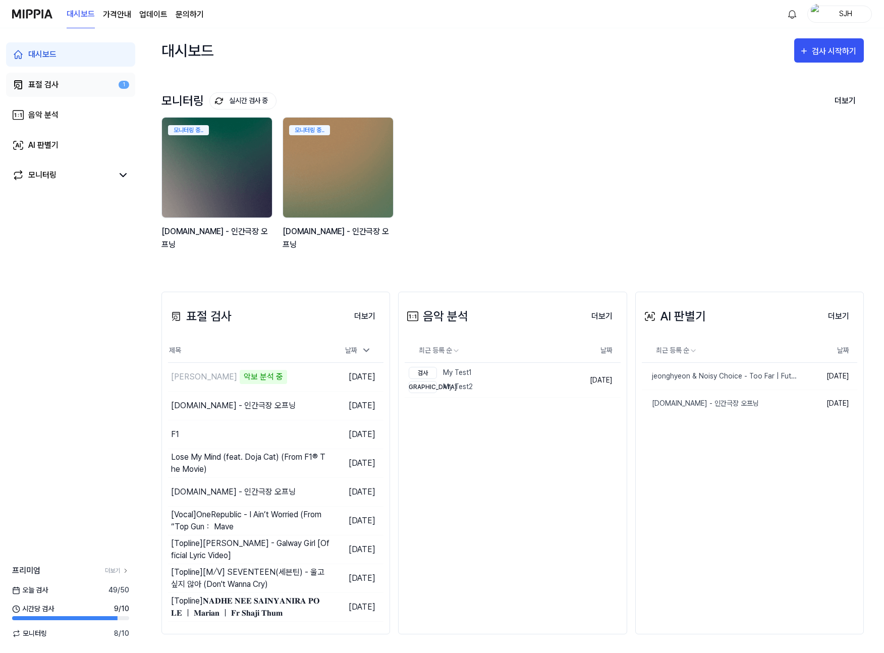
click at [56, 81] on div "표절 검사" at bounding box center [43, 85] width 30 height 12
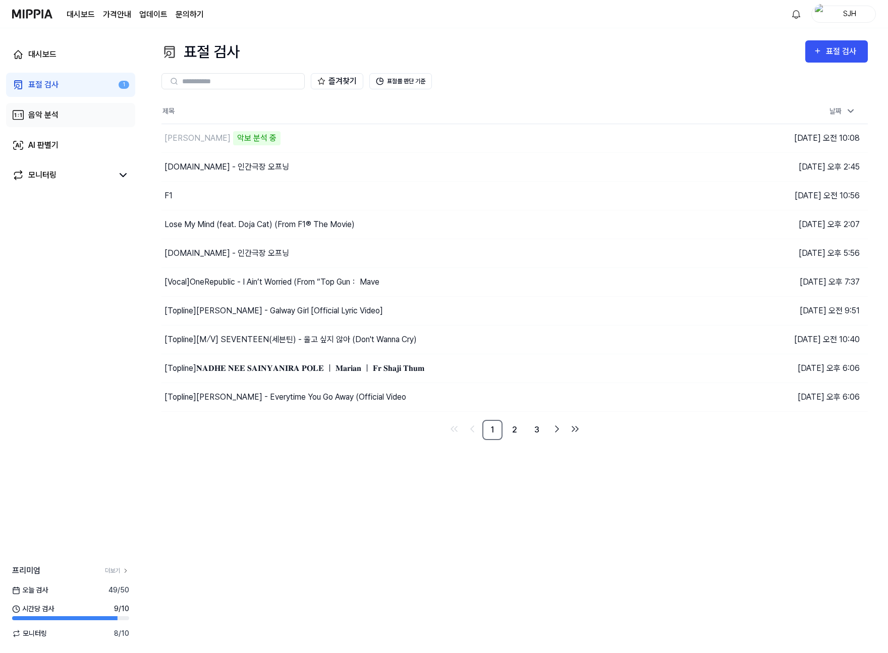
click at [50, 116] on div "음악 분석" at bounding box center [43, 115] width 30 height 12
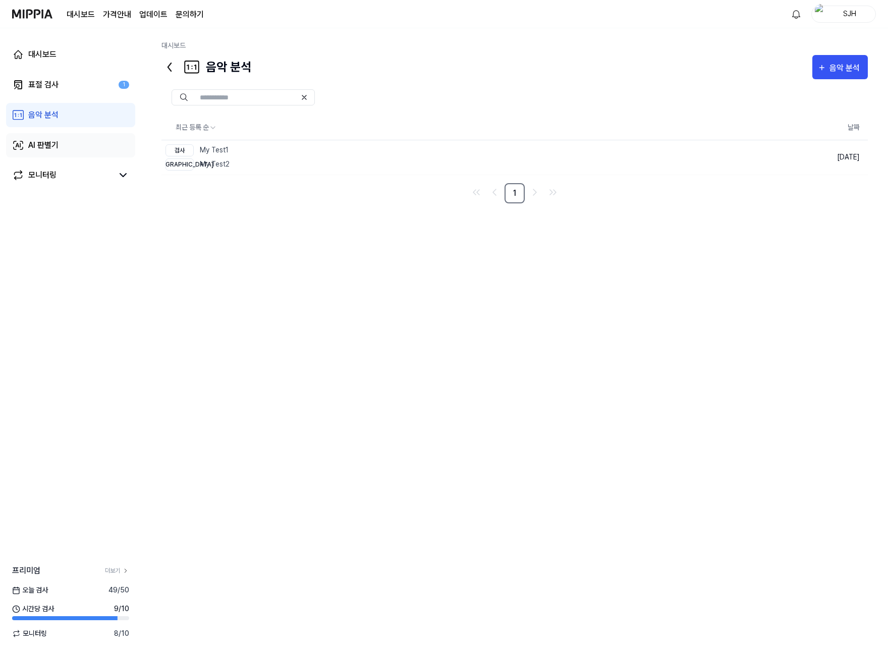
click at [51, 136] on link "AI 판별기" at bounding box center [70, 145] width 129 height 24
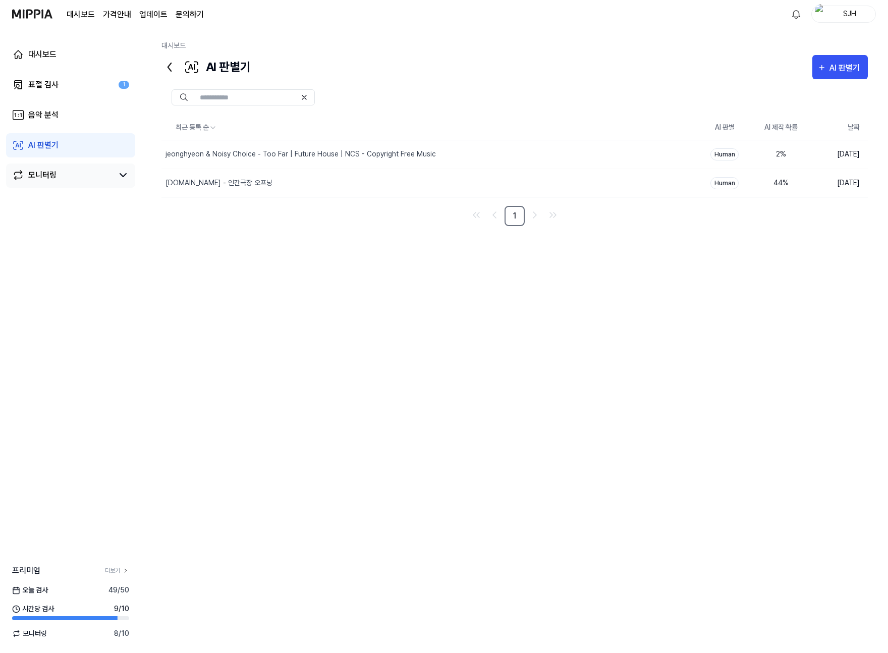
click at [52, 164] on div "모니터링" at bounding box center [70, 175] width 129 height 24
click at [46, 171] on div "모니터링" at bounding box center [42, 175] width 28 height 12
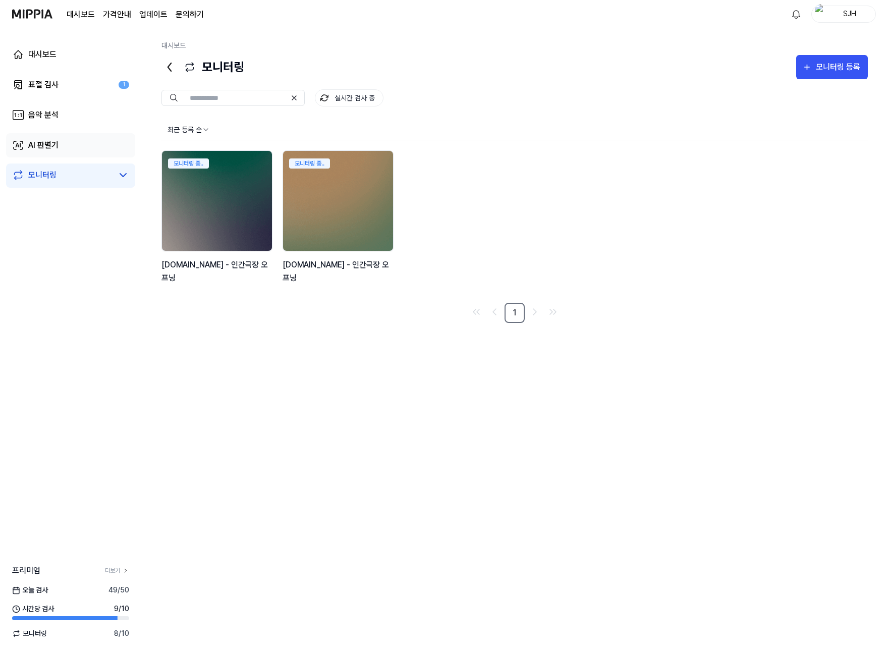
click at [51, 151] on link "AI 판별기" at bounding box center [70, 145] width 129 height 24
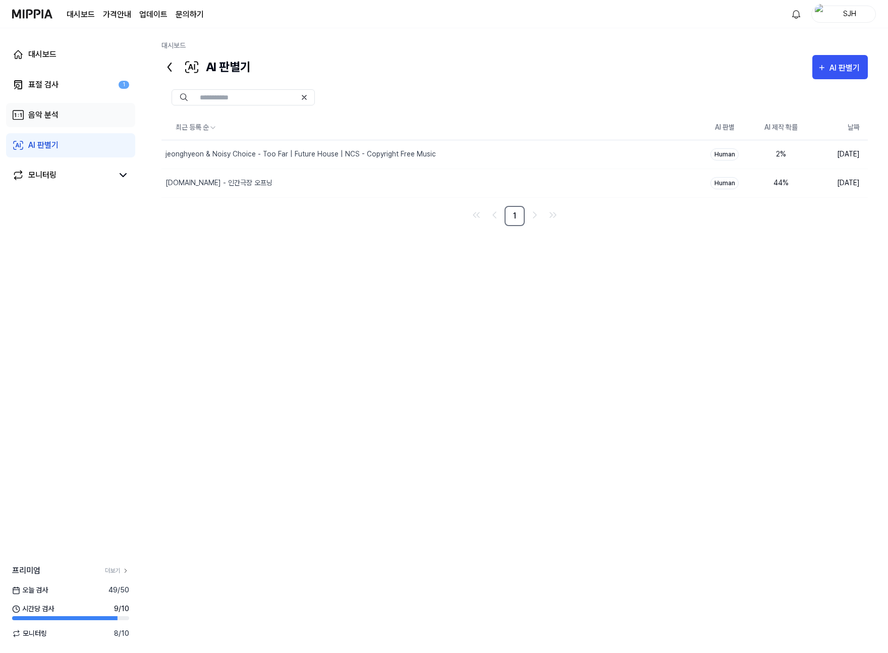
click at [56, 113] on div "음악 분석" at bounding box center [43, 115] width 30 height 12
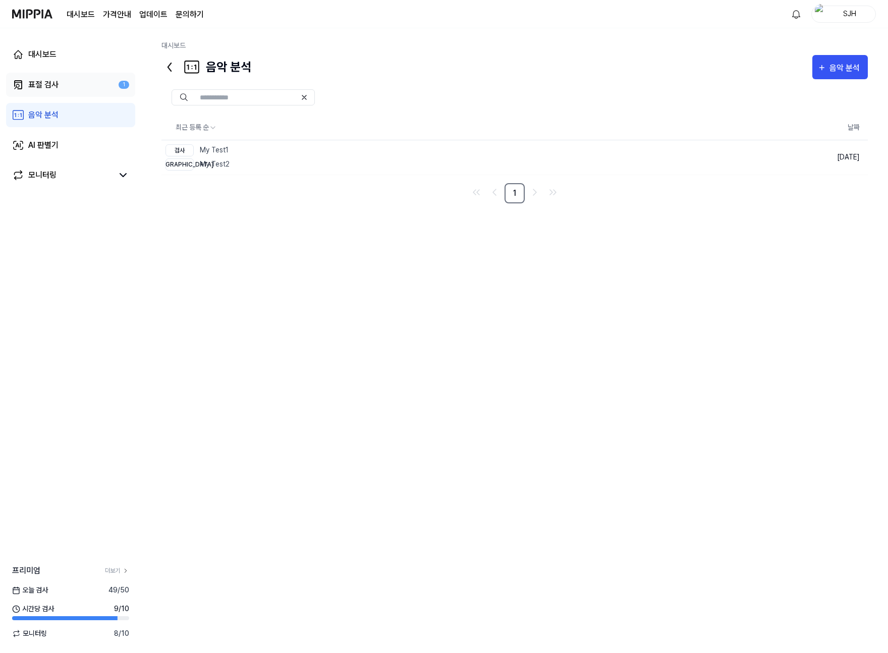
click at [60, 83] on link "표절 검사 1" at bounding box center [70, 85] width 129 height 24
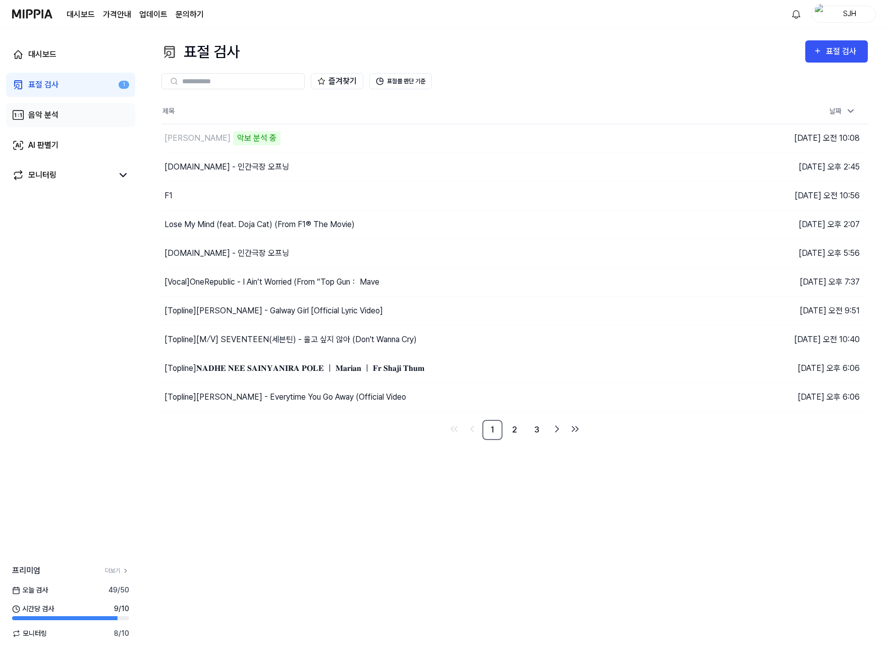
click at [55, 124] on link "음악 분석" at bounding box center [70, 115] width 129 height 24
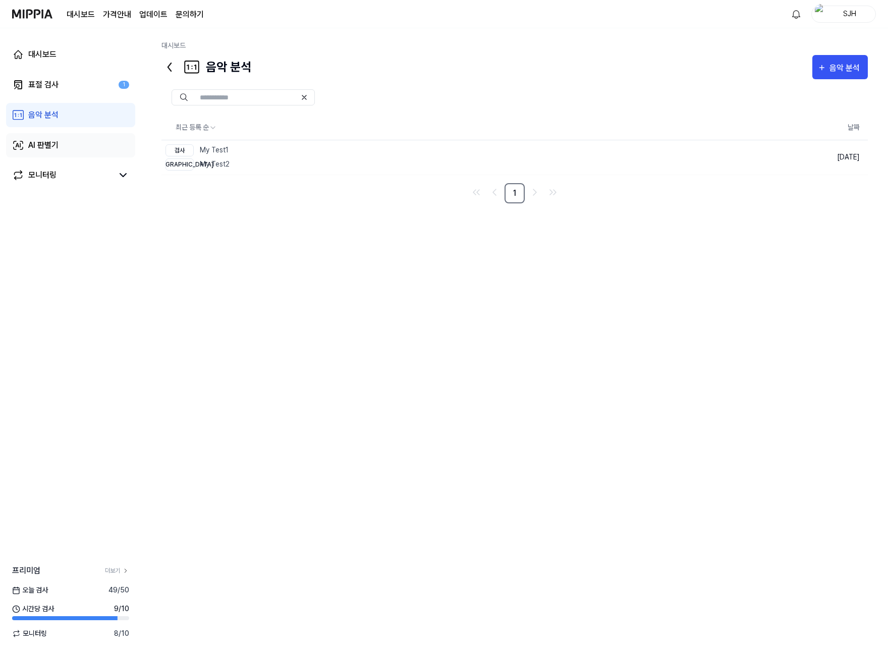
click at [52, 152] on link "AI 판별기" at bounding box center [70, 145] width 129 height 24
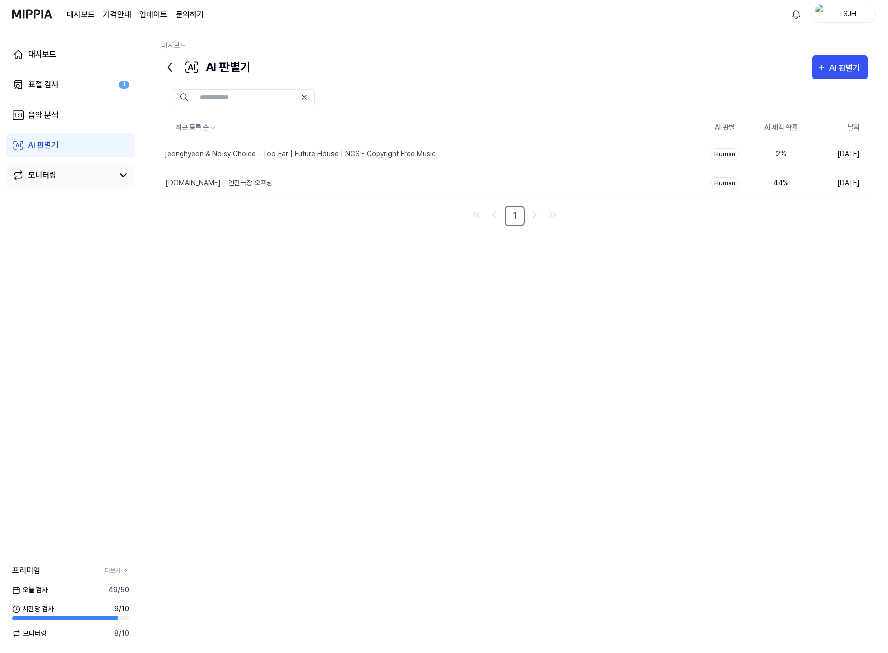
click at [49, 169] on div "모니터링" at bounding box center [42, 175] width 28 height 12
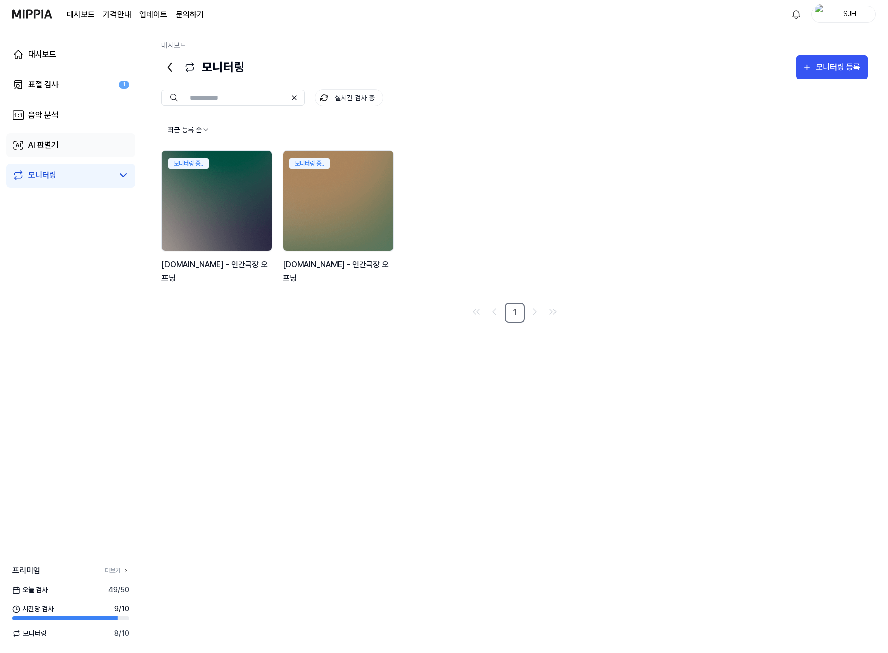
click at [53, 150] on div "AI 판별기" at bounding box center [43, 145] width 30 height 12
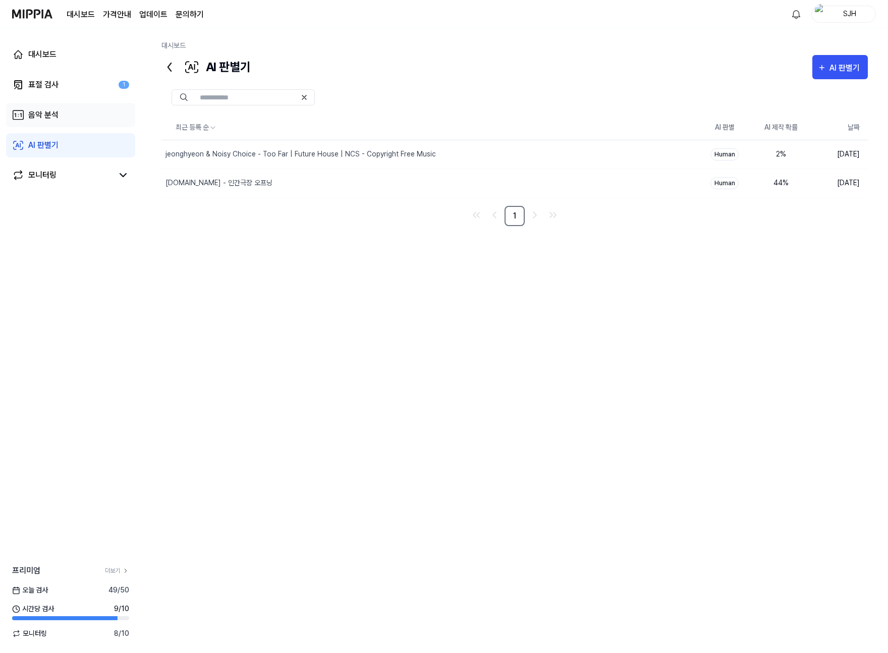
click at [50, 106] on link "음악 분석" at bounding box center [70, 115] width 129 height 24
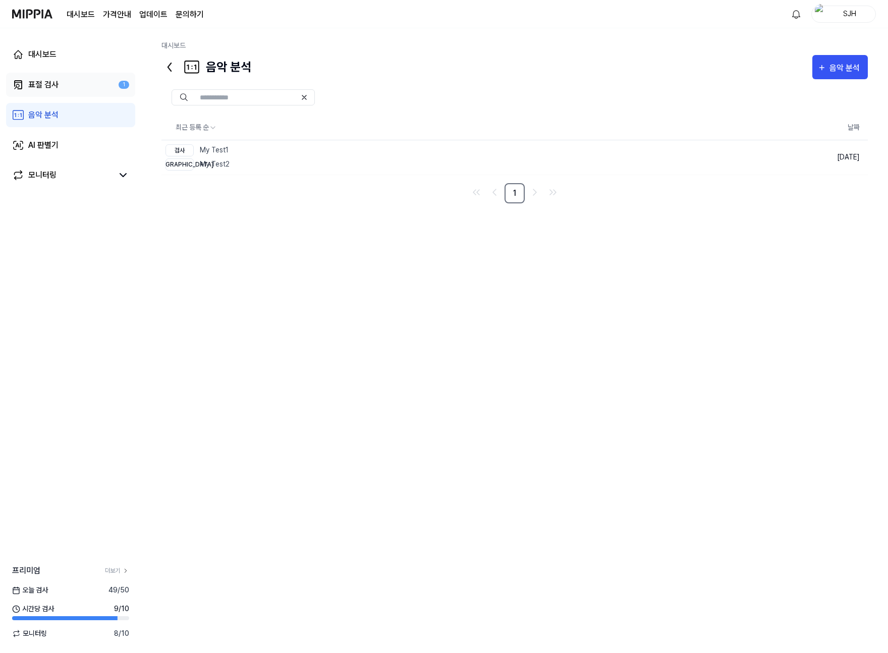
click at [58, 75] on link "표절 검사 1" at bounding box center [70, 85] width 129 height 24
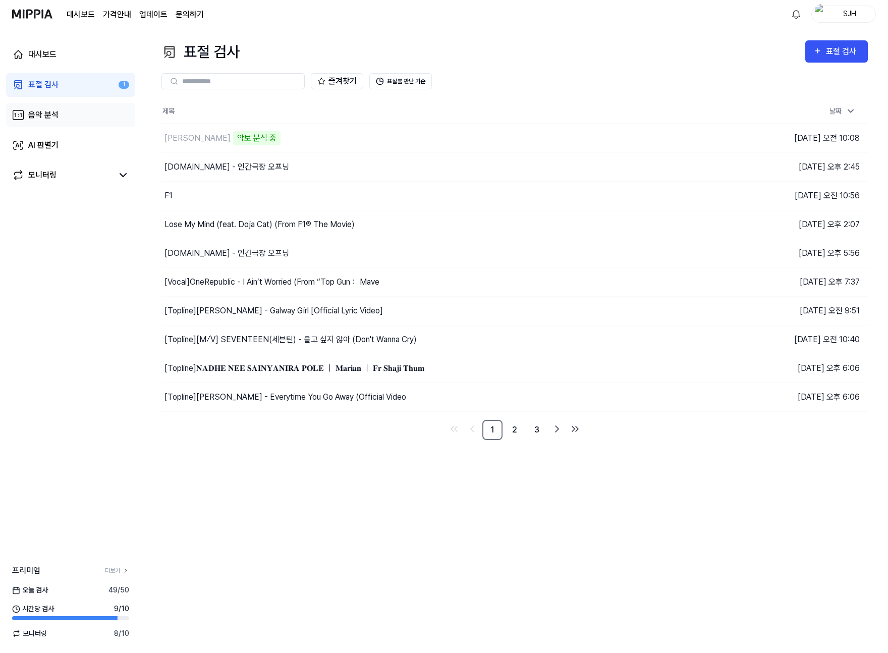
click at [51, 123] on link "음악 분석" at bounding box center [70, 115] width 129 height 24
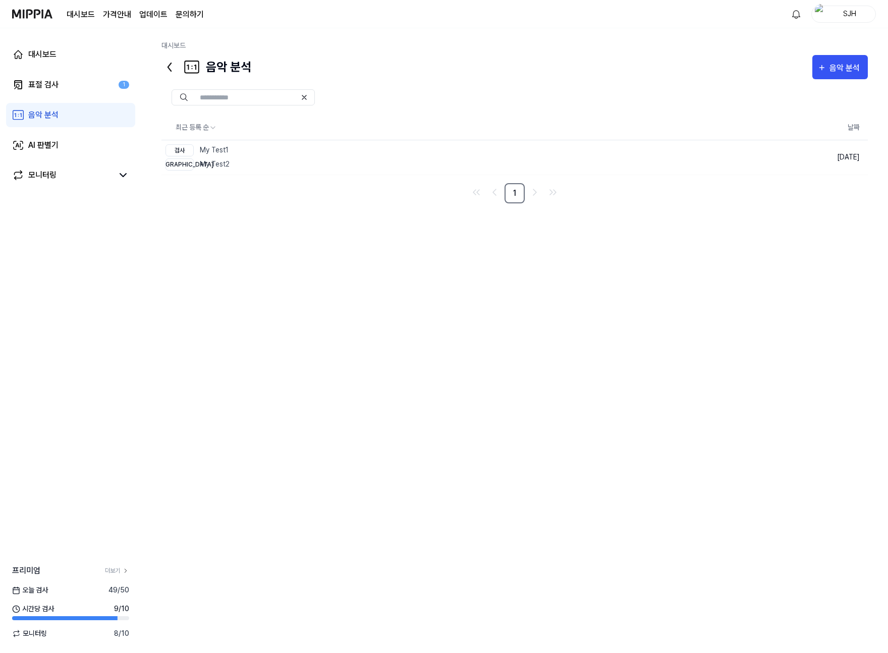
click at [47, 157] on div "대시보드 표절 검사 1 음악 분석 AI 판별기 모니터링" at bounding box center [70, 114] width 141 height 173
click at [46, 170] on div "모니터링" at bounding box center [42, 175] width 28 height 12
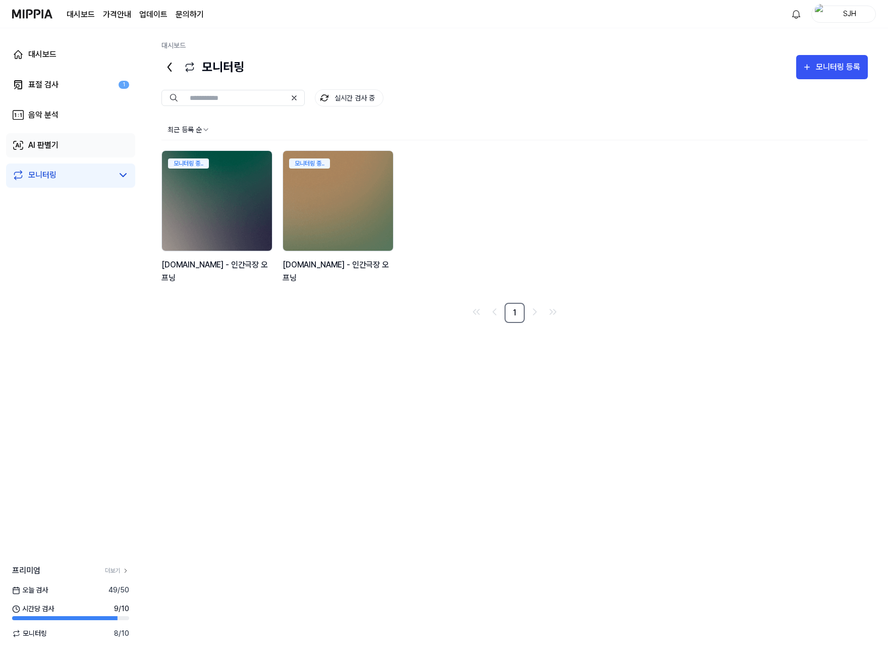
click at [57, 134] on link "AI 판별기" at bounding box center [70, 145] width 129 height 24
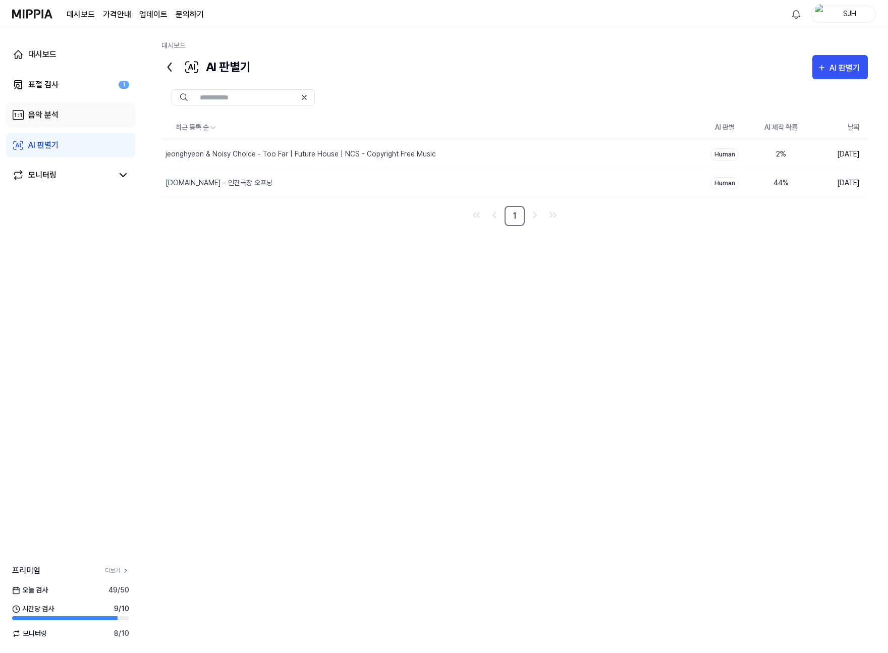
click at [60, 112] on link "음악 분석" at bounding box center [70, 115] width 129 height 24
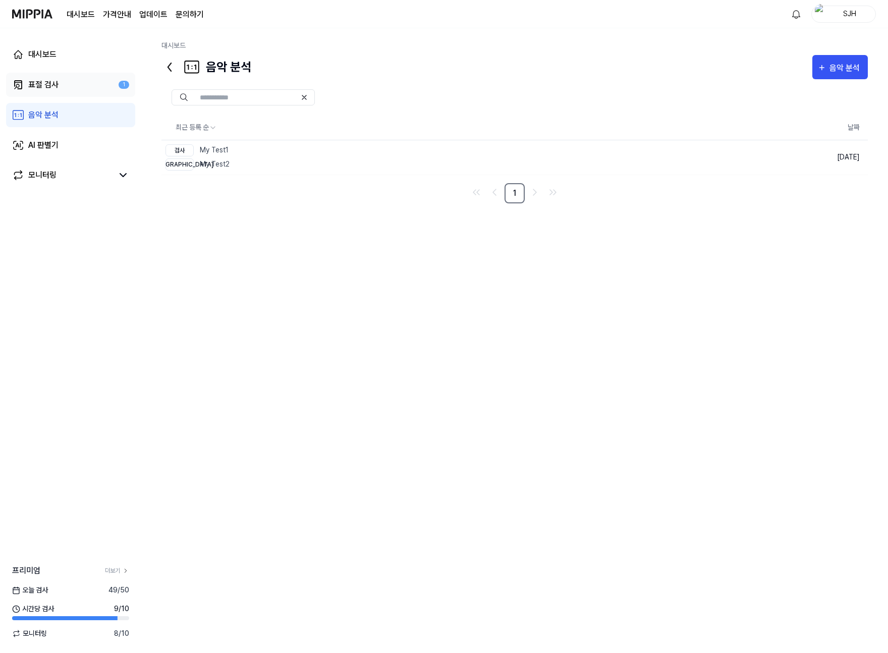
click at [65, 84] on link "표절 검사 1" at bounding box center [70, 85] width 129 height 24
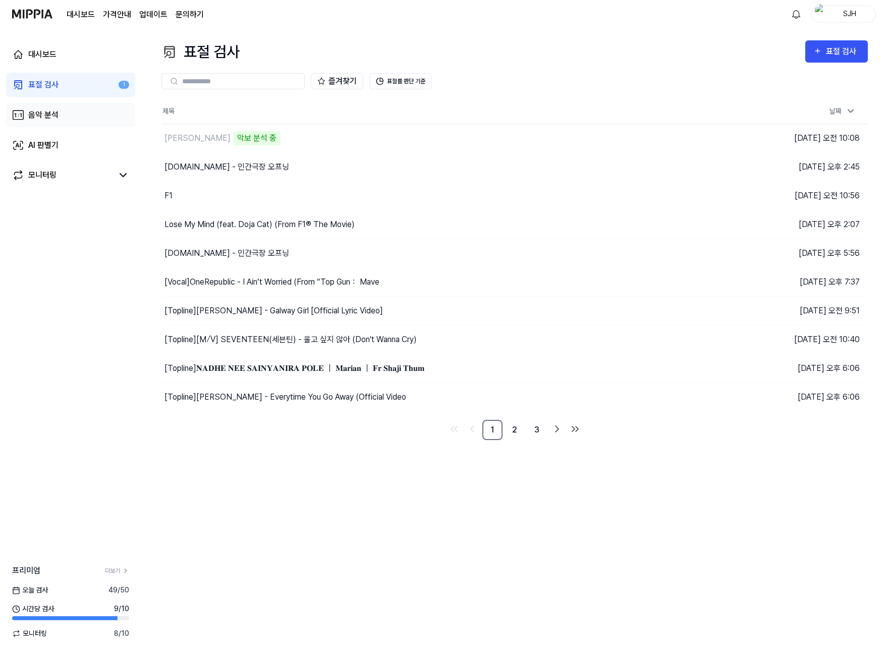
click at [64, 115] on link "음악 분석" at bounding box center [70, 115] width 129 height 24
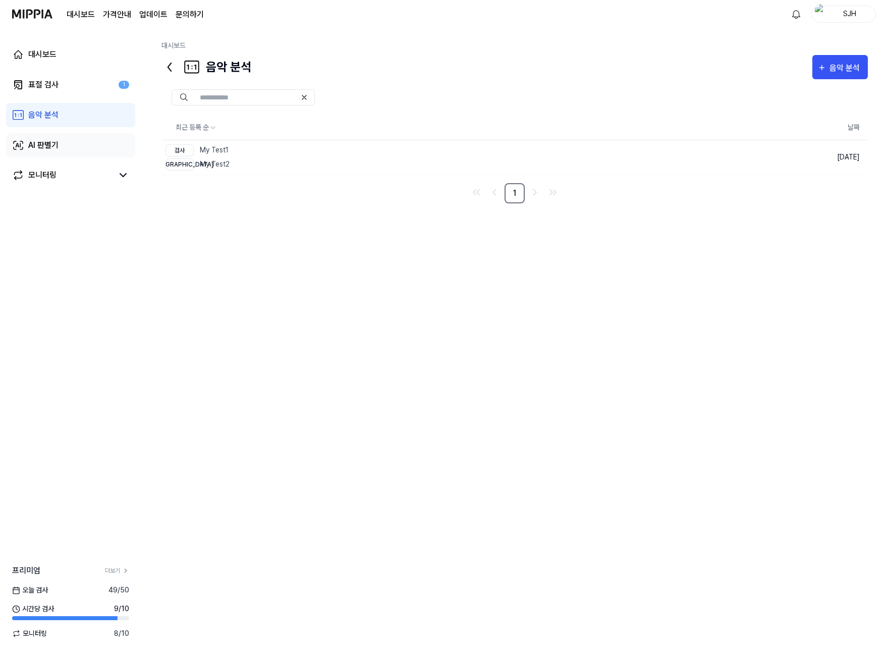
click at [63, 141] on link "AI 판별기" at bounding box center [70, 145] width 129 height 24
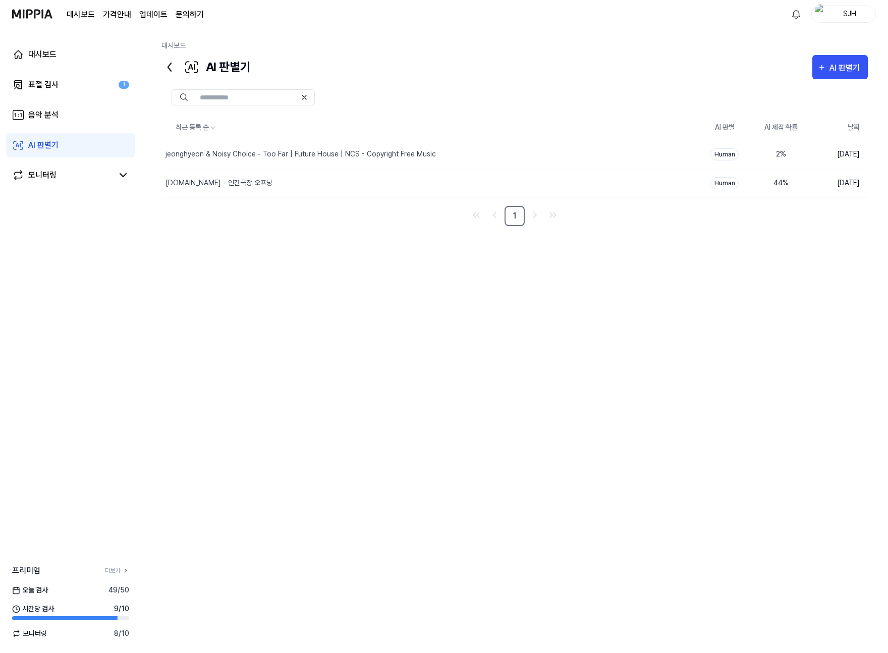
click at [65, 155] on link "AI 판별기" at bounding box center [70, 145] width 129 height 24
click at [67, 162] on div "대시보드 표절 검사 1 음악 분석 AI 판별기 모니터링" at bounding box center [70, 114] width 141 height 173
click at [66, 152] on link "AI 판별기" at bounding box center [70, 145] width 129 height 24
click at [47, 170] on div "모니터링" at bounding box center [42, 175] width 28 height 12
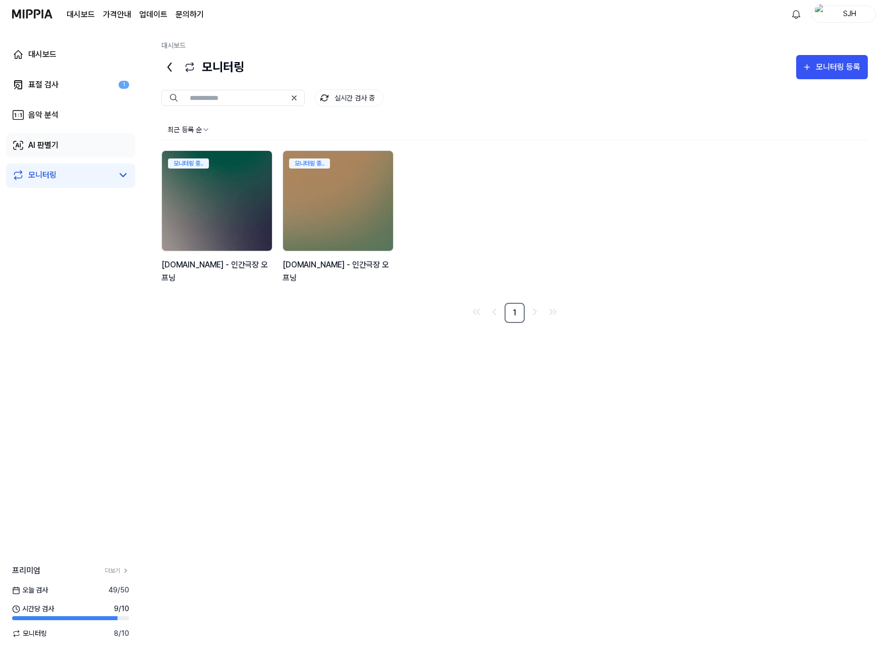
click at [53, 148] on div "AI 판별기" at bounding box center [43, 145] width 30 height 12
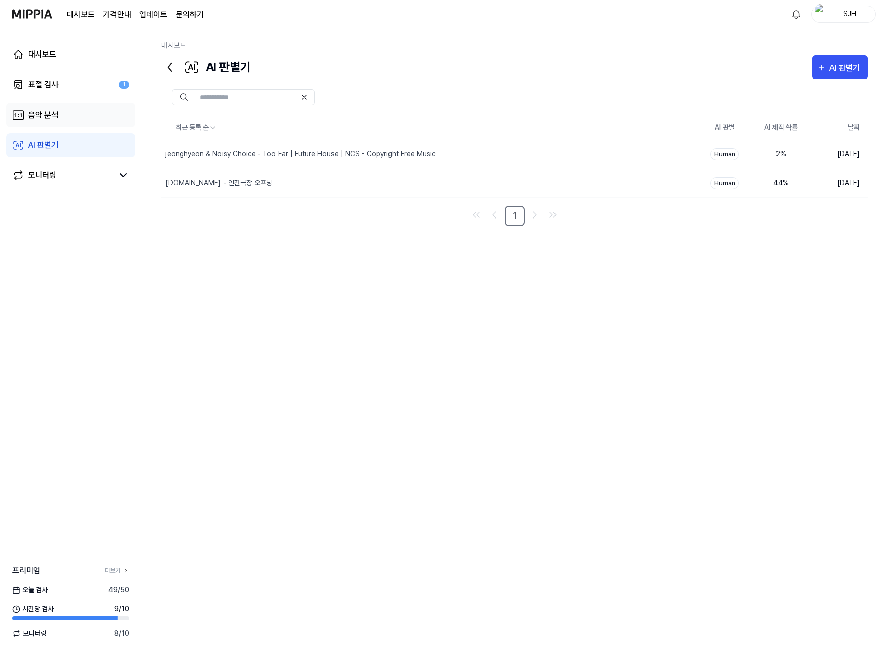
click at [58, 115] on link "음악 분석" at bounding box center [70, 115] width 129 height 24
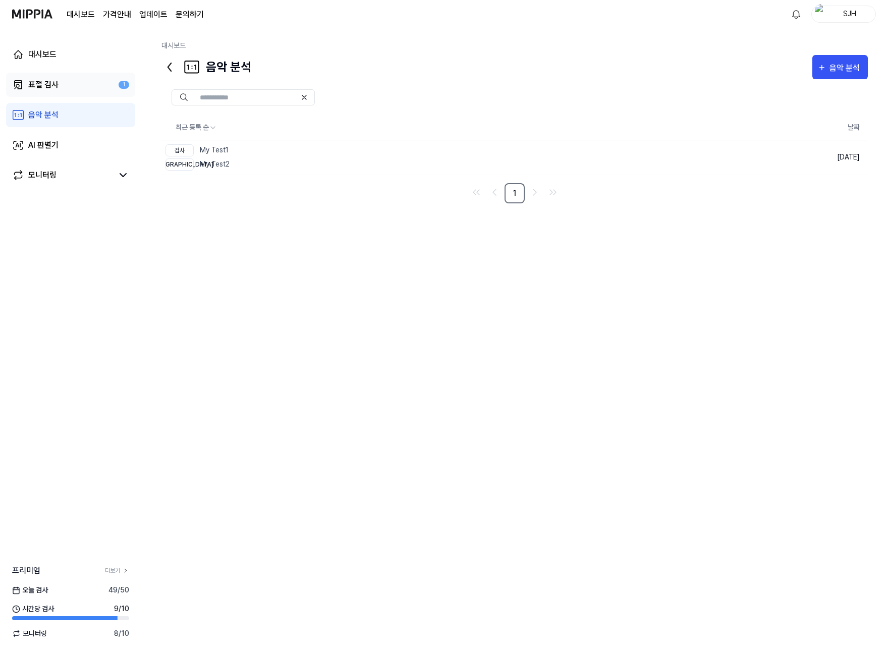
click at [58, 86] on link "표절 검사 1" at bounding box center [70, 85] width 129 height 24
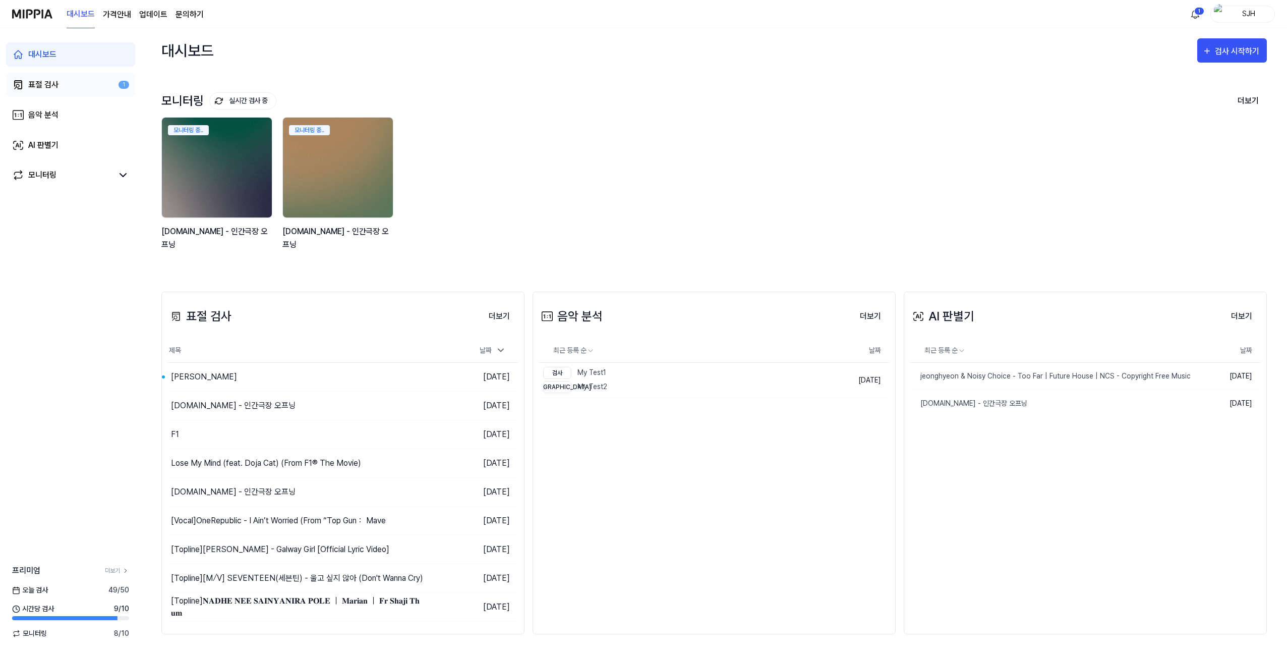
click at [45, 88] on div "표절 검사" at bounding box center [43, 85] width 30 height 12
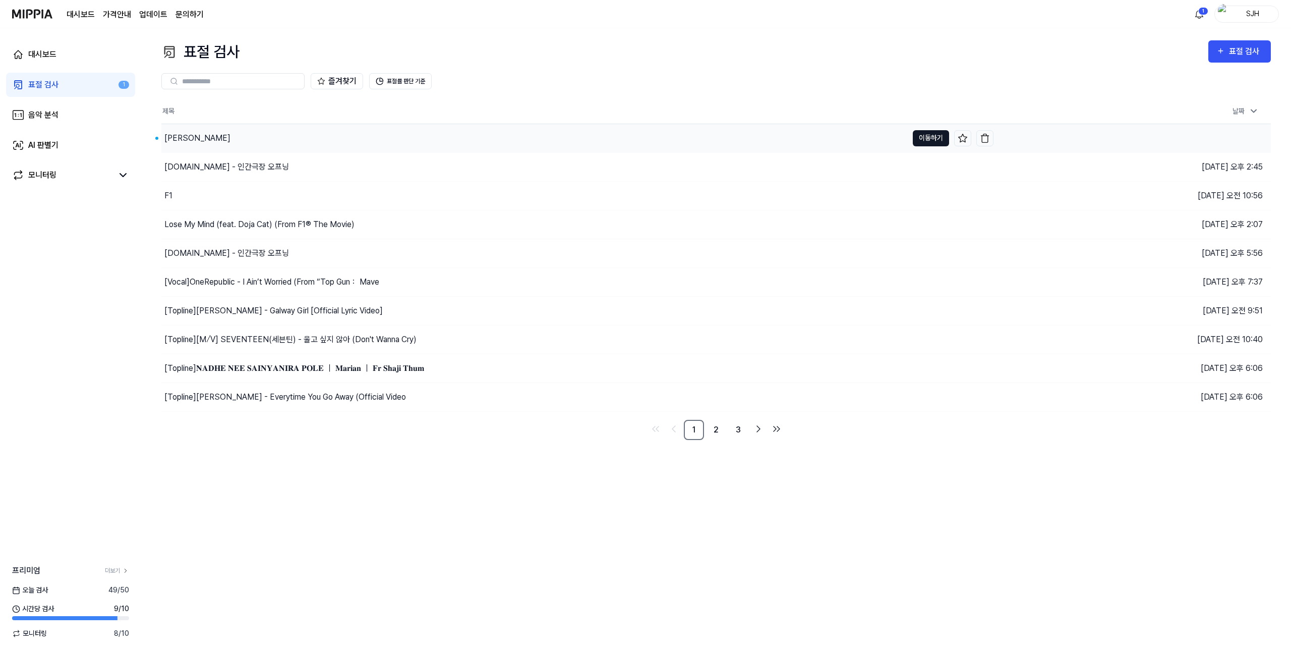
click at [917, 138] on button "이동하기" at bounding box center [931, 138] width 36 height 16
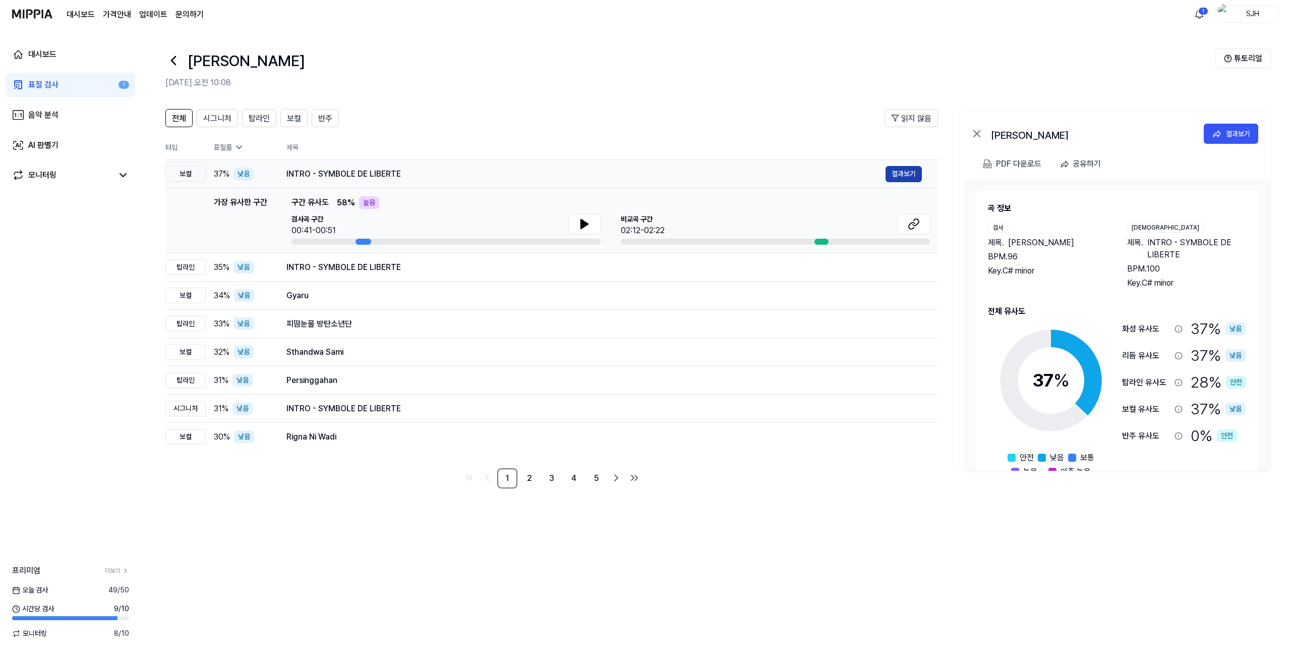
click at [905, 171] on button "결과보기" at bounding box center [904, 174] width 36 height 16
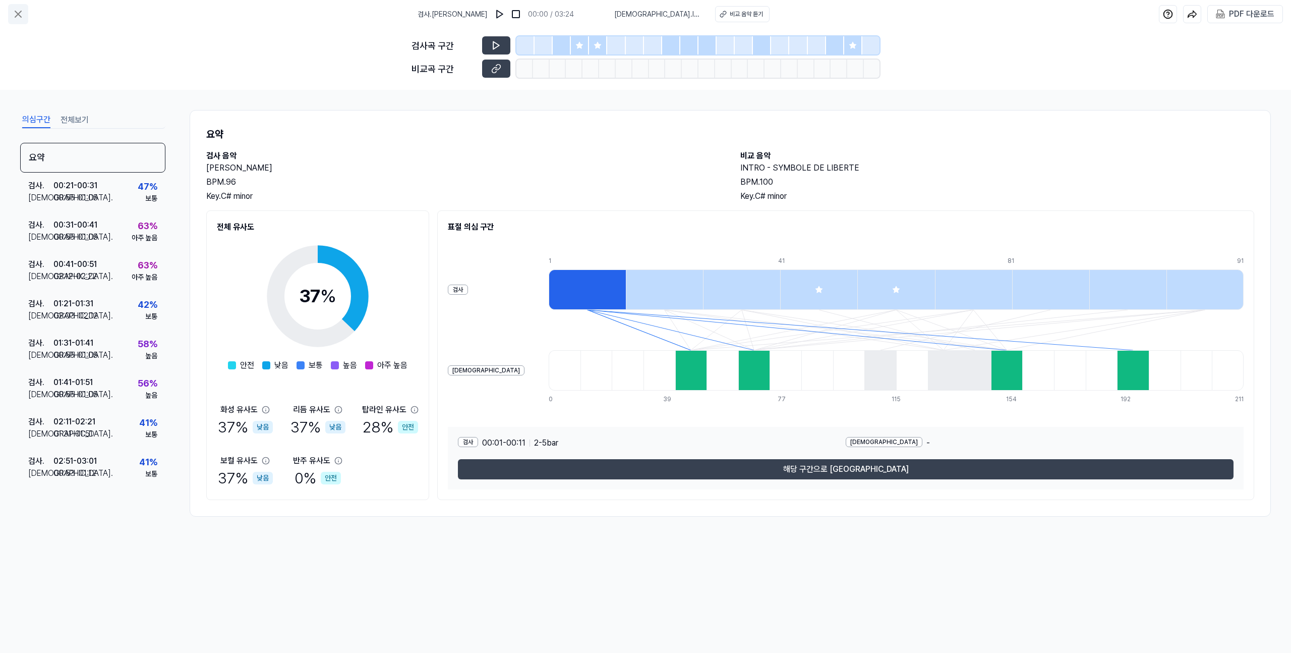
click at [15, 14] on icon at bounding box center [18, 14] width 12 height 12
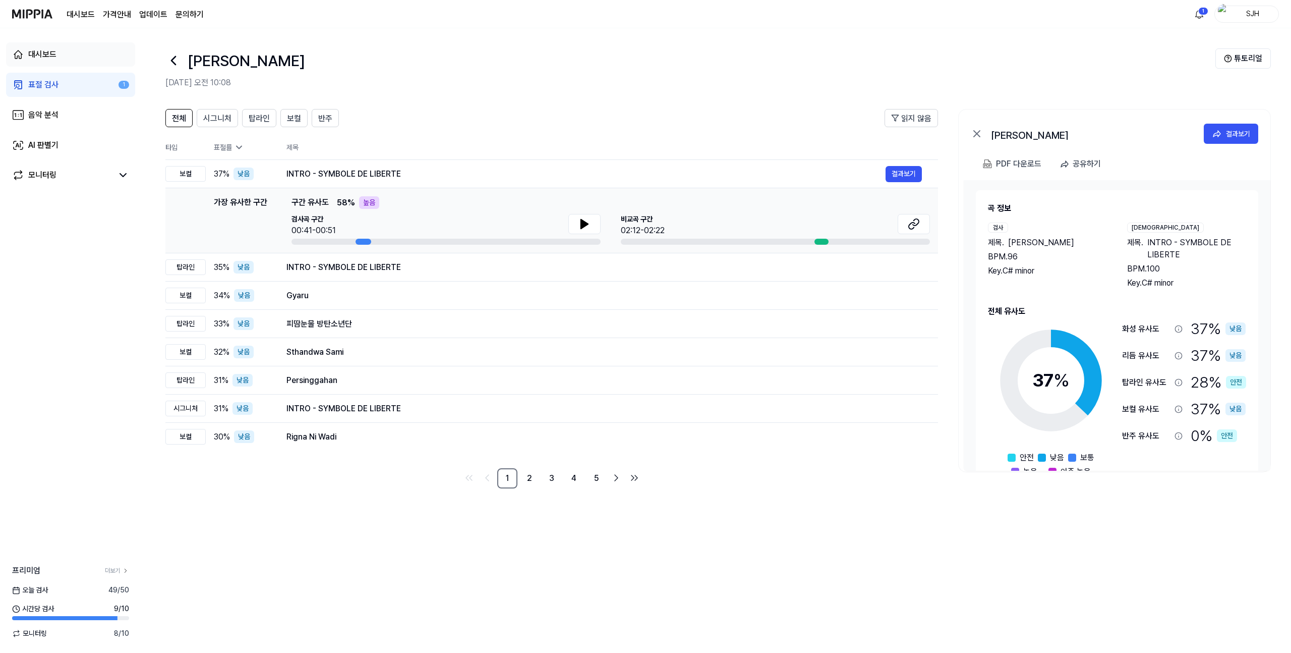
click at [65, 57] on link "대시보드" at bounding box center [70, 54] width 129 height 24
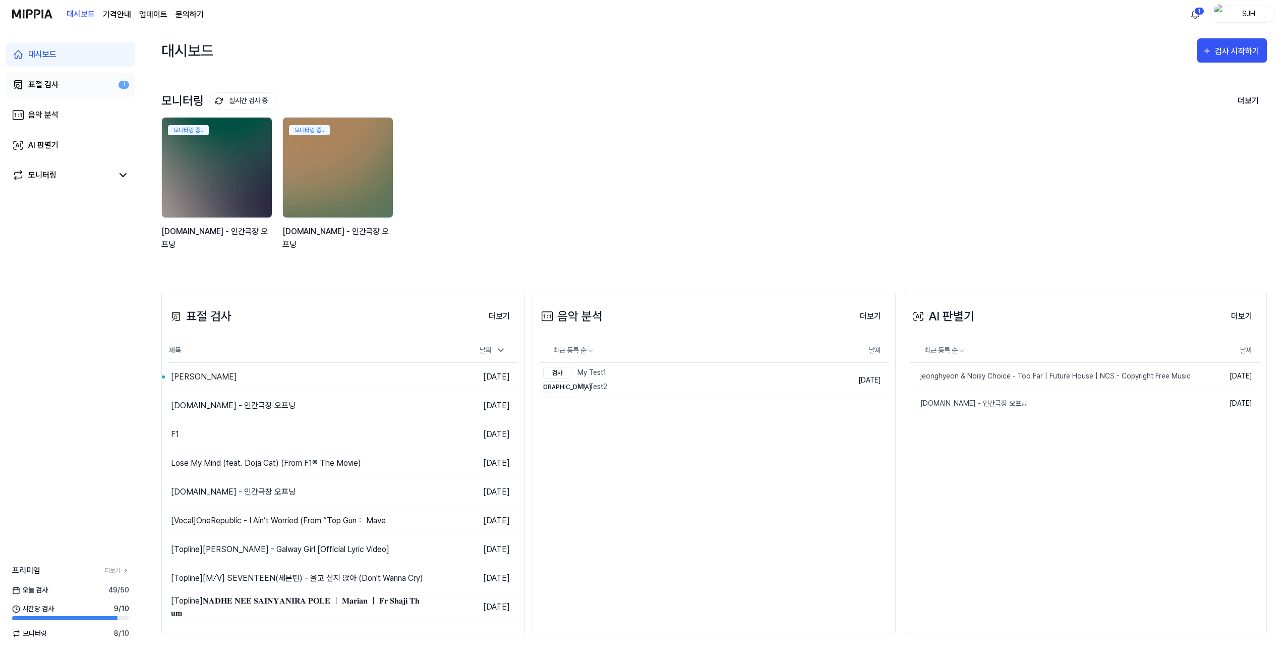
click at [50, 86] on div "표절 검사" at bounding box center [43, 85] width 30 height 12
click at [60, 86] on link "표절 검사 1" at bounding box center [70, 85] width 129 height 24
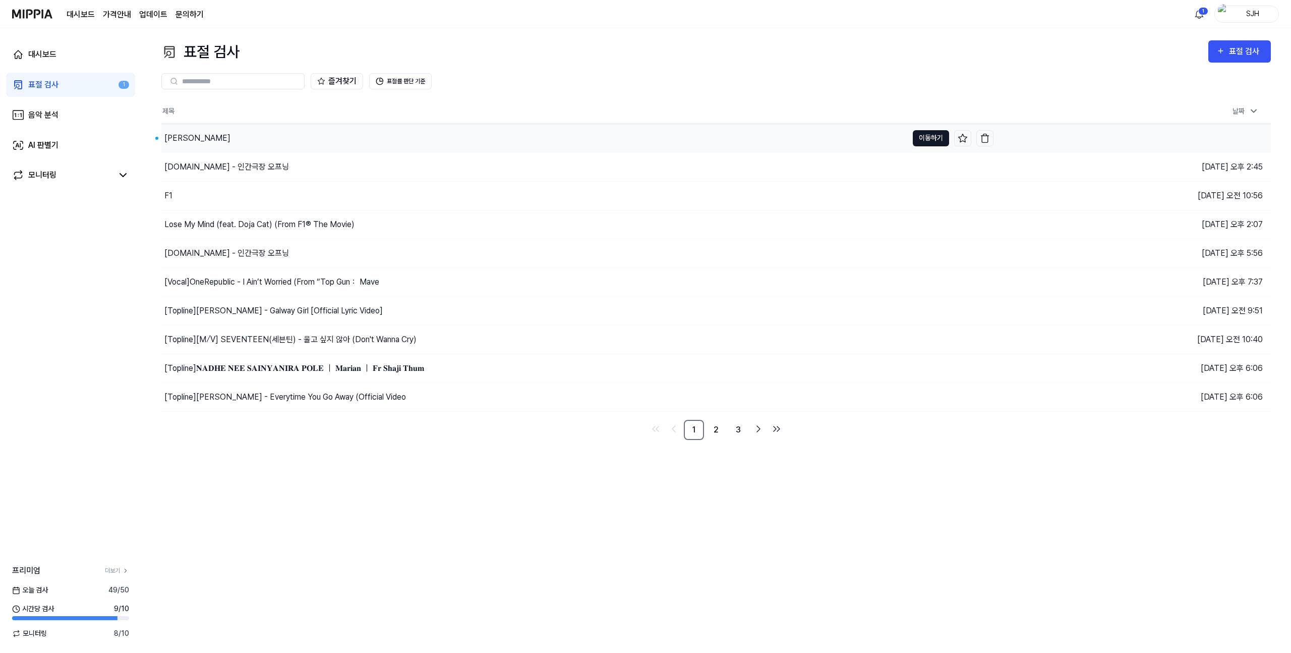
click at [932, 135] on button "이동하기" at bounding box center [931, 138] width 36 height 16
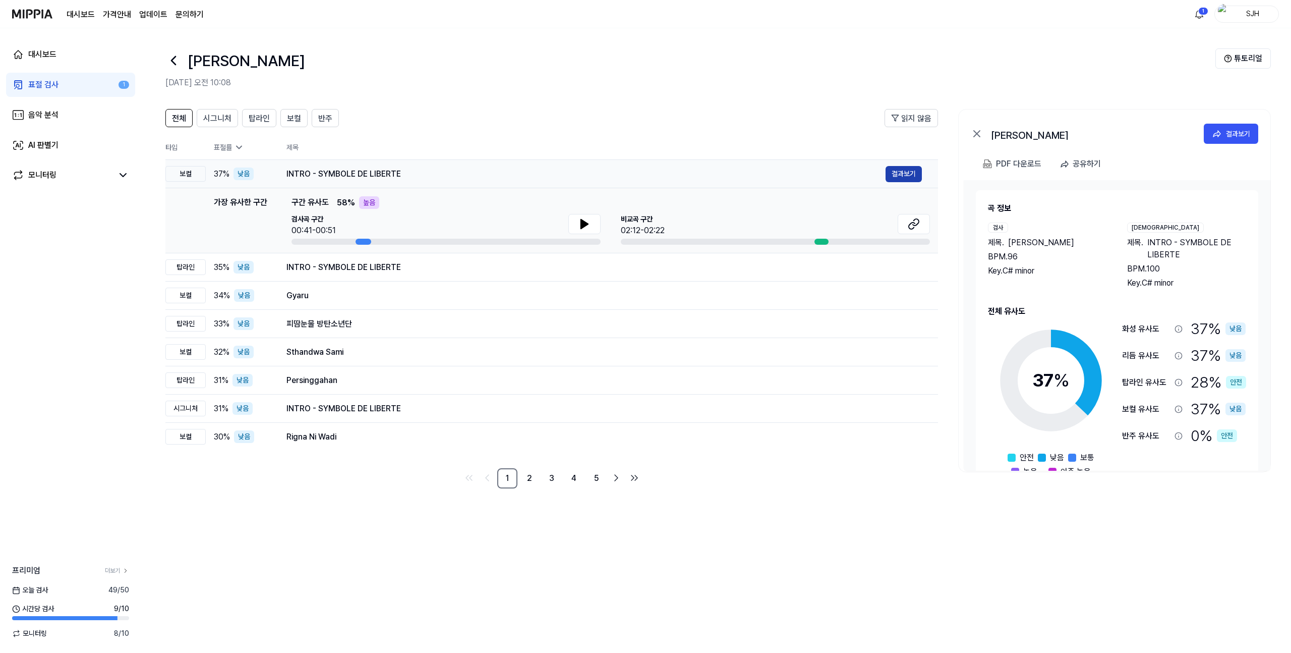
click at [903, 171] on button "결과보기" at bounding box center [904, 174] width 36 height 16
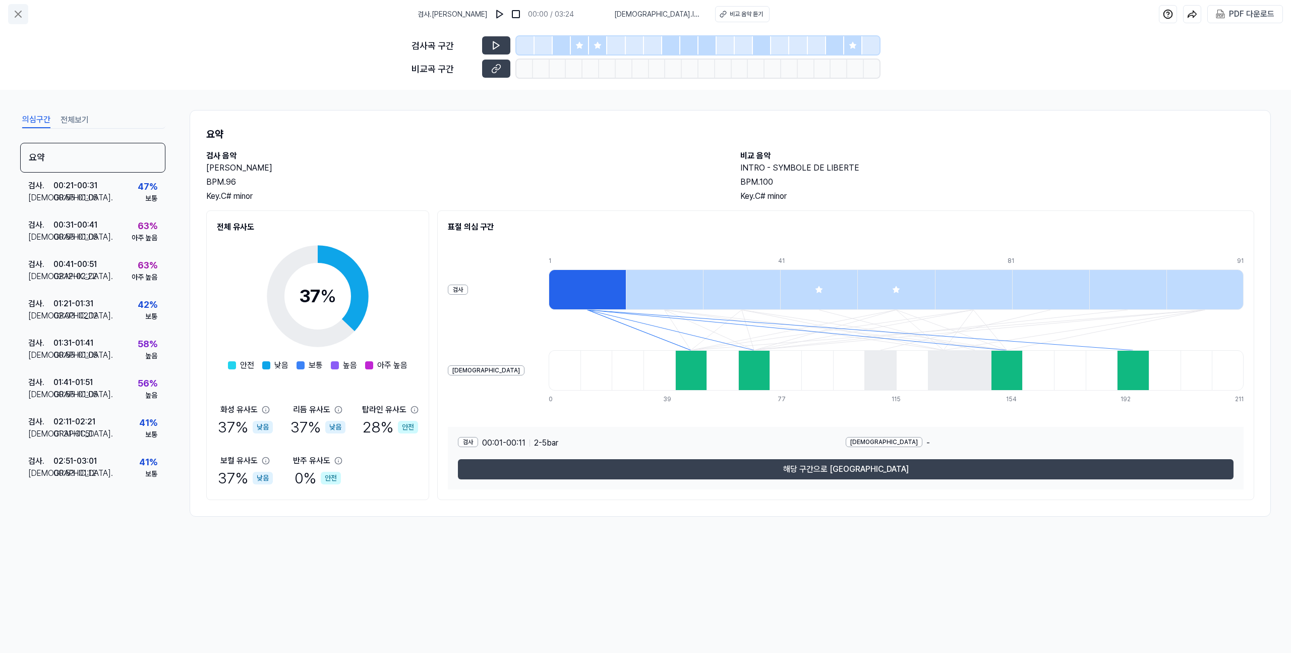
click at [15, 13] on icon at bounding box center [18, 14] width 12 height 12
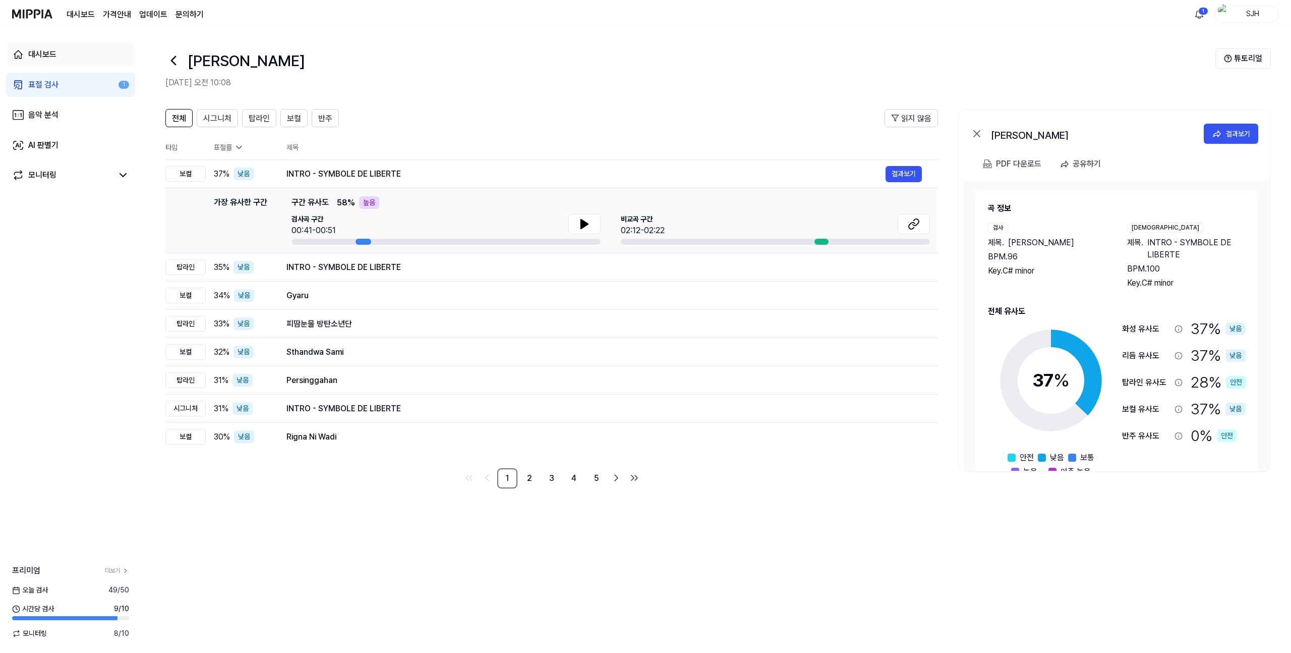
click at [71, 62] on link "대시보드" at bounding box center [70, 54] width 129 height 24
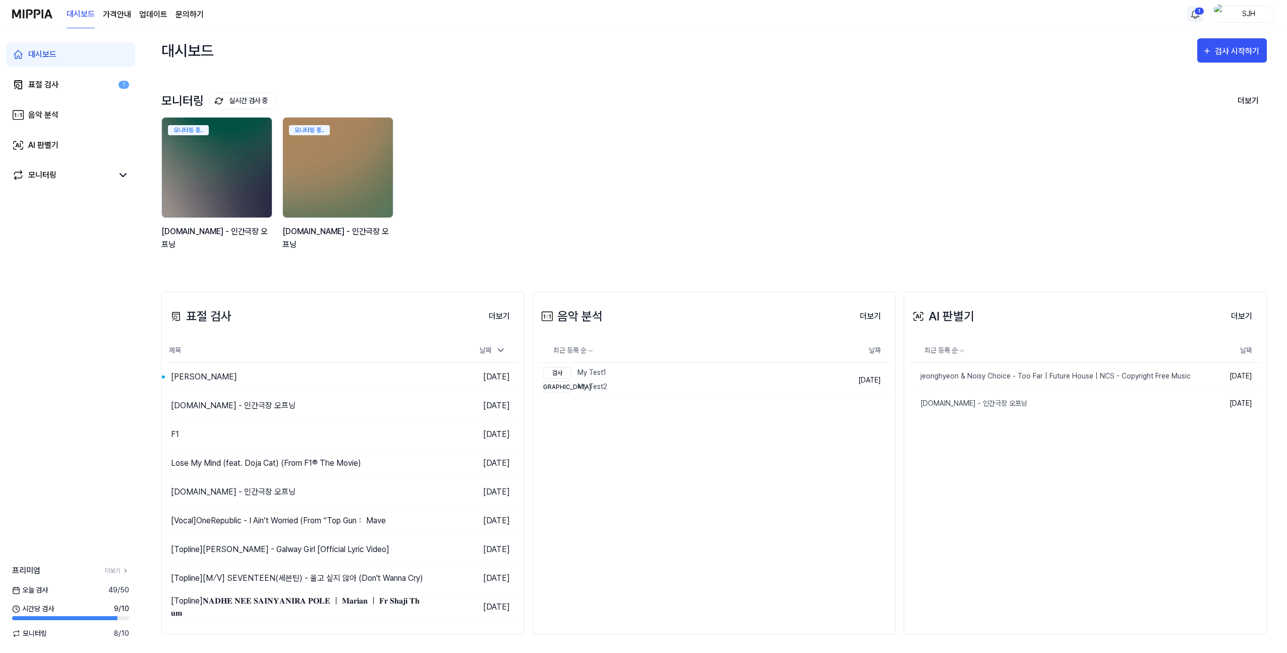
click at [1197, 17] on html "대시보드 가격안내 업데이트 문의하기 1 SJH 대시보드 표절 검사 1 음악 분석 AI 판별기 모니터링 프리미엄 더보기 오늘 검사 49 / 50…" at bounding box center [643, 326] width 1287 height 653
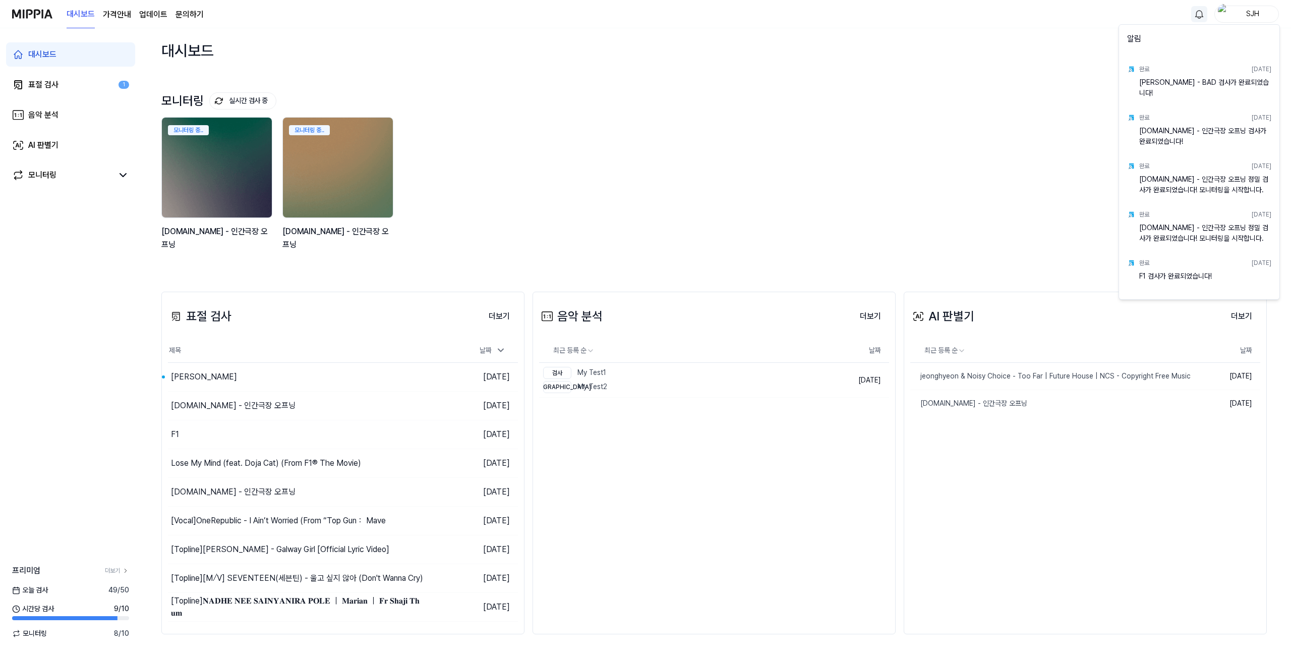
click at [920, 84] on html "대시보드 가격안내 업데이트 문의하기 SJH 대시보드 표절 검사 1 음악 분석 AI 판별기 모니터링 프리미엄 더보기 오늘 검사 49 / 50 시…" at bounding box center [645, 326] width 1291 height 653
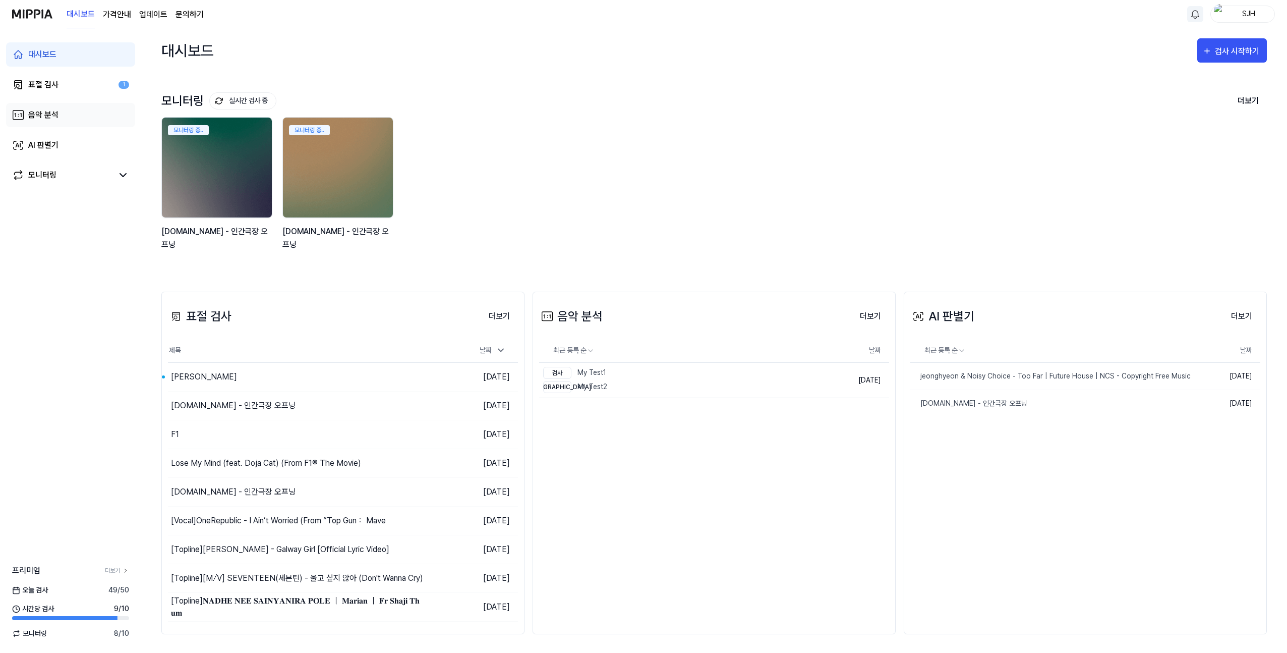
click at [51, 111] on div "음악 분석" at bounding box center [43, 115] width 30 height 12
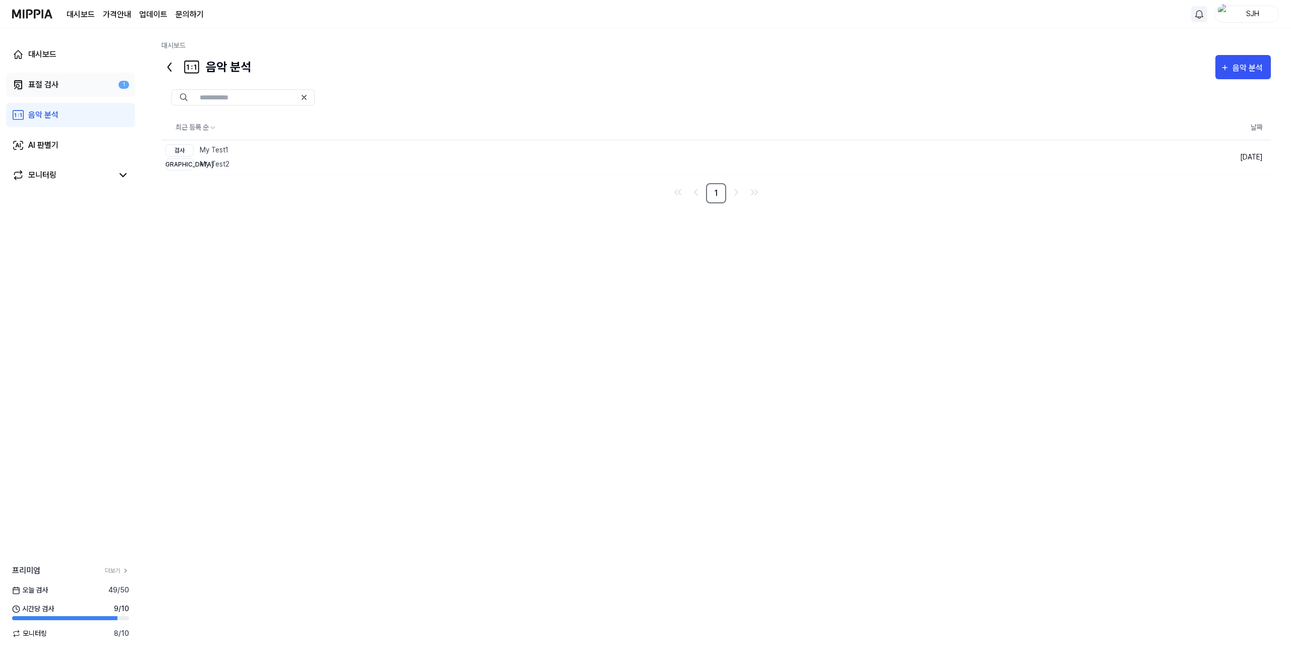
click at [50, 85] on div "표절 검사" at bounding box center [43, 85] width 30 height 12
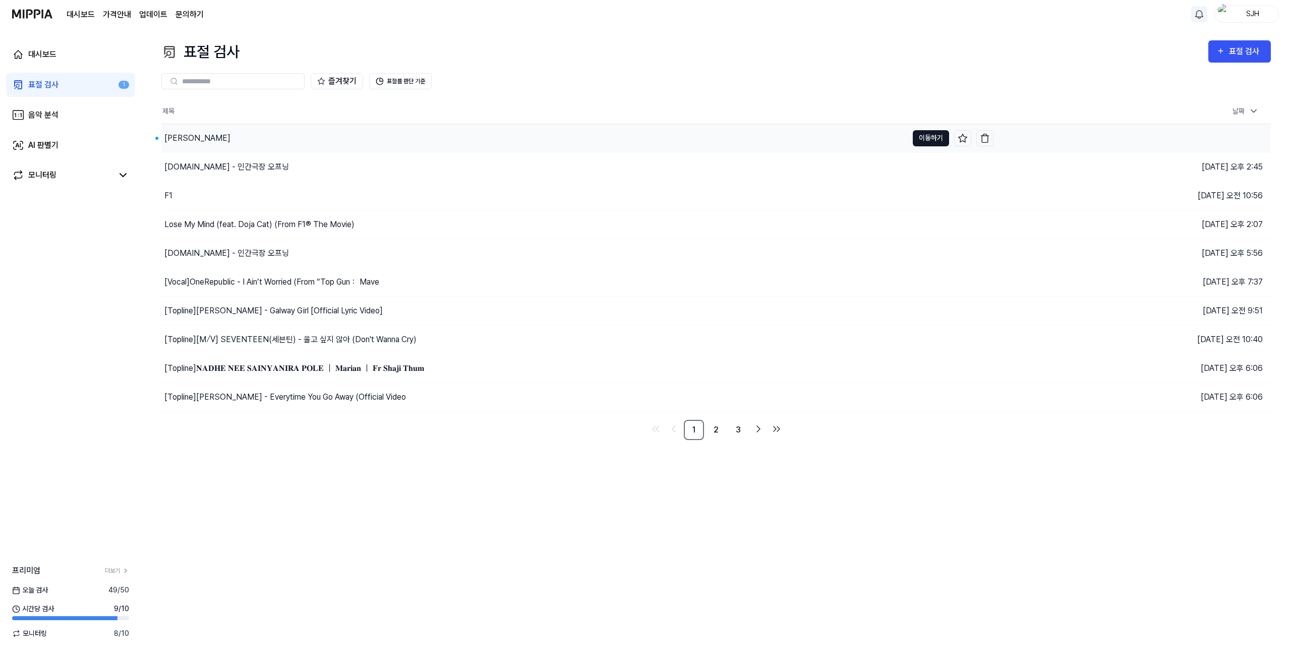
click at [922, 137] on button "이동하기" at bounding box center [931, 138] width 36 height 16
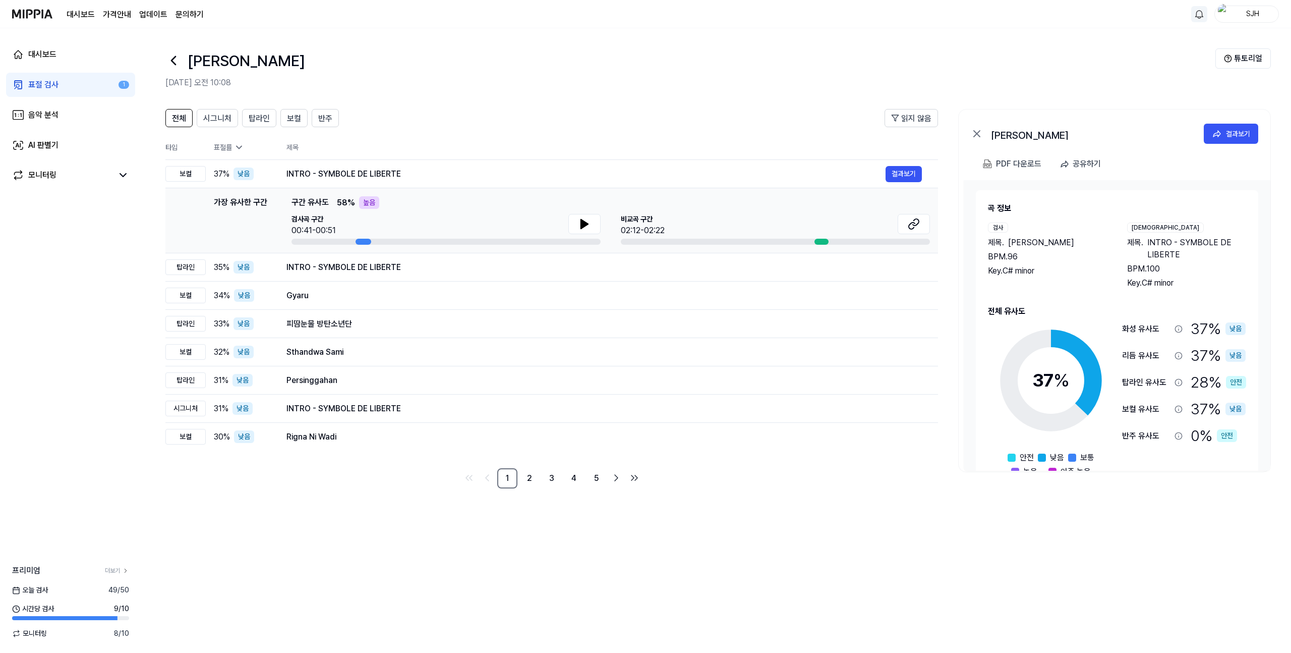
click at [188, 62] on h1 "[PERSON_NAME]" at bounding box center [247, 60] width 118 height 23
click at [171, 62] on icon at bounding box center [173, 60] width 16 height 16
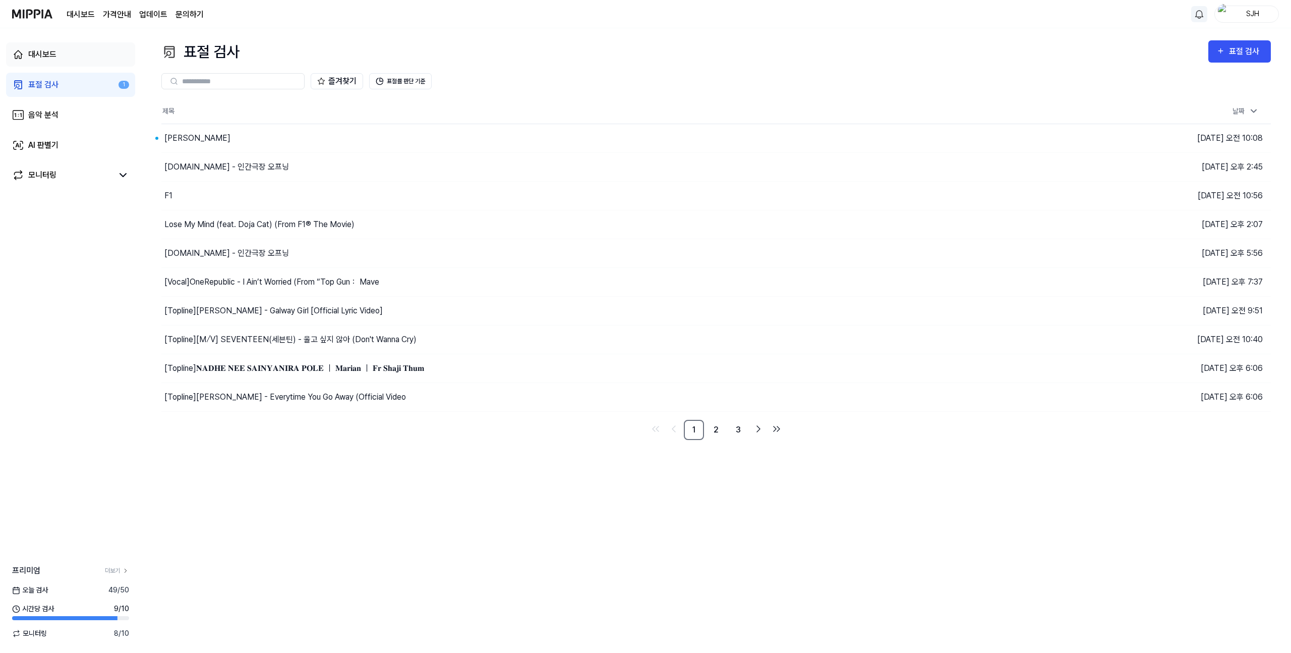
click at [47, 51] on div "대시보드" at bounding box center [42, 54] width 28 height 12
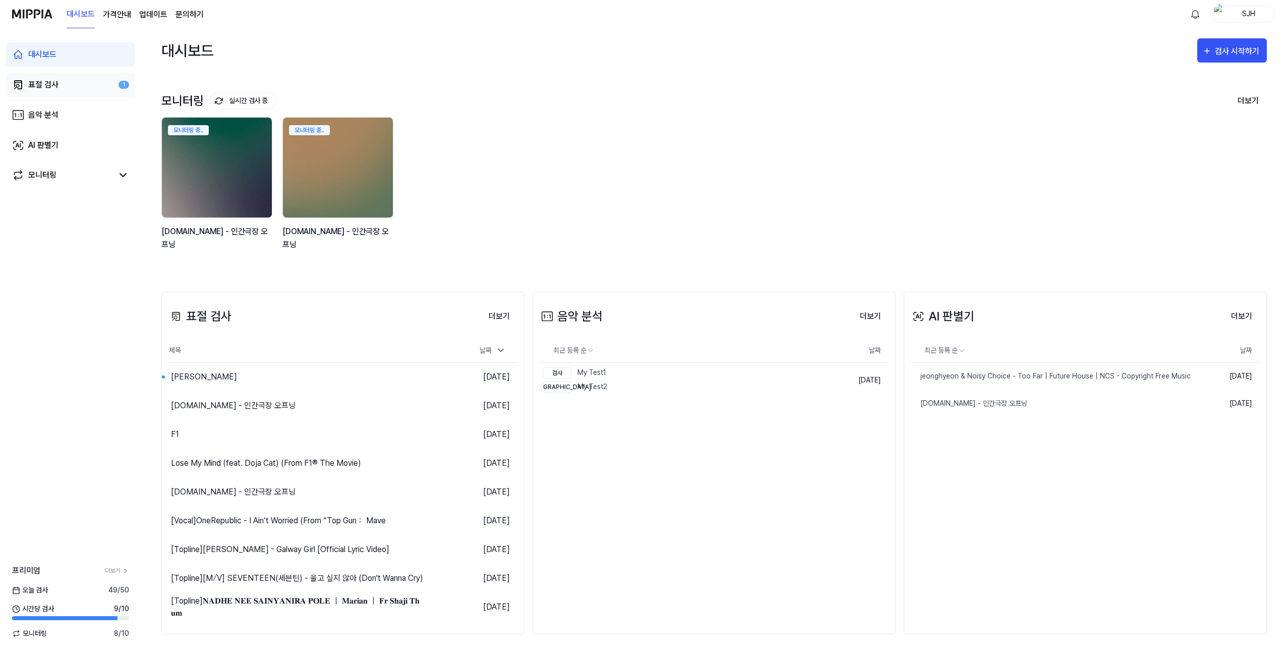
click at [66, 86] on link "표절 검사 1" at bounding box center [70, 85] width 129 height 24
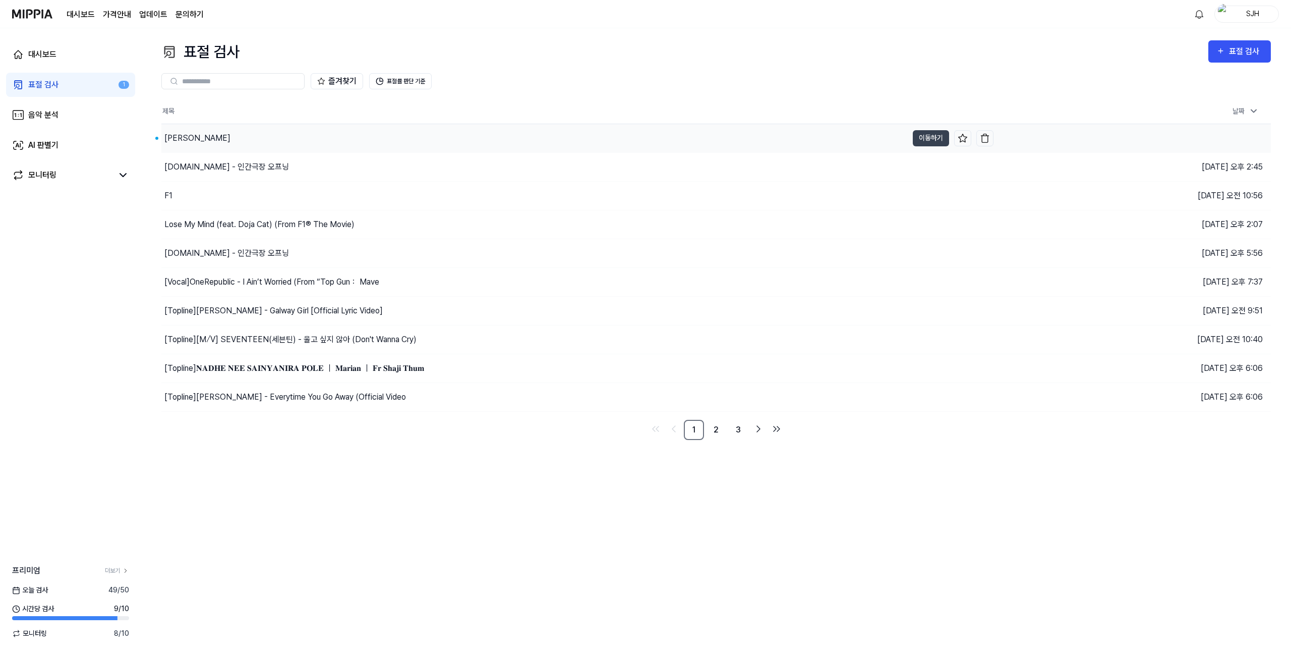
click at [230, 144] on div "[PERSON_NAME]" at bounding box center [534, 138] width 746 height 28
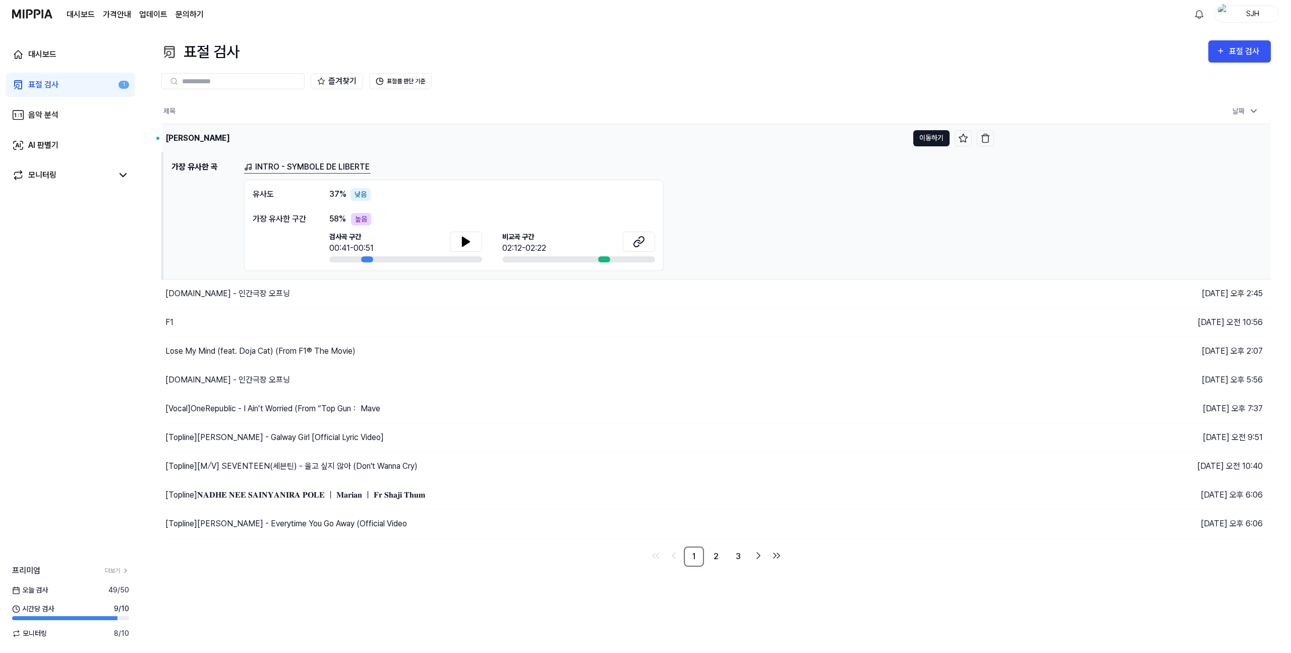
click at [932, 139] on button "이동하기" at bounding box center [931, 138] width 36 height 16
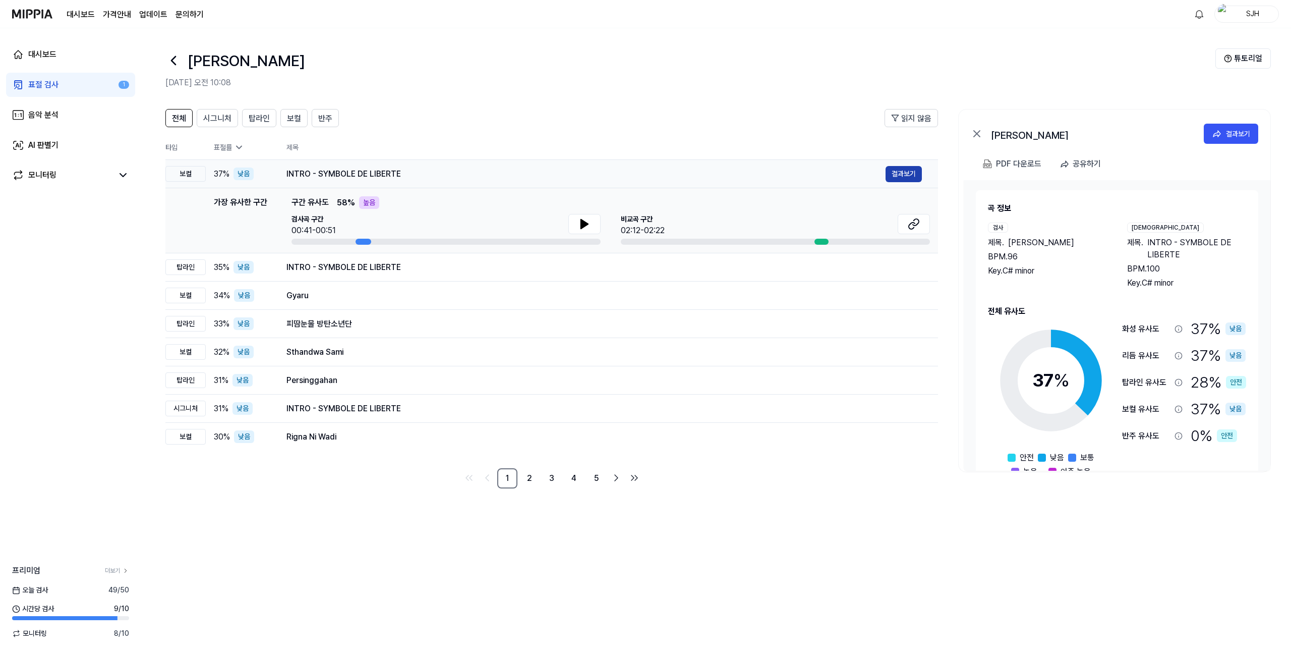
click at [900, 172] on button "결과보기" at bounding box center [904, 174] width 36 height 16
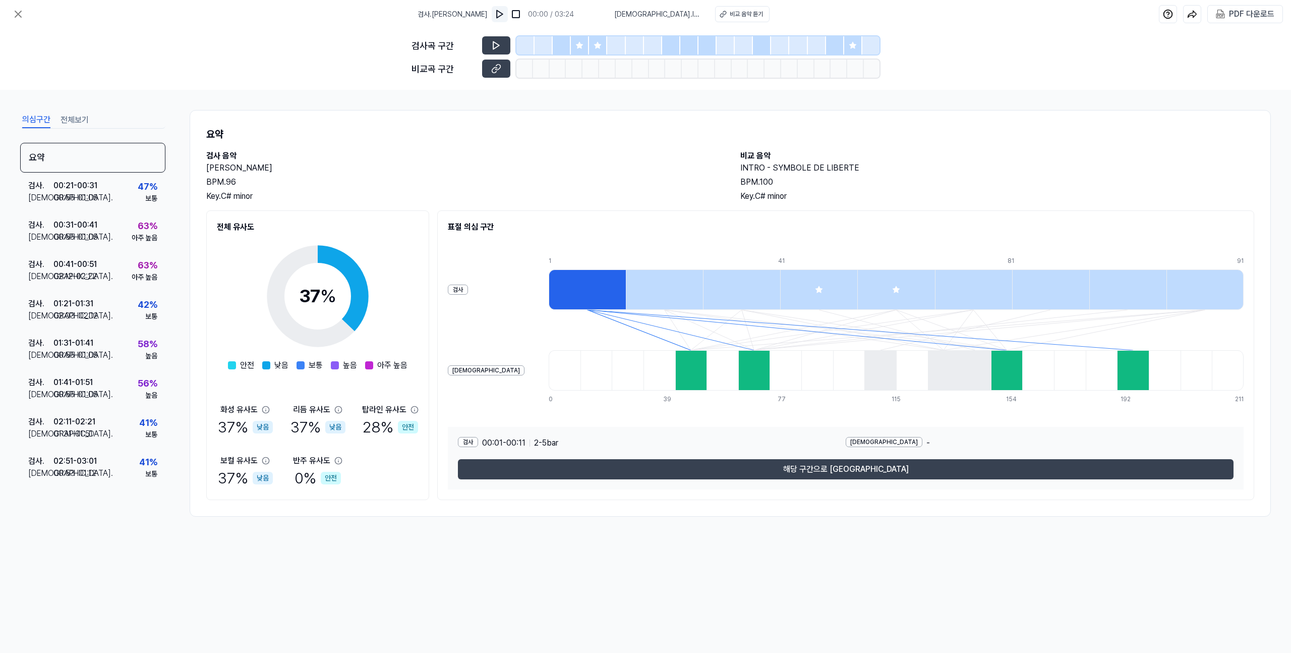
click at [502, 16] on img at bounding box center [500, 14] width 10 height 10
click at [502, 14] on img at bounding box center [500, 14] width 10 height 10
click at [106, 193] on div "검사 . 00:21 - 00:31 비교 . 00:55 - 01:05 47 % 보통" at bounding box center [92, 191] width 145 height 39
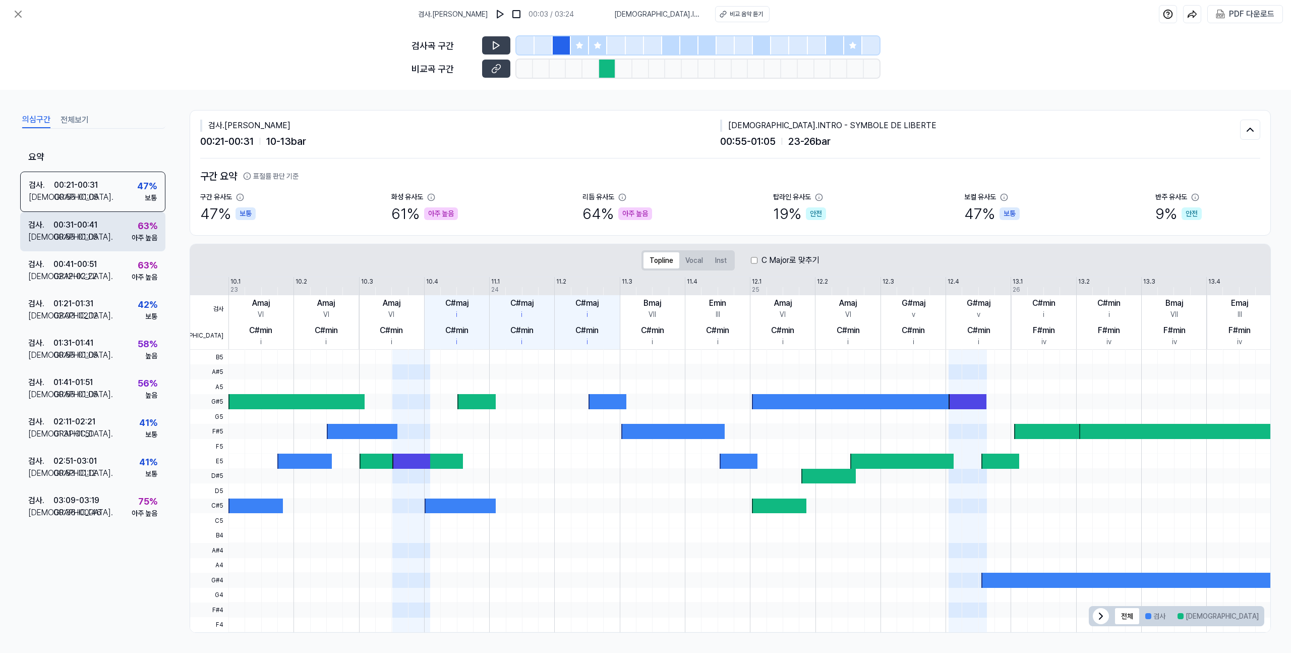
click at [102, 241] on div "검사 . 00:31 - 00:41 비교 . 00:55 - 01:05 63 % 아주 높음" at bounding box center [92, 231] width 145 height 39
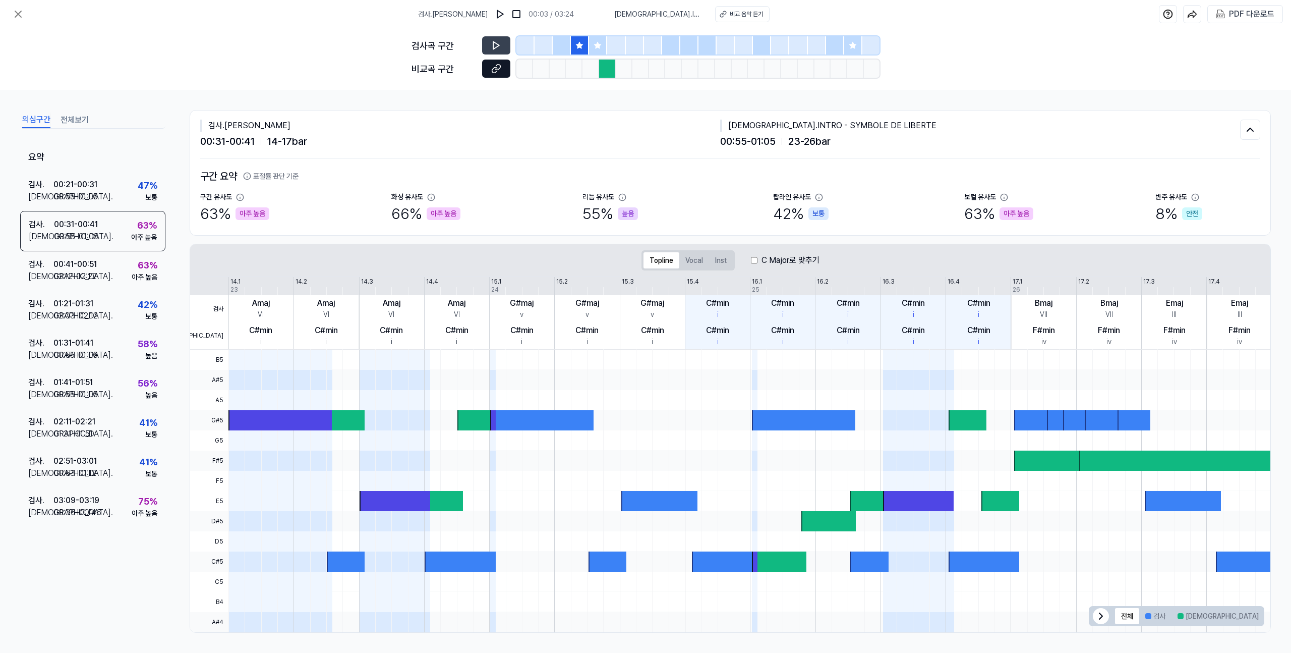
click at [493, 73] on icon at bounding box center [494, 70] width 5 height 6
click at [601, 45] on icon at bounding box center [598, 45] width 8 height 8
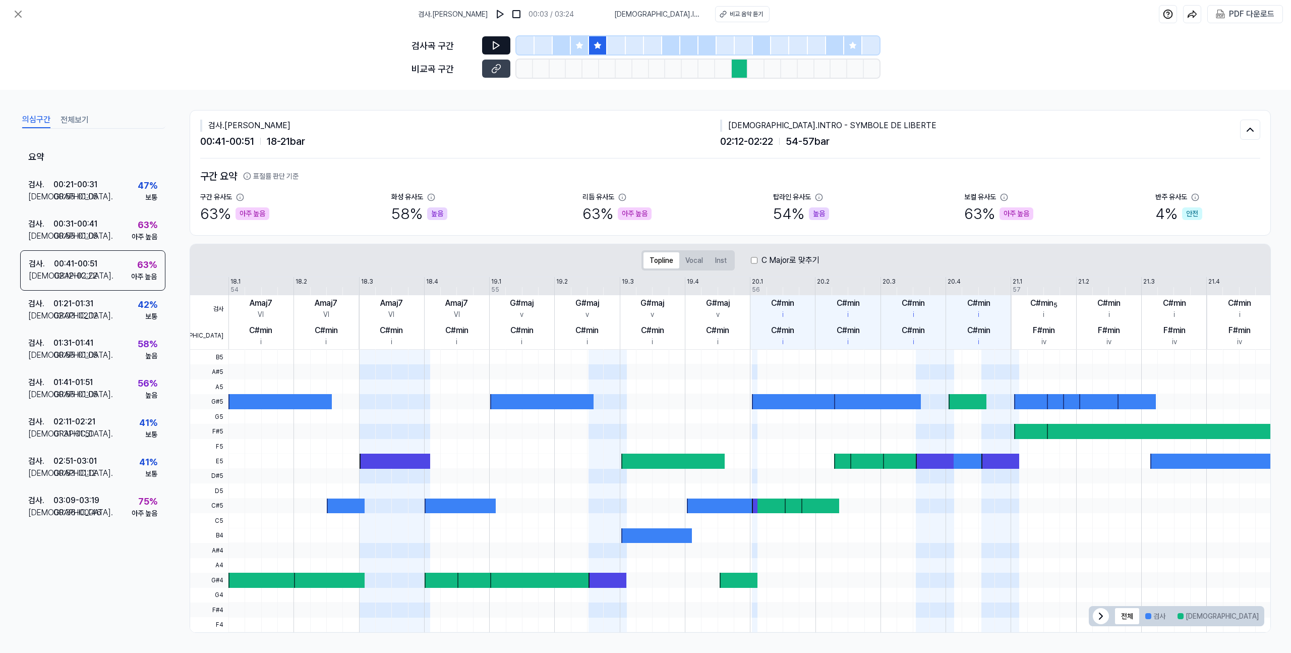
click at [504, 45] on button at bounding box center [496, 45] width 28 height 18
click at [513, 16] on img at bounding box center [516, 14] width 10 height 10
click at [506, 47] on button at bounding box center [496, 45] width 28 height 18
click at [499, 47] on icon at bounding box center [496, 45] width 10 height 10
click at [500, 44] on icon at bounding box center [496, 45] width 10 height 10
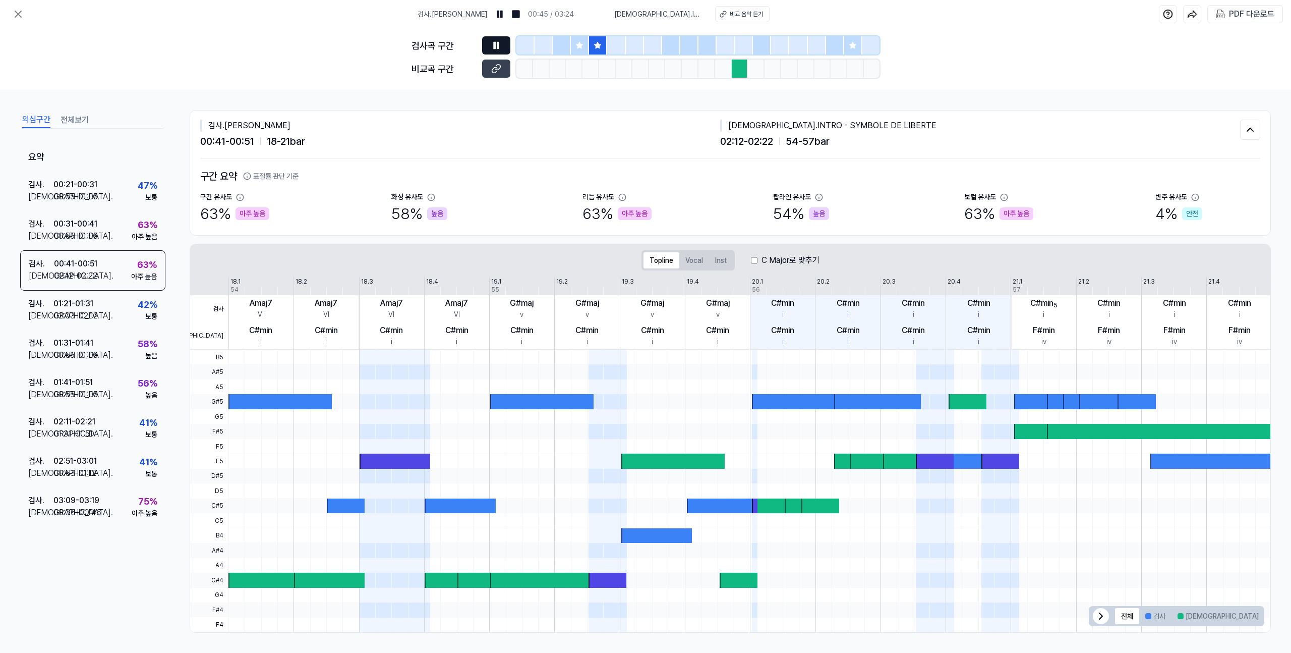
click at [500, 44] on icon at bounding box center [496, 45] width 10 height 10
click at [493, 69] on icon at bounding box center [494, 70] width 5 height 6
click at [852, 46] on icon at bounding box center [852, 45] width 7 height 7
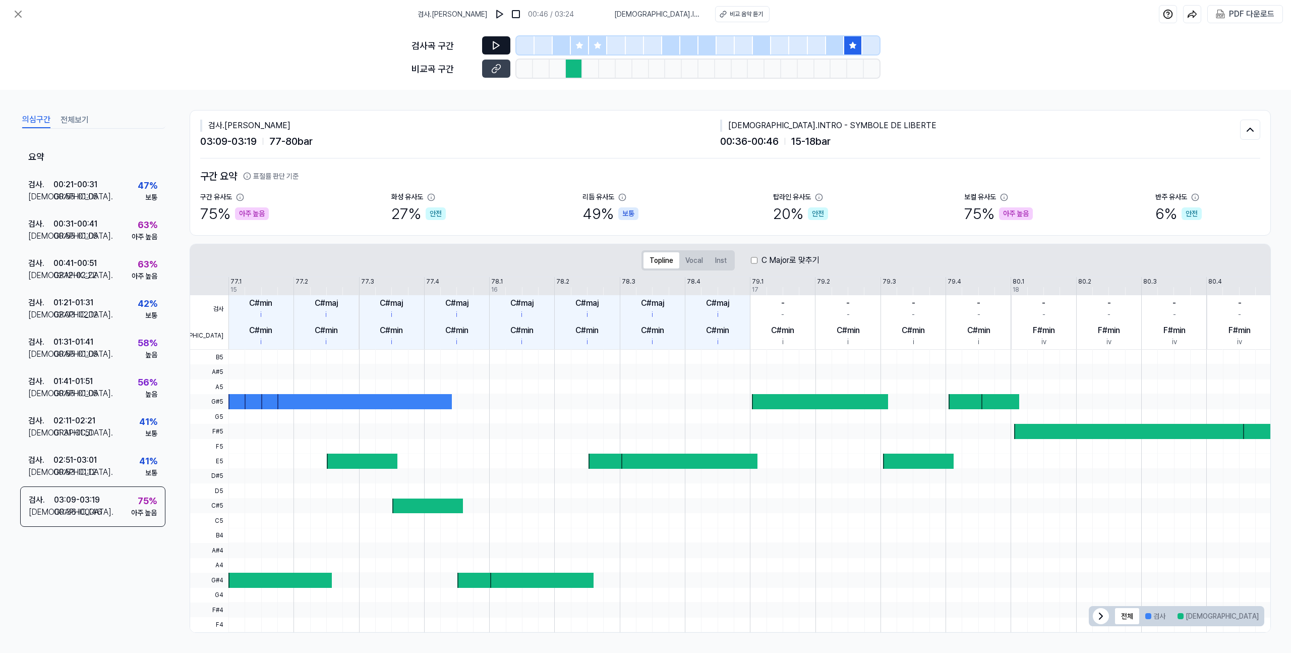
click at [593, 48] on div at bounding box center [598, 45] width 18 height 18
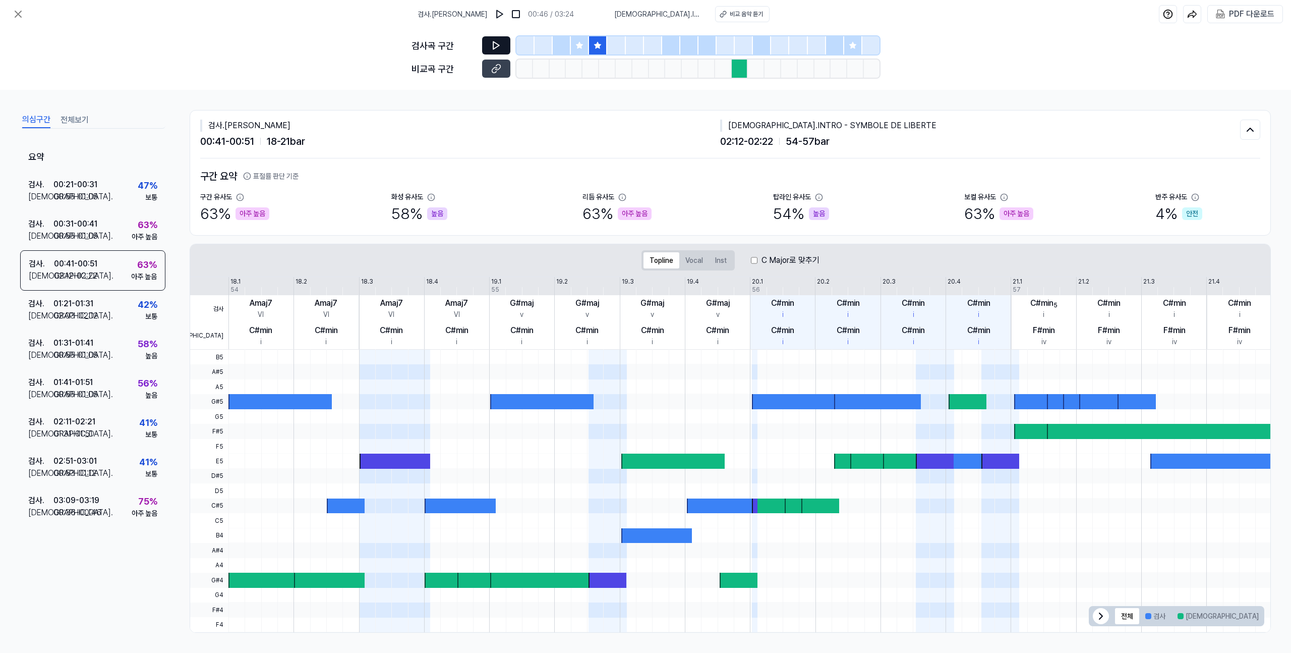
click at [851, 44] on icon at bounding box center [852, 45] width 7 height 7
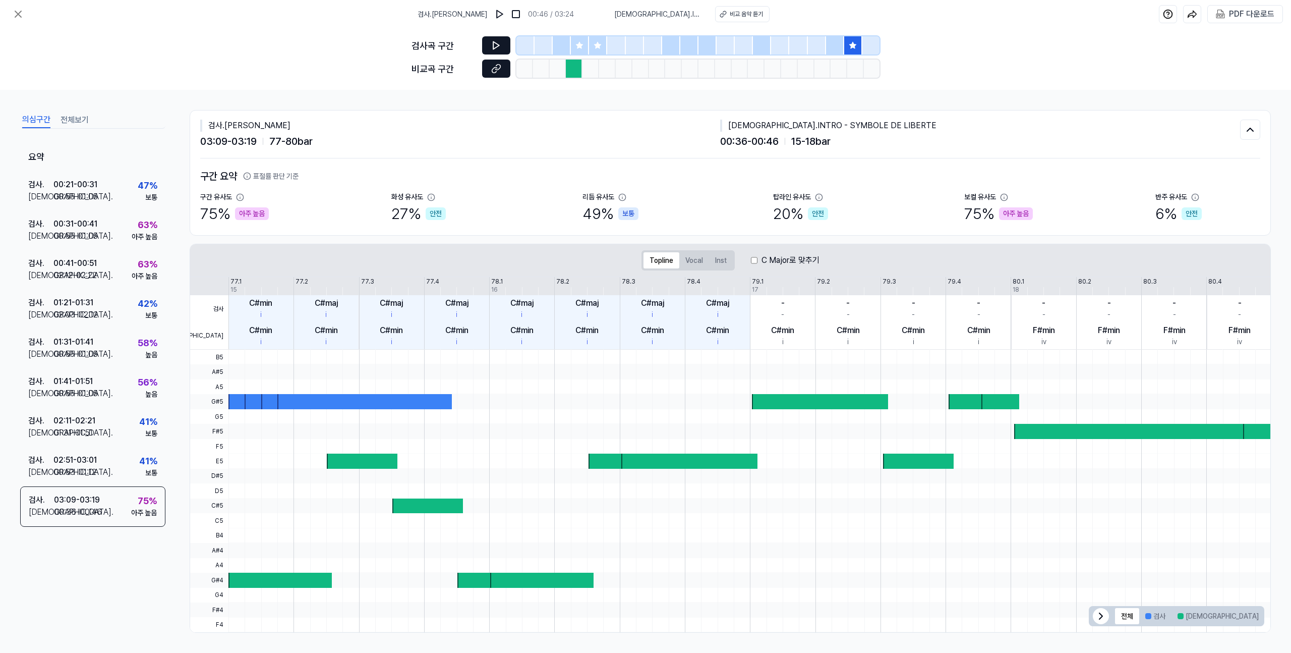
click at [500, 71] on icon at bounding box center [496, 69] width 10 height 10
click at [490, 43] on button at bounding box center [496, 45] width 28 height 18
click at [491, 44] on icon at bounding box center [496, 45] width 10 height 10
click at [498, 44] on icon at bounding box center [498, 45] width 2 height 7
click at [588, 74] on div at bounding box center [590, 69] width 17 height 18
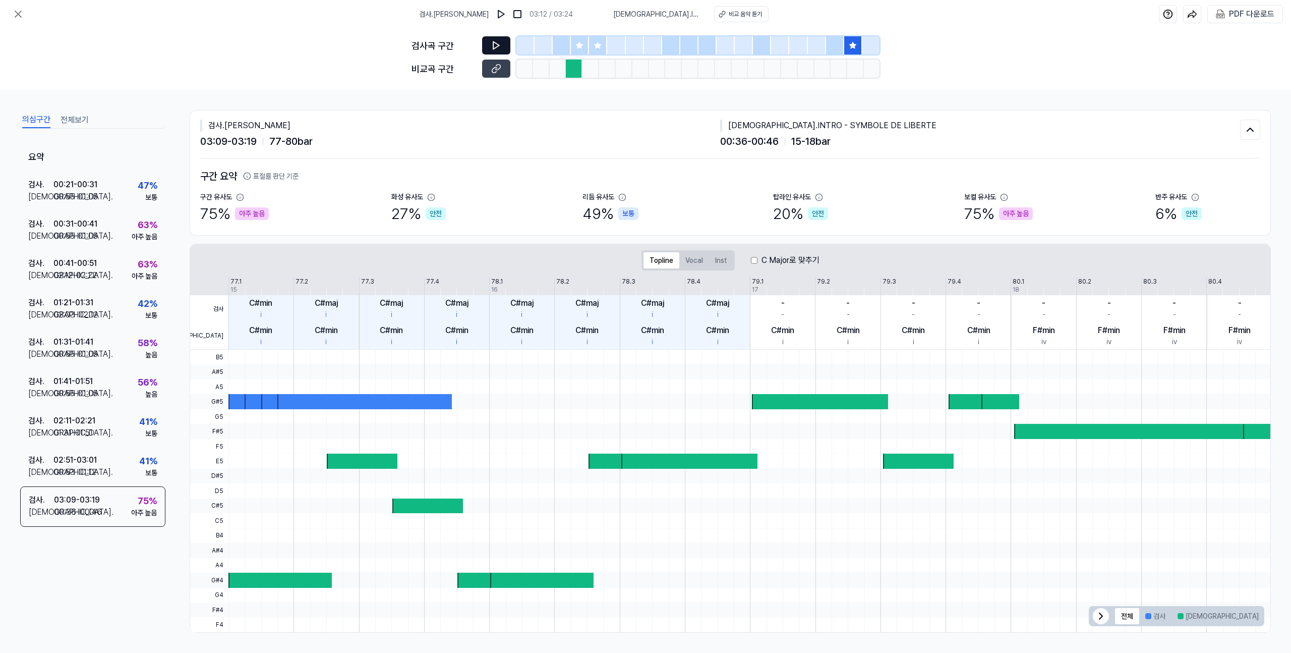
click at [594, 70] on div at bounding box center [590, 69] width 17 height 18
click at [494, 69] on icon at bounding box center [496, 69] width 10 height 10
click at [479, 41] on div "검사곡 구간" at bounding box center [646, 45] width 468 height 18
click at [502, 45] on button at bounding box center [496, 45] width 28 height 18
click at [502, 46] on button at bounding box center [496, 45] width 28 height 18
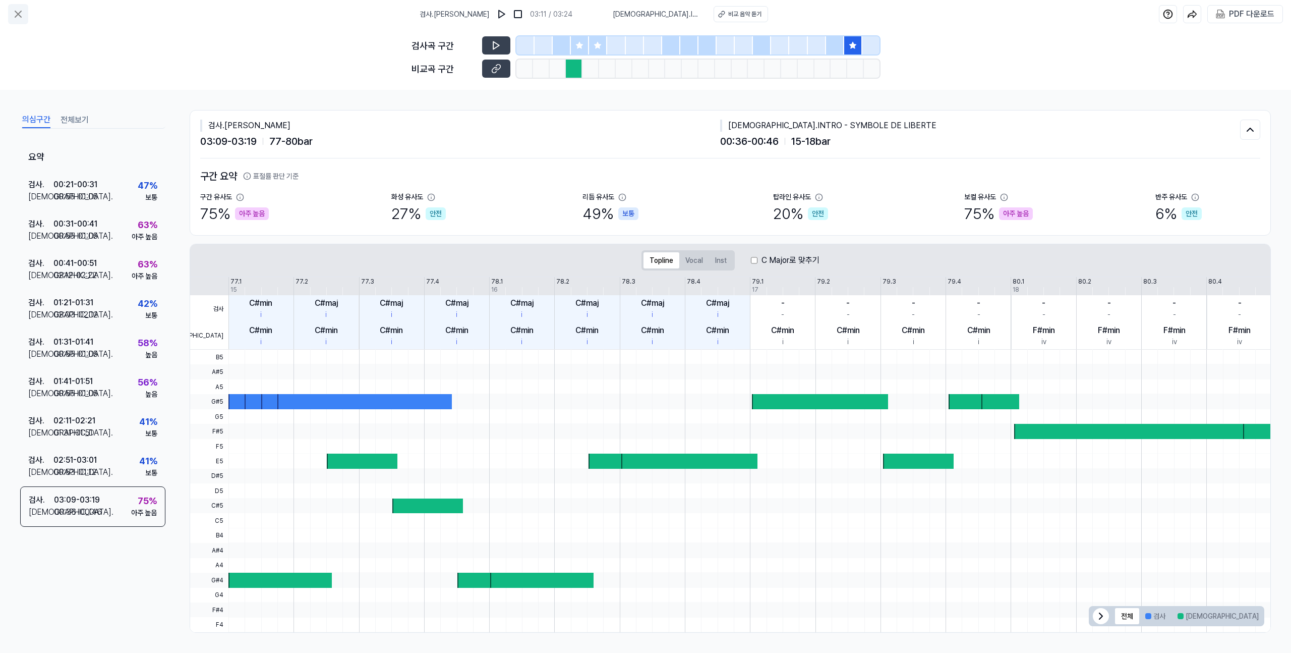
click at [19, 17] on icon at bounding box center [18, 14] width 12 height 12
